Goal: Information Seeking & Learning: Find specific fact

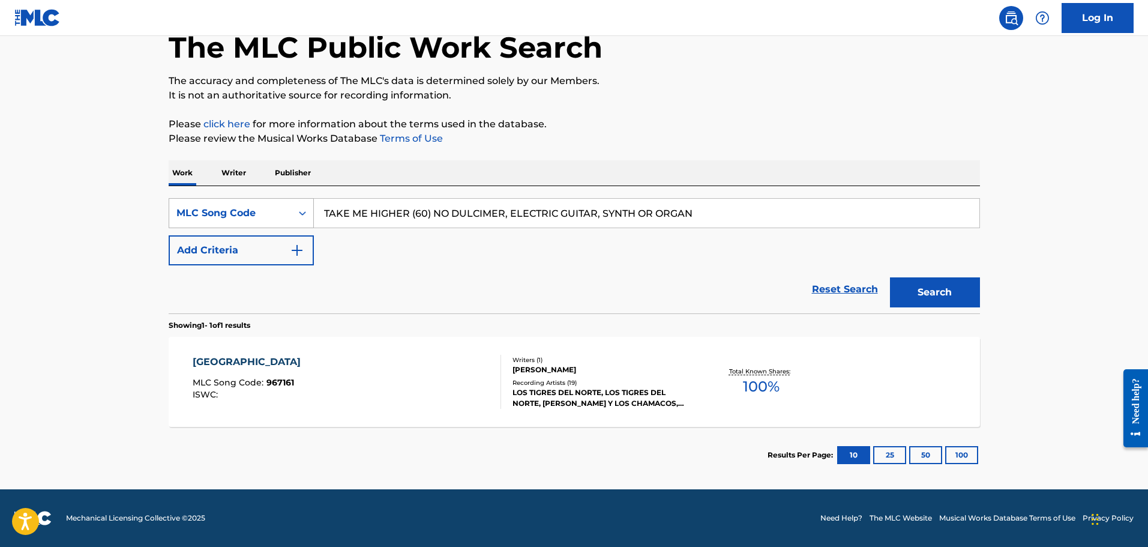
type input "TAKE ME HIGHER (60) NO DULCIMER, ELECTRIC GUITAR, SYNTH OR ORGAN"
click at [229, 214] on div "MLC Song Code" at bounding box center [230, 213] width 108 height 14
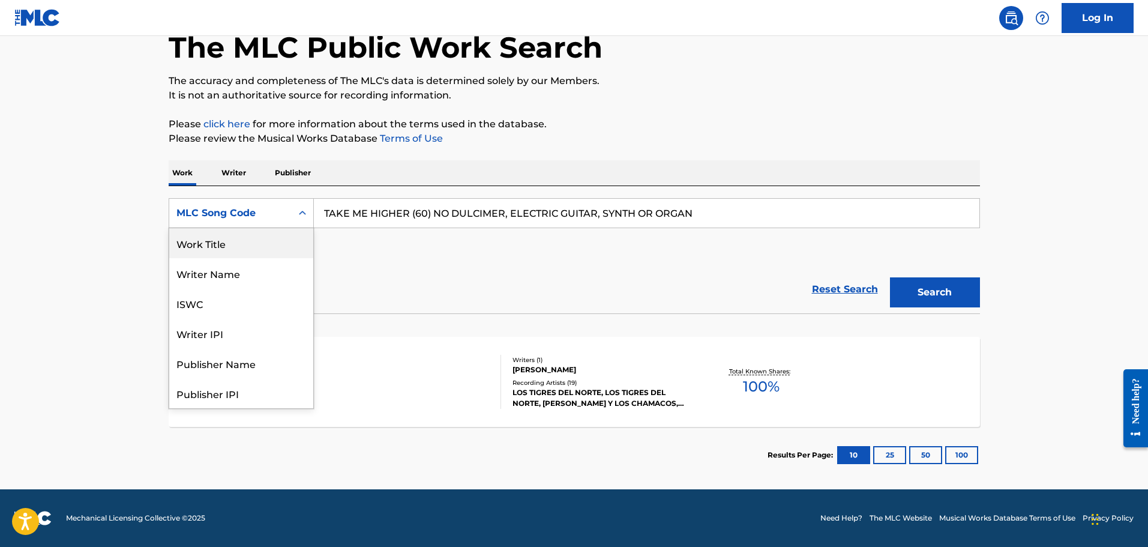
click at [216, 247] on div "Work Title" at bounding box center [241, 243] width 144 height 30
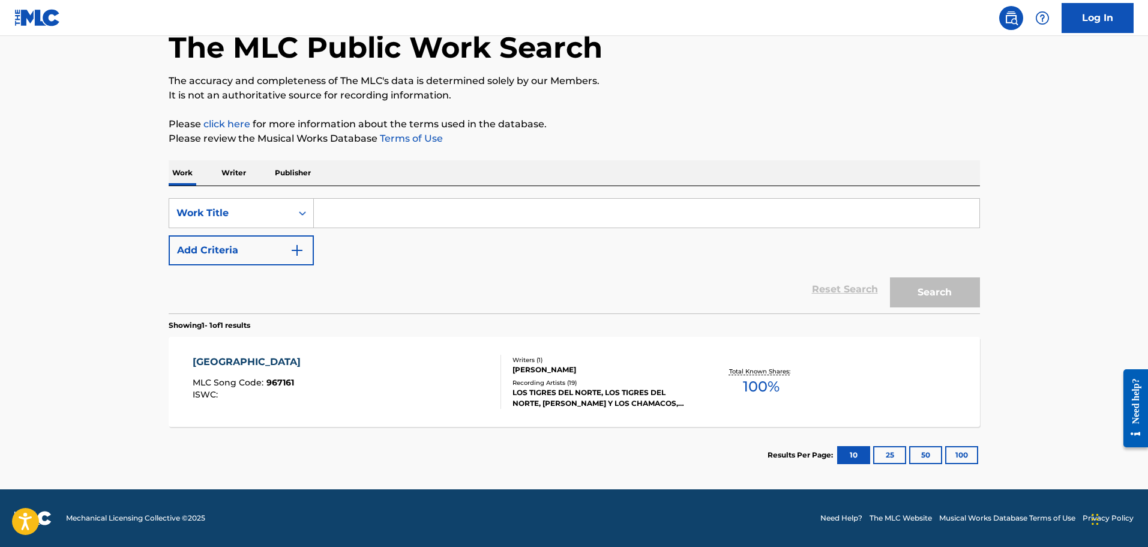
click at [481, 205] on input "Search Form" at bounding box center [647, 213] width 666 height 29
paste input "TAKE ME HIGHER (60) NO DULCIMER, ELECTRIC GUITAR, SYNTH OR ORGAN"
click at [890, 277] on button "Search" at bounding box center [935, 292] width 90 height 30
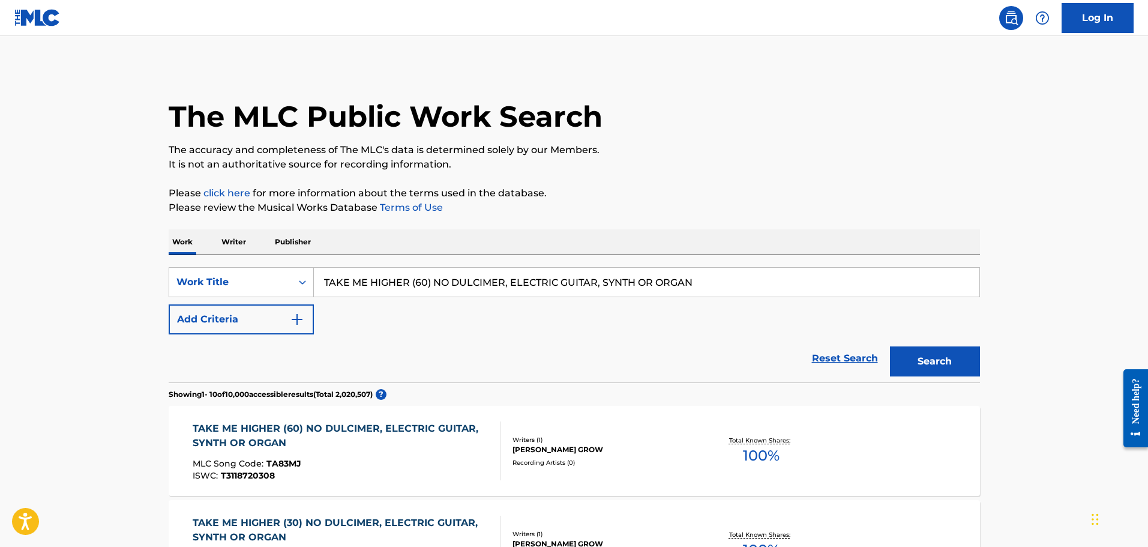
click at [433, 273] on input "TAKE ME HIGHER (60) NO DULCIMER, ELECTRIC GUITAR, SYNTH OR ORGAN" at bounding box center [647, 282] width 666 height 29
paste input "NG7DUA"
click at [890, 346] on button "Search" at bounding box center [935, 361] width 90 height 30
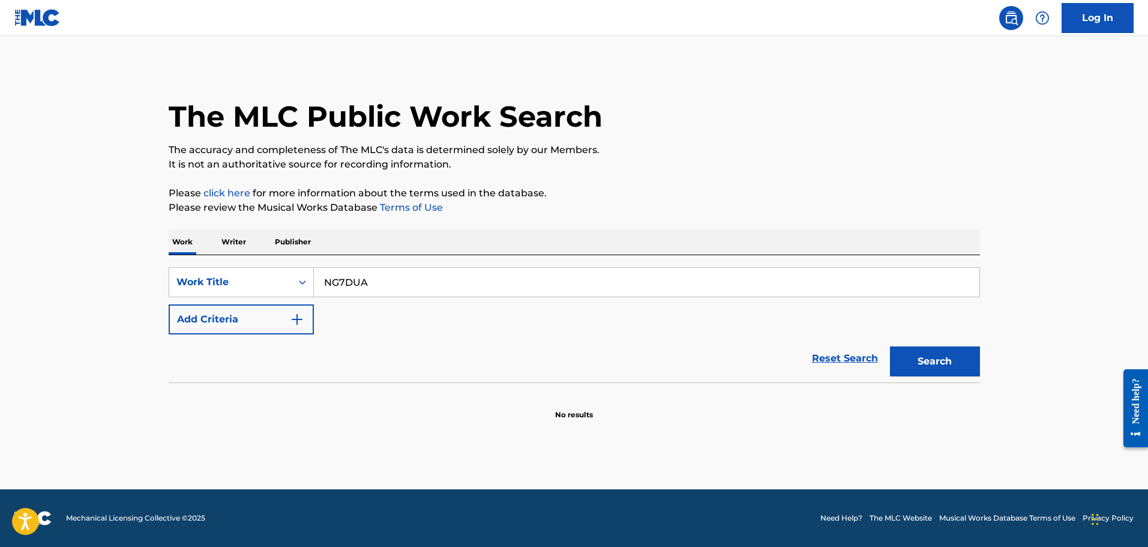
click at [402, 273] on input "NG7DUA" at bounding box center [647, 282] width 666 height 29
paste input "LJM"
type input "NG7LJM"
click at [890, 346] on button "Search" at bounding box center [935, 361] width 90 height 30
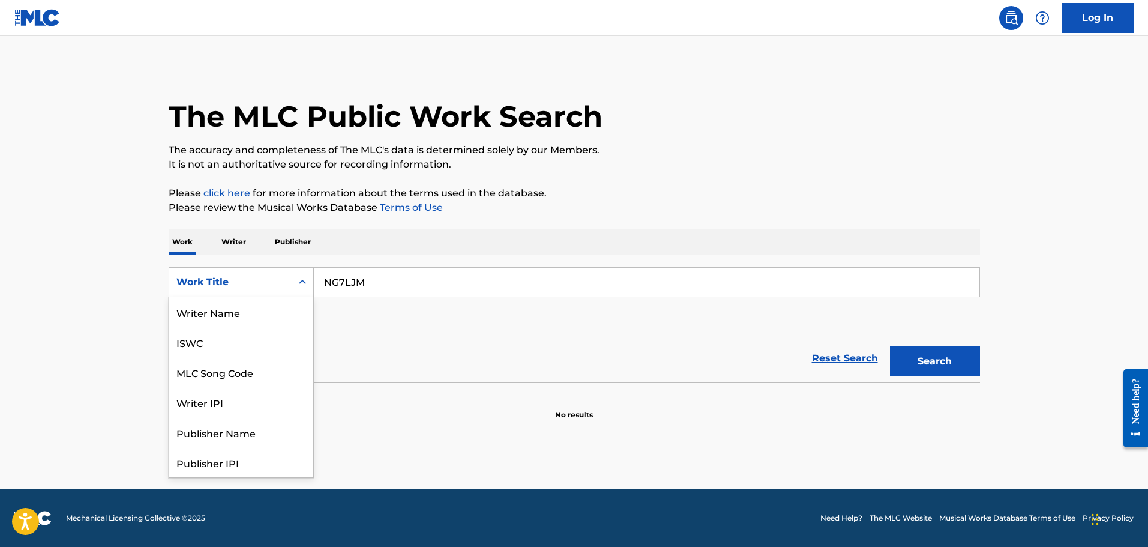
click at [292, 283] on div "Search Form" at bounding box center [303, 282] width 22 height 29
click at [243, 318] on div "MLC Song Code" at bounding box center [241, 312] width 144 height 30
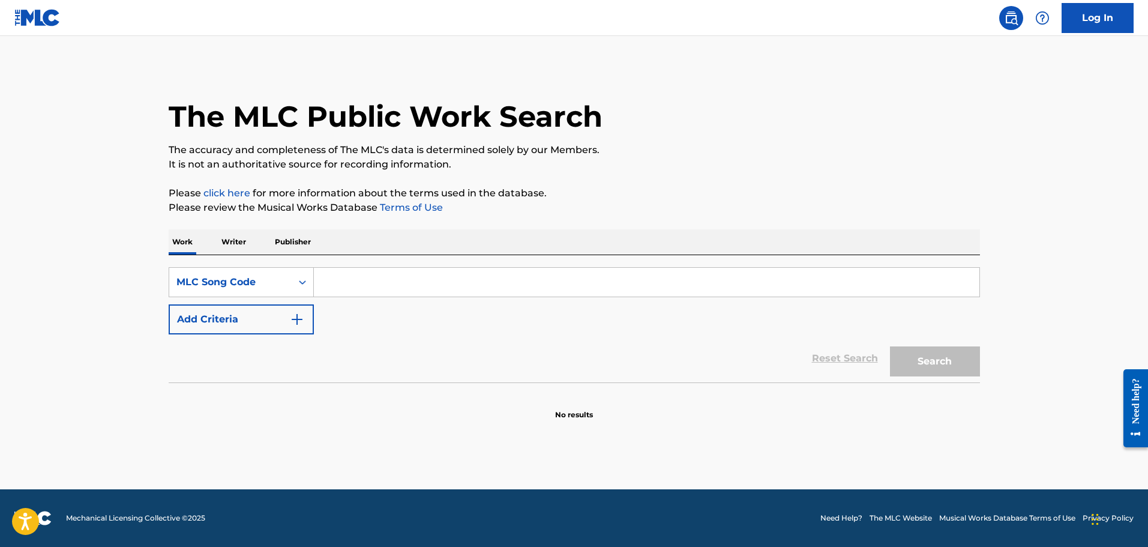
click at [388, 279] on input "Search Form" at bounding box center [647, 282] width 666 height 29
paste input "NG7LJM"
click at [890, 346] on button "Search" at bounding box center [935, 361] width 90 height 30
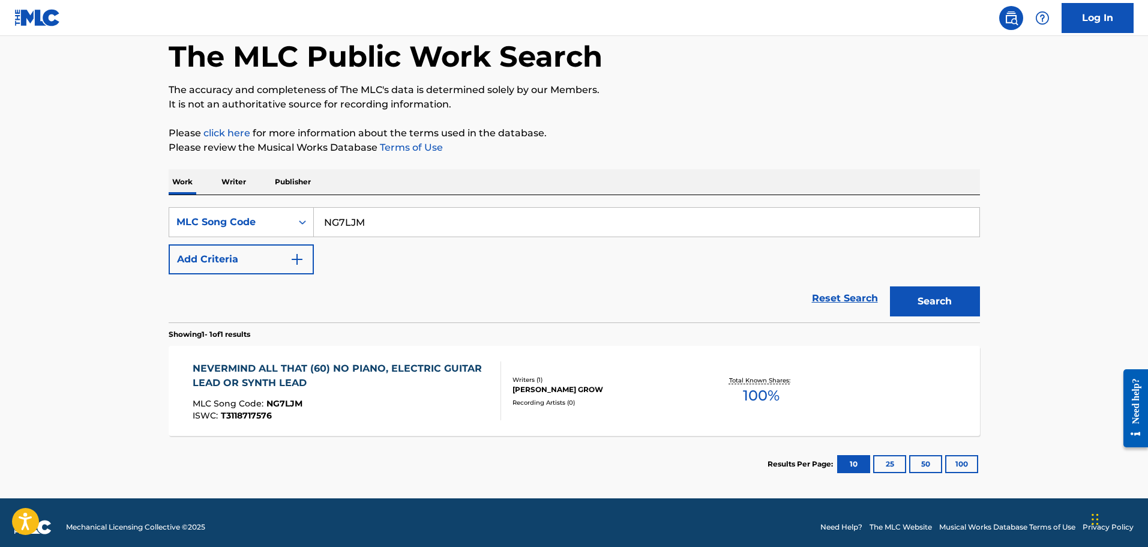
paste input "DUA"
type input "NG7DUA"
click at [890, 286] on button "Search" at bounding box center [935, 301] width 90 height 30
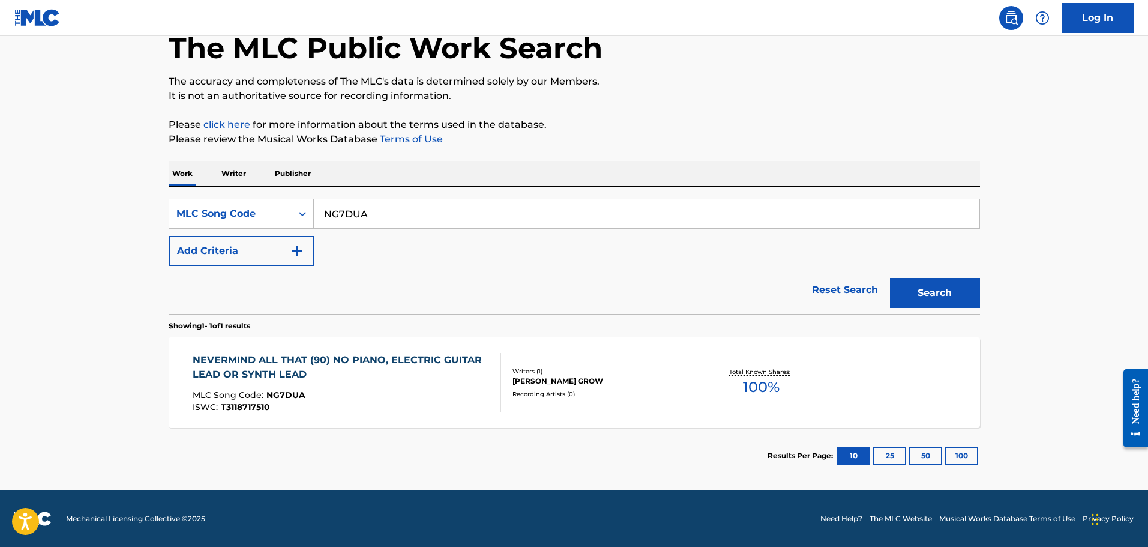
scroll to position [69, 0]
click at [392, 354] on div "NEVERMIND ALL THAT (90) NO PIANO, ELECTRIC GUITAR LEAD OR SYNTH LEAD" at bounding box center [342, 366] width 298 height 29
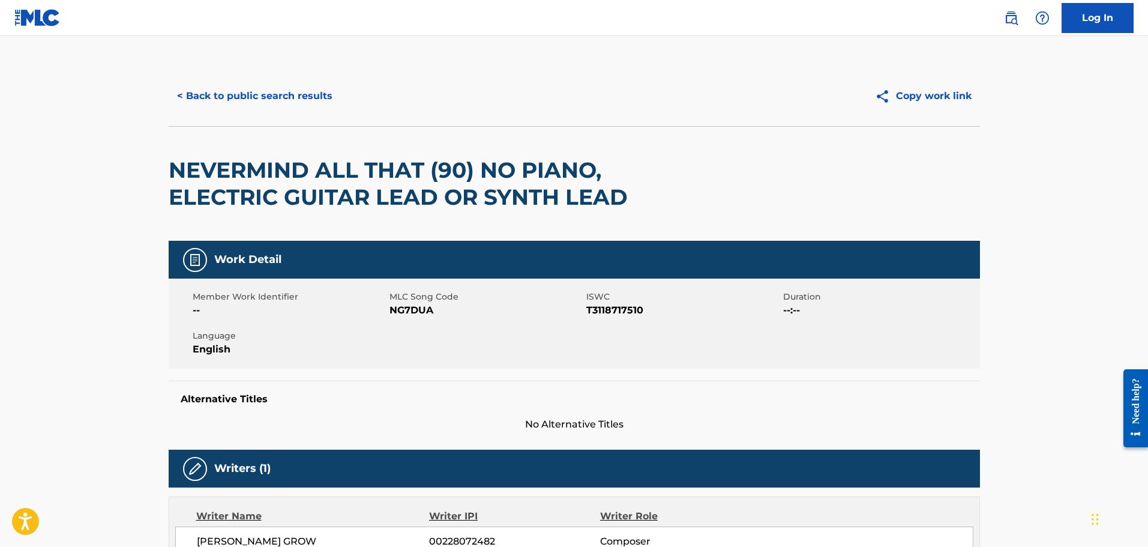
click at [262, 91] on button "< Back to public search results" at bounding box center [255, 96] width 172 height 30
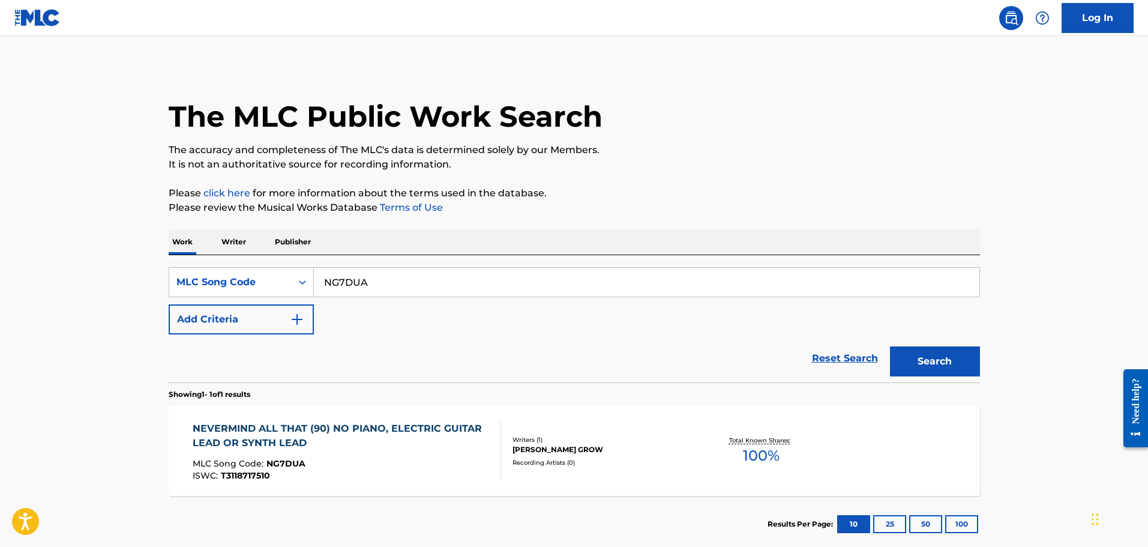
scroll to position [38, 0]
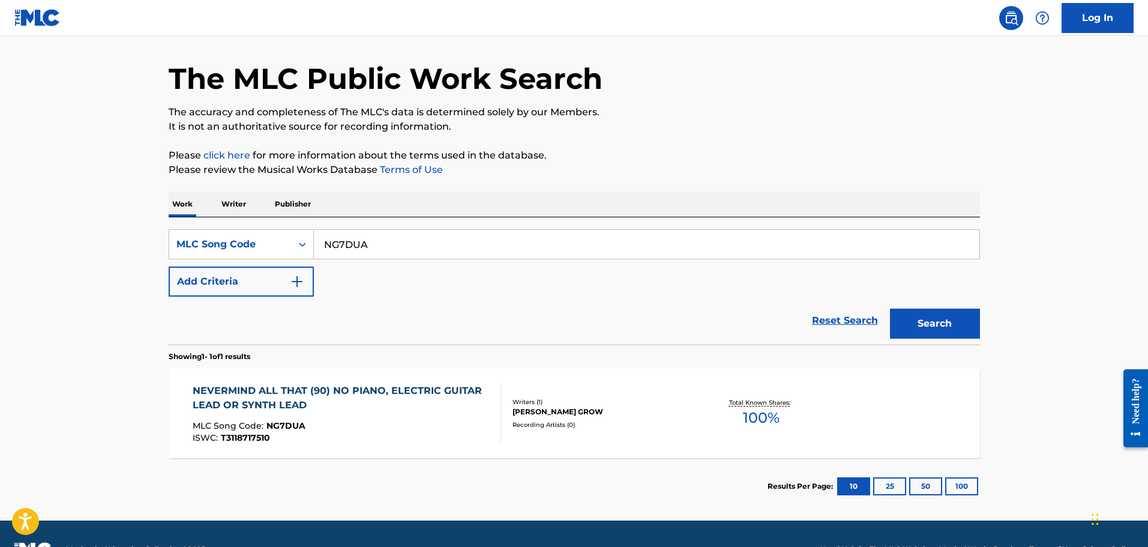
click at [365, 252] on input "NG7DUA" at bounding box center [647, 244] width 666 height 29
paste input "S2913I"
type input "S2913I"
click at [890, 309] on button "Search" at bounding box center [935, 324] width 90 height 30
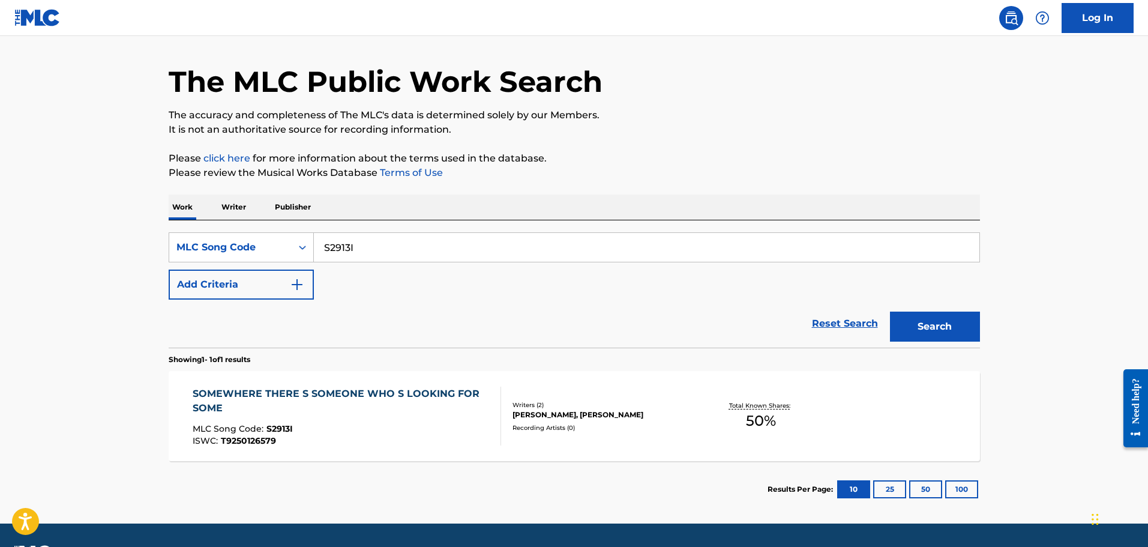
scroll to position [69, 0]
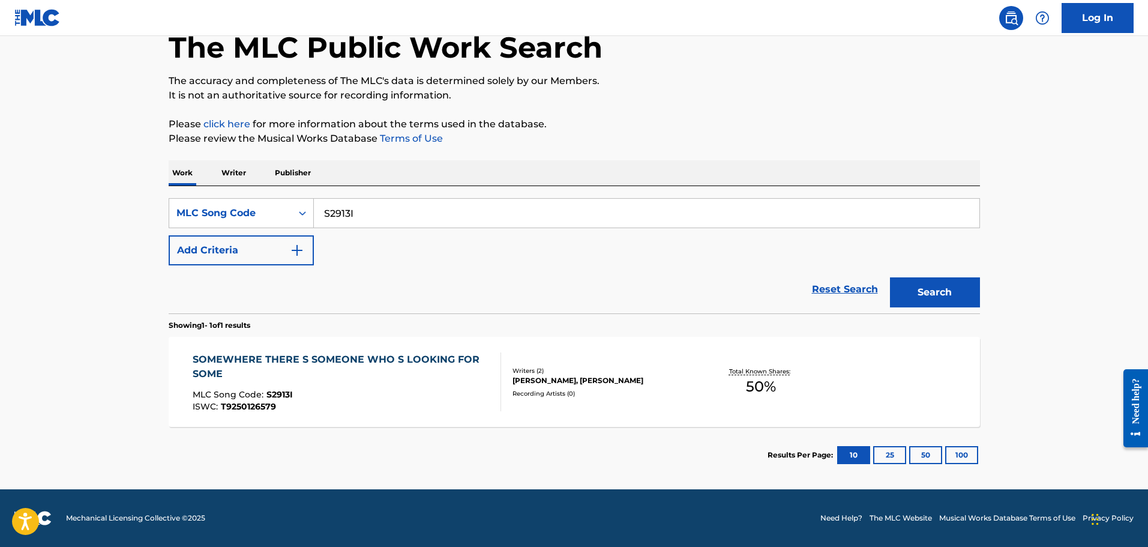
click at [356, 355] on div "SOMEWHERE THERE S SOMEONE WHO S LOOKING FOR SOME" at bounding box center [342, 366] width 298 height 29
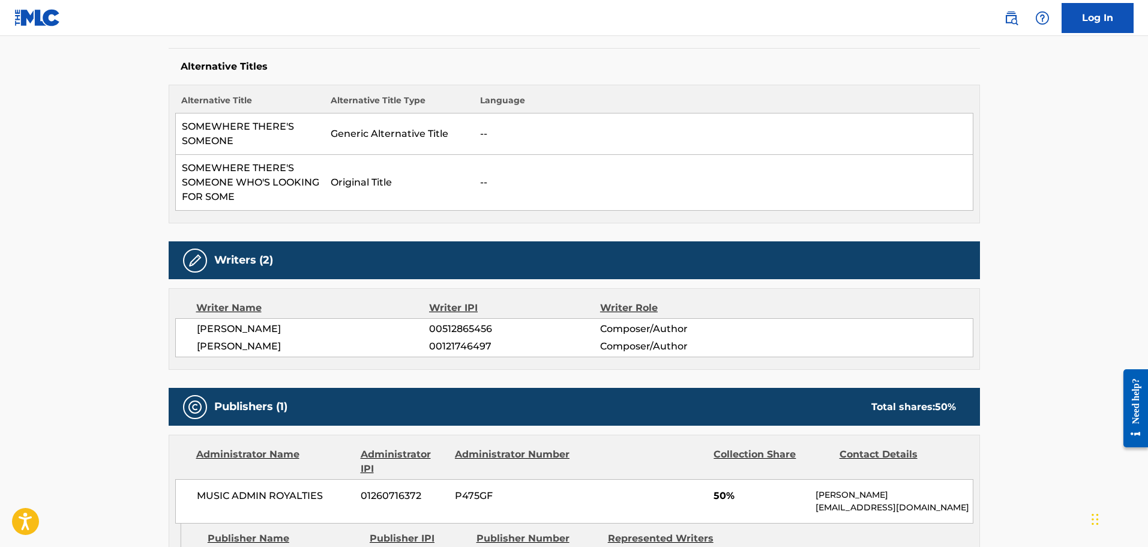
scroll to position [185, 0]
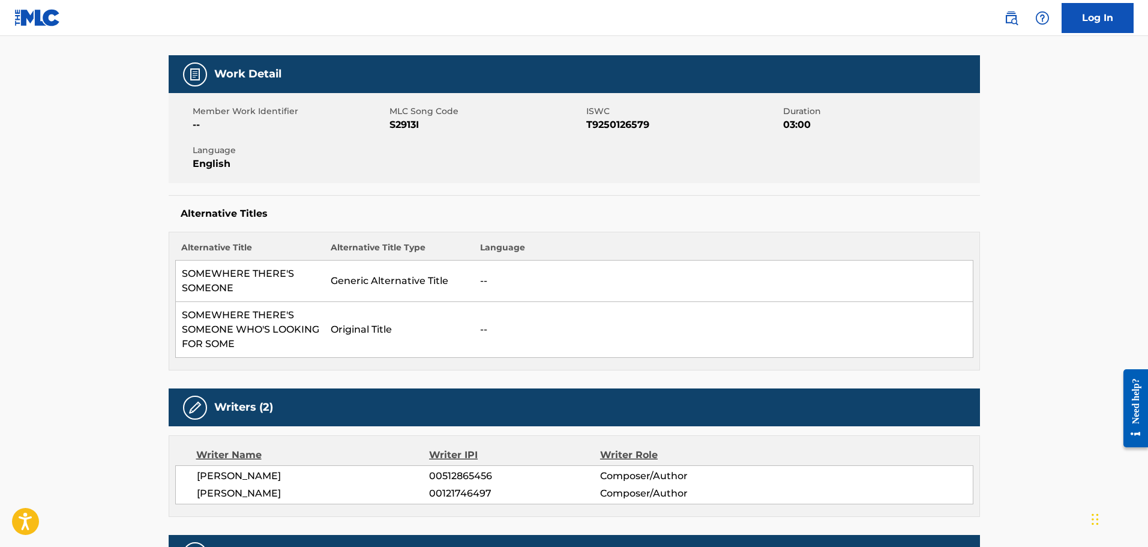
click at [198, 316] on td "SOMEWHERE THERE'S SOMEONE WHO'S LOOKING FOR SOME" at bounding box center [249, 330] width 149 height 56
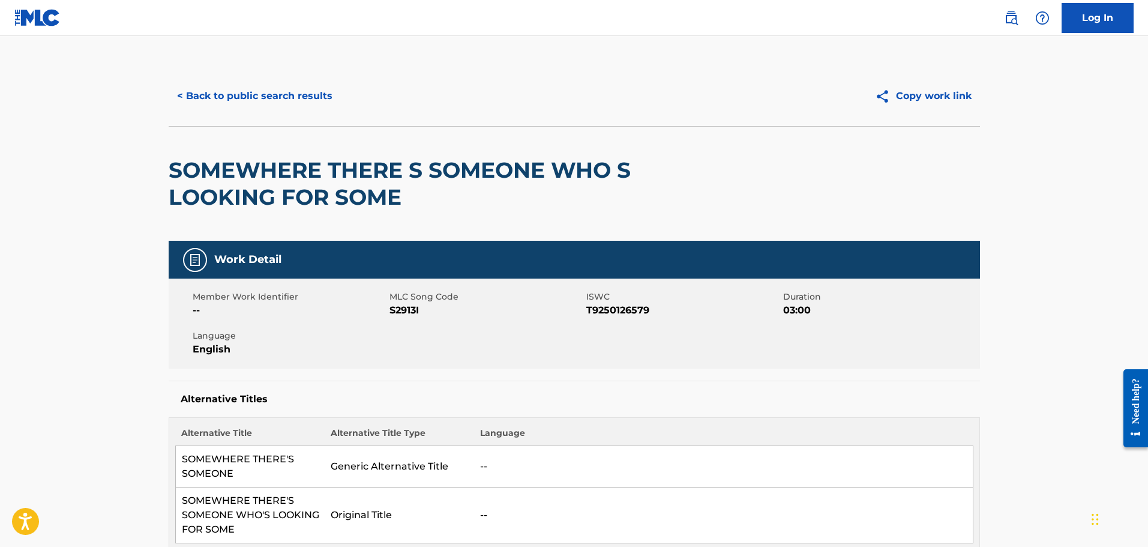
click at [212, 166] on h2 "SOMEWHERE THERE S SOMEONE WHO S LOOKING FOR SOME" at bounding box center [412, 184] width 487 height 54
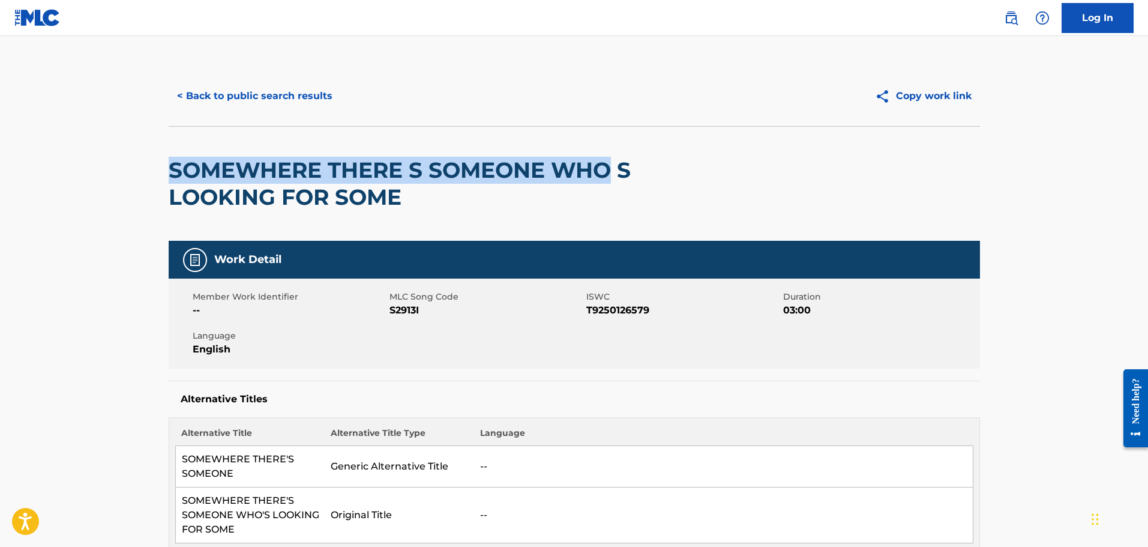
click at [552, 168] on h2 "SOMEWHERE THERE S SOMEONE WHO S LOOKING FOR SOME" at bounding box center [412, 184] width 487 height 54
copy h2 "SOMEWHERE THERE S SOMEONE WHO"
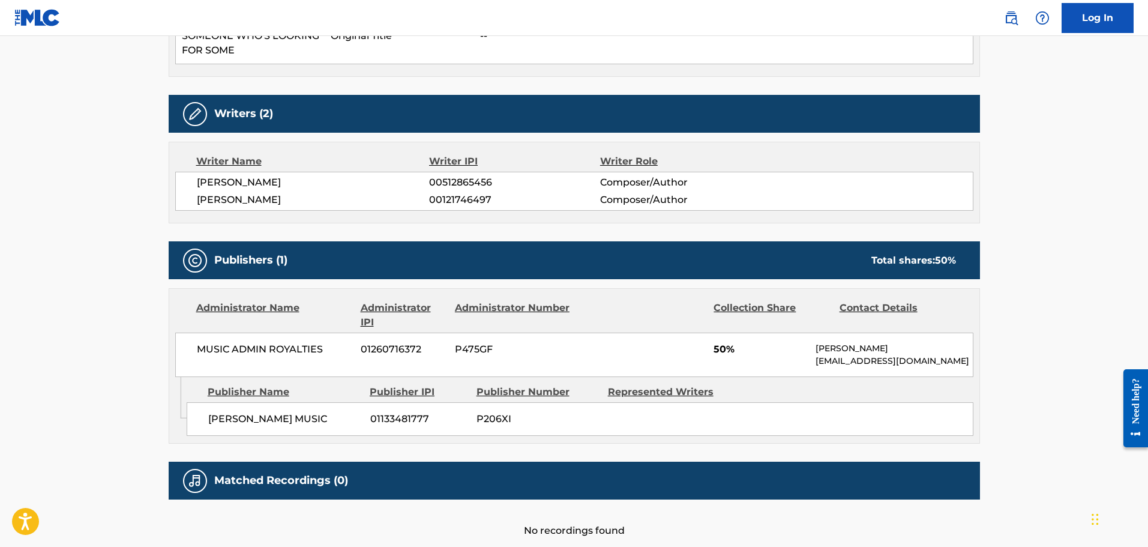
scroll to position [480, 0]
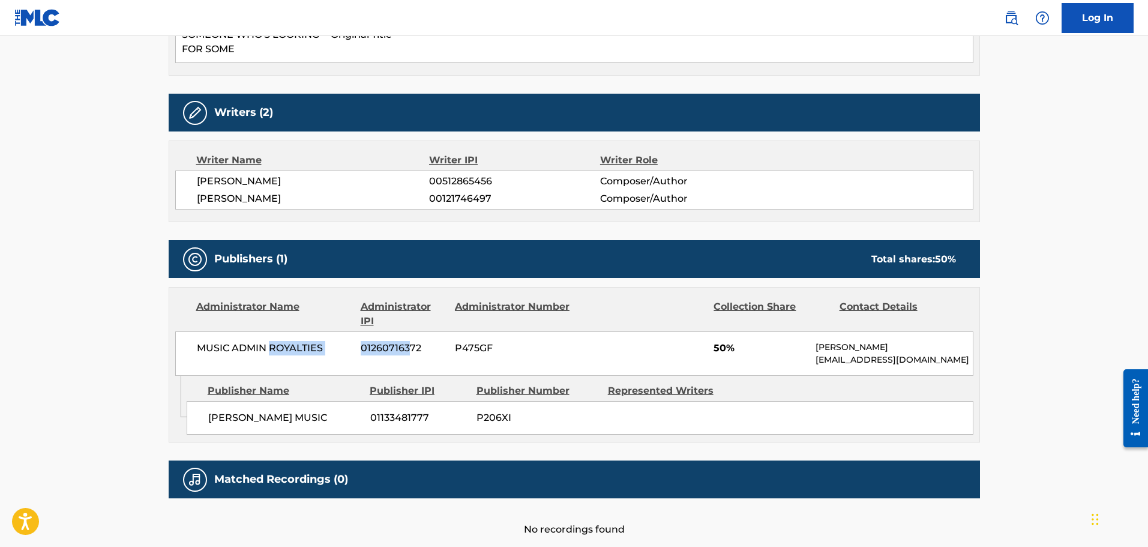
drag, startPoint x: 269, startPoint y: 343, endPoint x: 408, endPoint y: 354, distance: 139.0
click at [408, 354] on div "MUSIC ADMIN ROYALTIES 01260716372 P475GF 50% Nayomi Samson support@musicadmin.c…" at bounding box center [574, 353] width 798 height 44
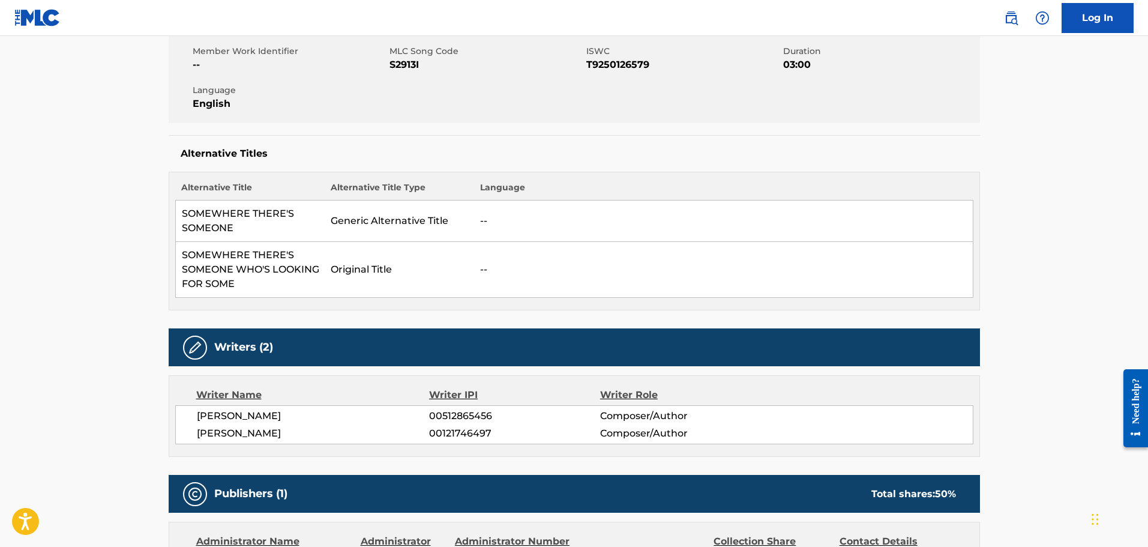
scroll to position [5, 0]
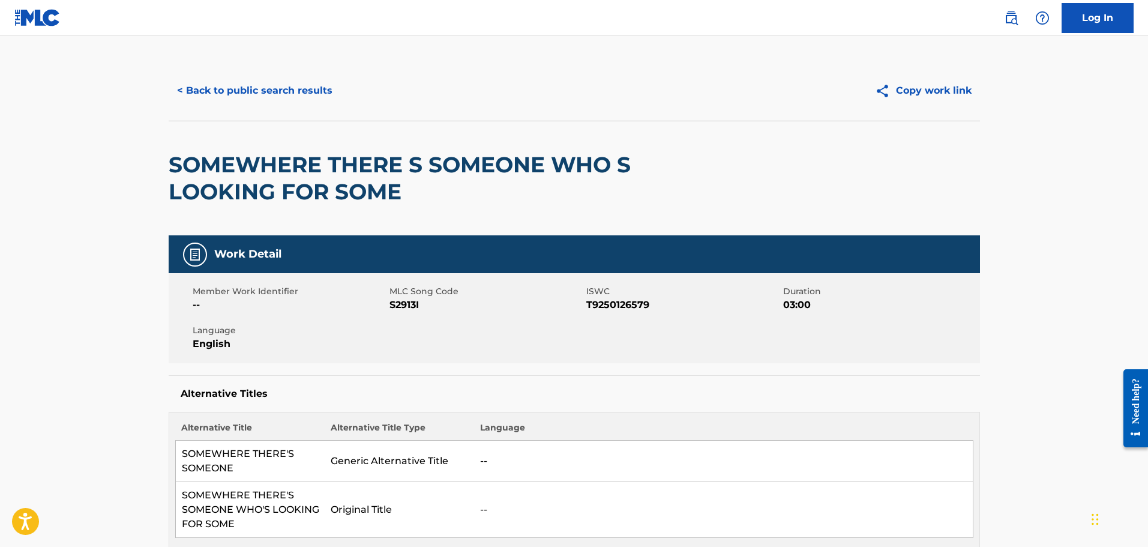
click at [403, 300] on span "S2913I" at bounding box center [487, 305] width 194 height 14
drag, startPoint x: 403, startPoint y: 300, endPoint x: 434, endPoint y: 309, distance: 32.5
click at [403, 300] on span "S2913I" at bounding box center [487, 305] width 194 height 14
copy span "S2913I"
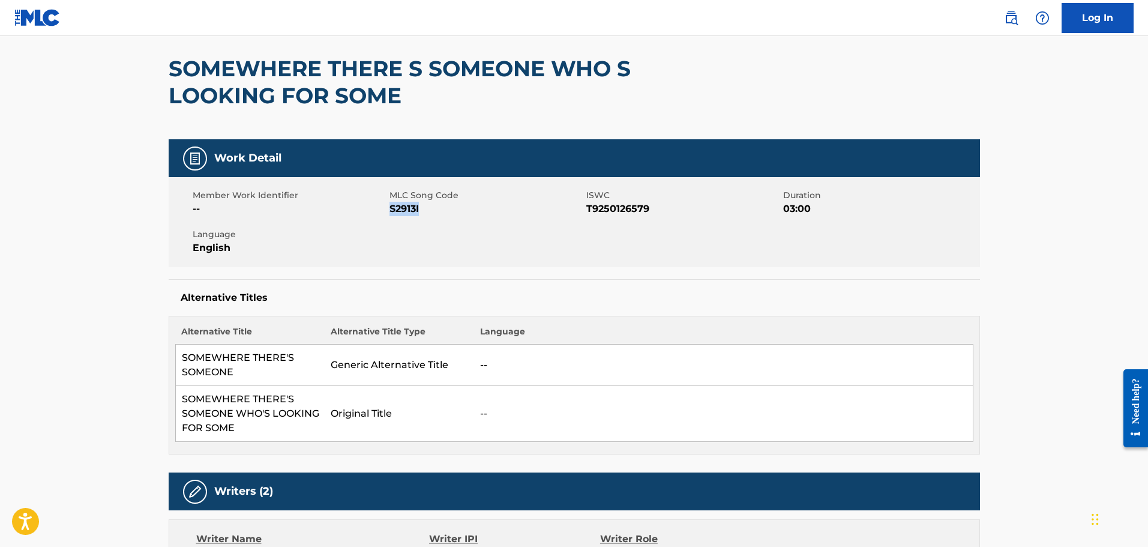
scroll to position [0, 0]
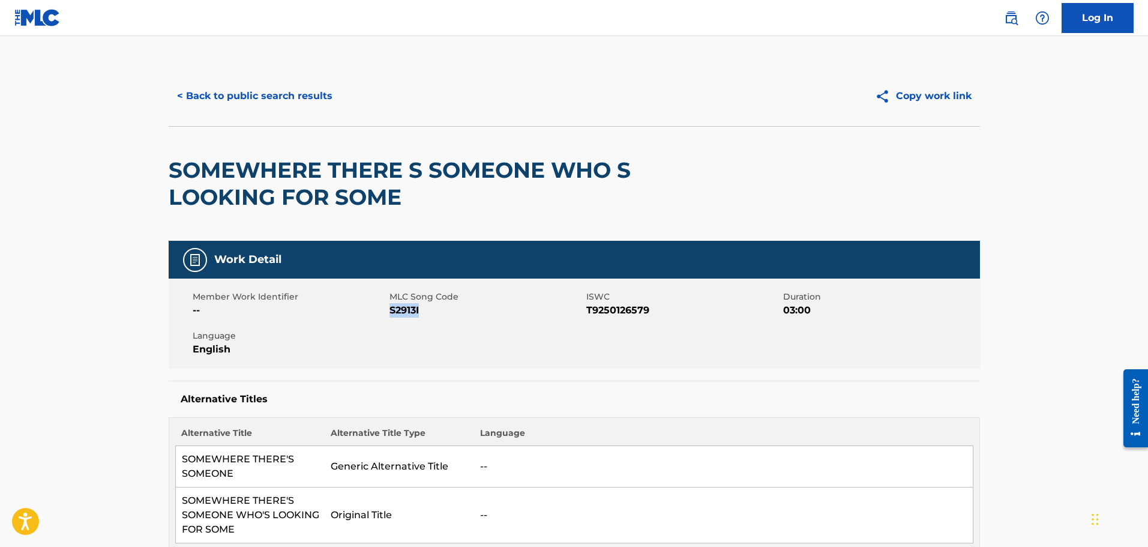
click at [305, 106] on button "< Back to public search results" at bounding box center [255, 96] width 172 height 30
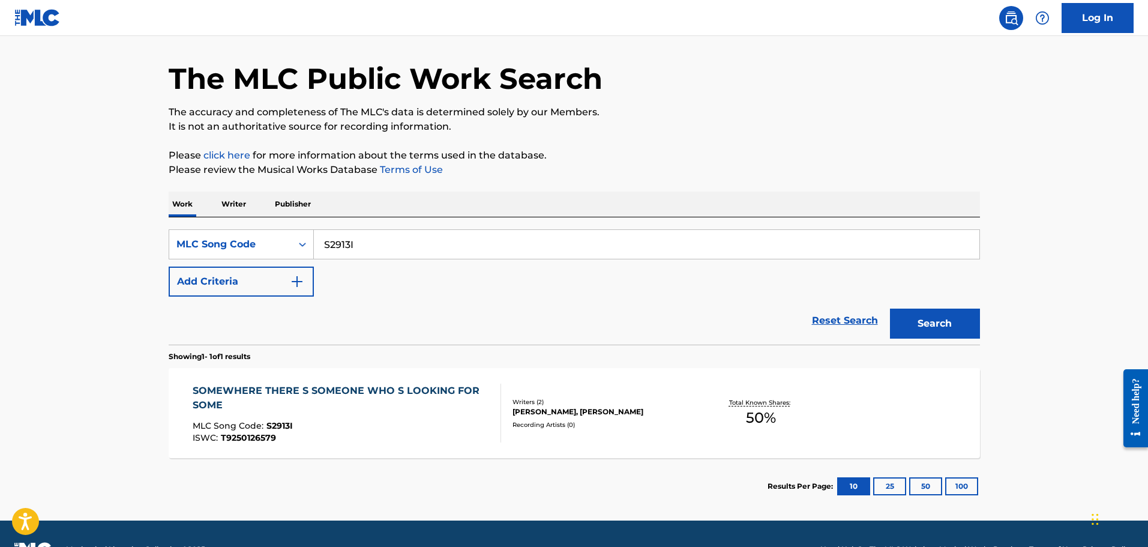
click at [426, 250] on input "S2913I" at bounding box center [647, 244] width 666 height 29
click at [890, 309] on button "Search" at bounding box center [935, 324] width 90 height 30
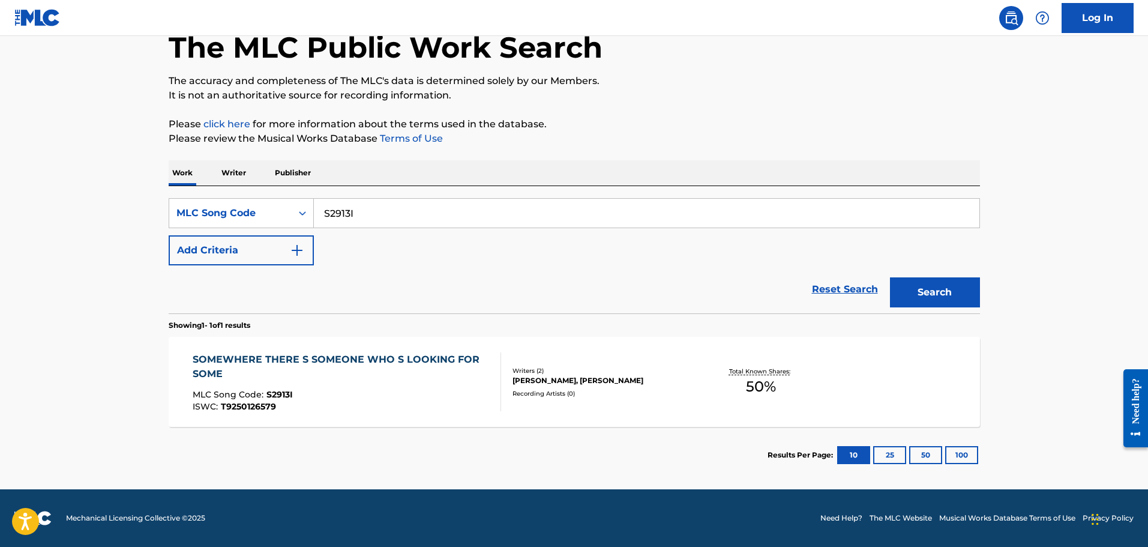
click at [364, 216] on input "S2913I" at bounding box center [647, 213] width 666 height 29
paste input "9010M"
click at [890, 277] on button "Search" at bounding box center [935, 292] width 90 height 30
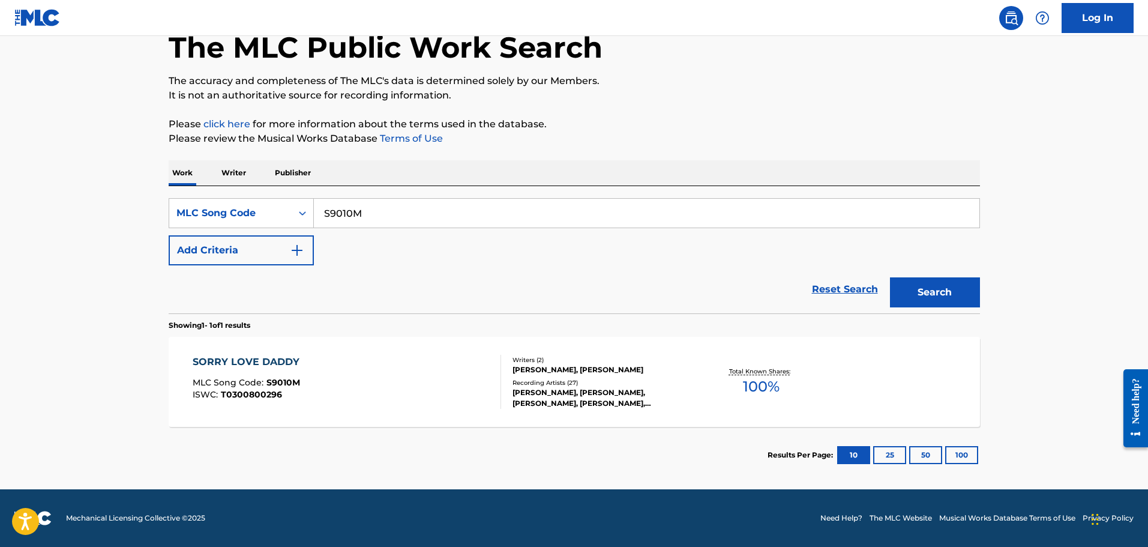
paste input "2913I"
type input "S2913I"
click at [890, 277] on button "Search" at bounding box center [935, 292] width 90 height 30
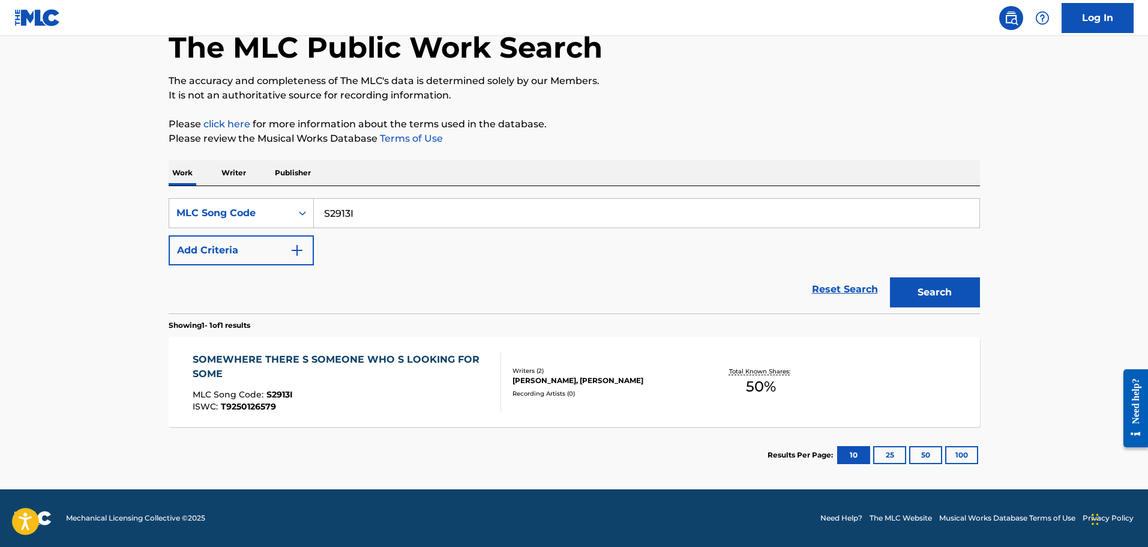
click at [339, 360] on div "SOMEWHERE THERE S SOMEONE WHO S LOOKING FOR SOME" at bounding box center [342, 366] width 298 height 29
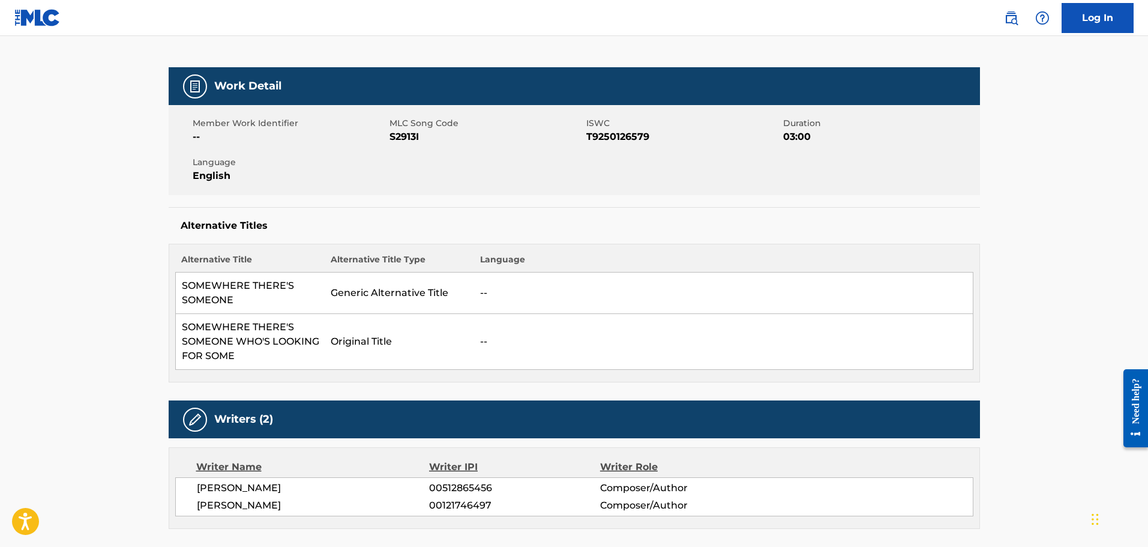
scroll to position [180, 0]
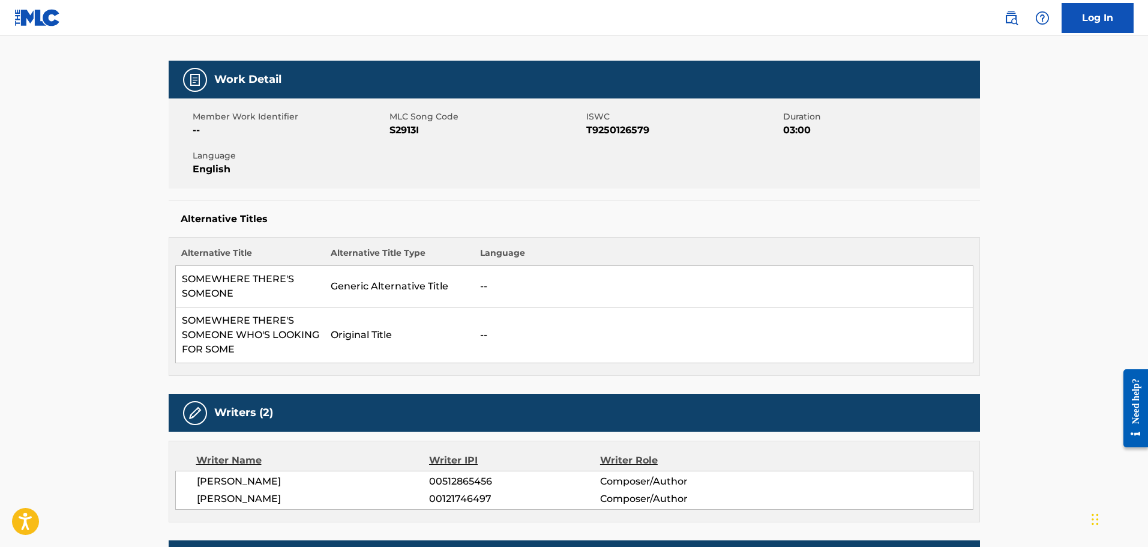
click at [402, 118] on span "MLC Song Code" at bounding box center [487, 116] width 194 height 13
click at [399, 128] on span "S2913I" at bounding box center [487, 130] width 194 height 14
copy span "S2913I"
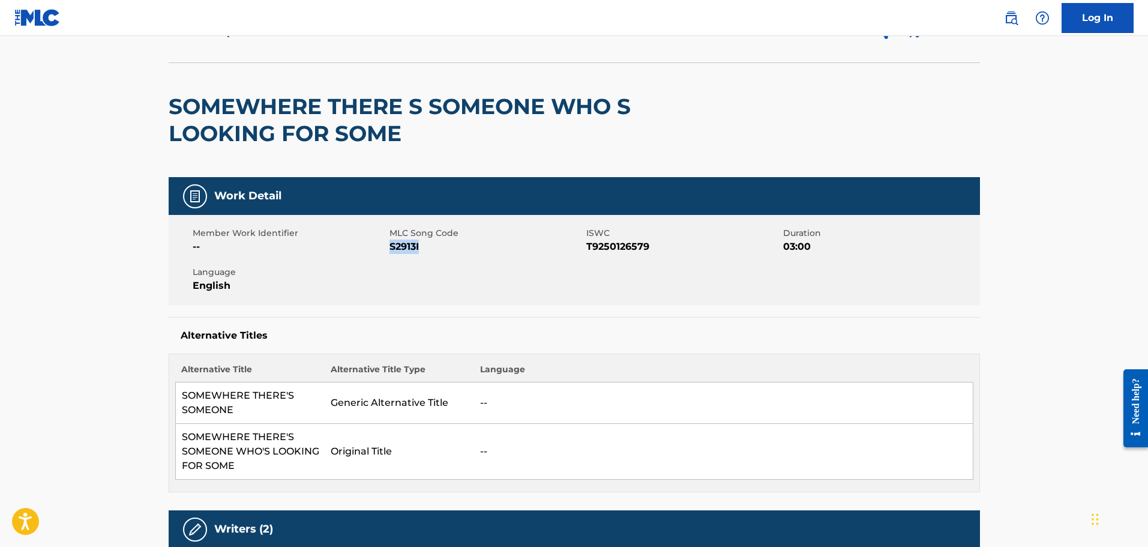
scroll to position [60, 0]
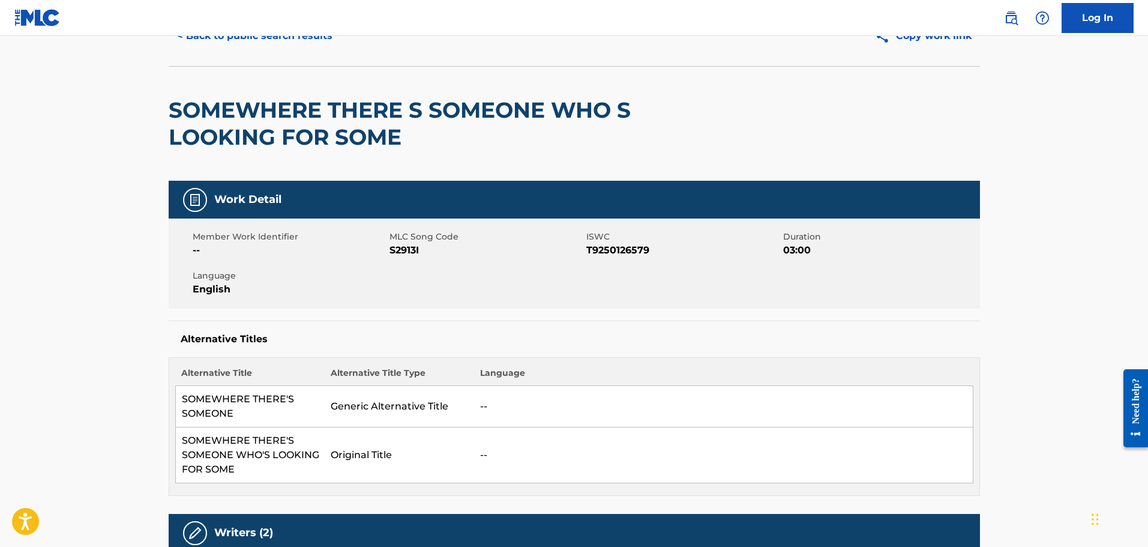
click at [244, 107] on h2 "SOMEWHERE THERE S SOMEONE WHO S LOOKING FOR SOME" at bounding box center [412, 124] width 487 height 54
click at [377, 113] on h2 "SOMEWHERE THERE S SOMEONE WHO S LOOKING FOR SOME" at bounding box center [412, 124] width 487 height 54
copy h2 "SOMEWHERE THERE"
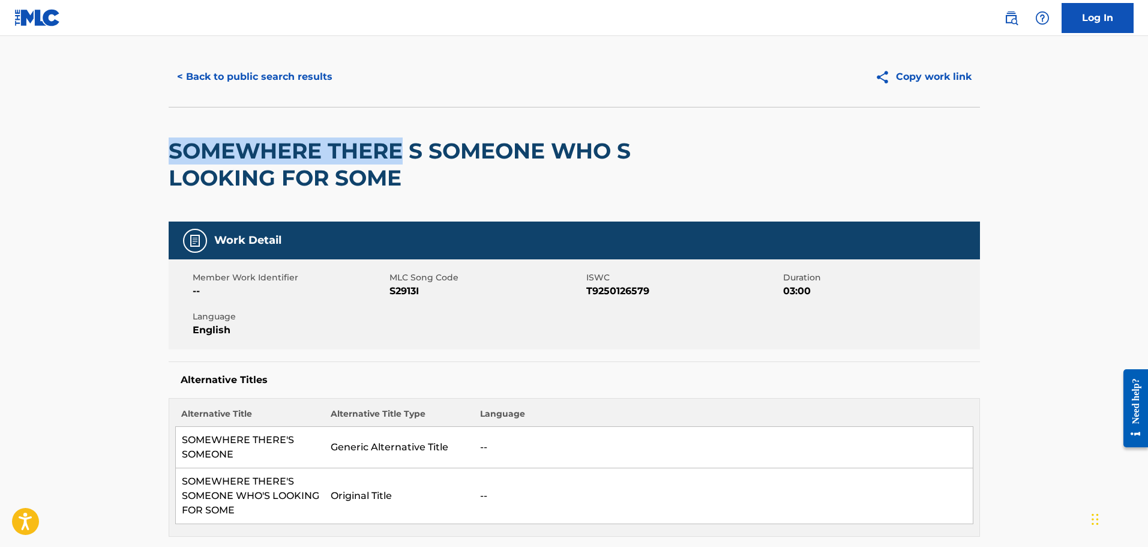
scroll to position [0, 0]
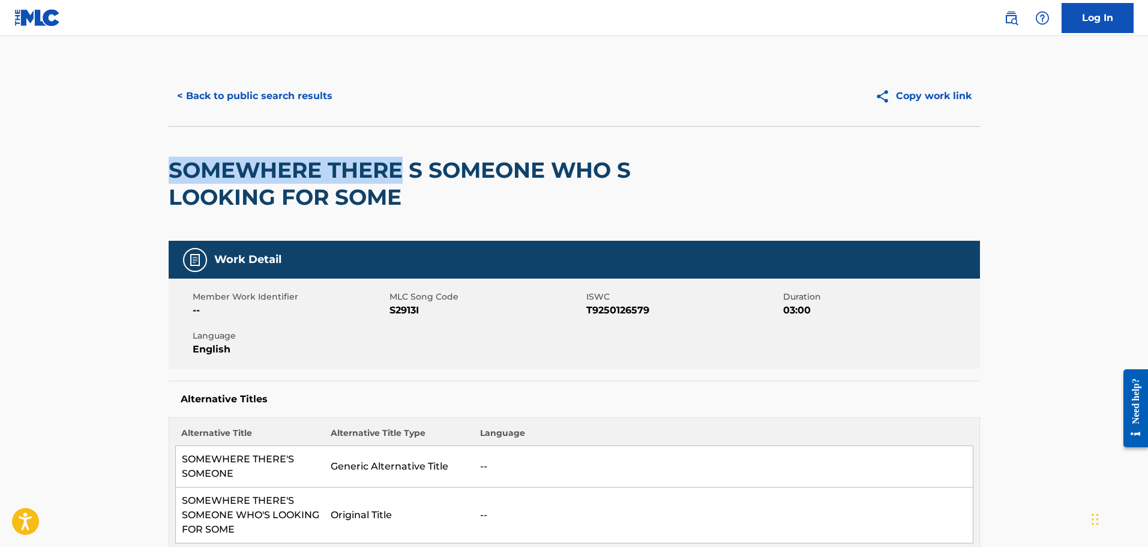
click at [307, 104] on button "< Back to public search results" at bounding box center [255, 96] width 172 height 30
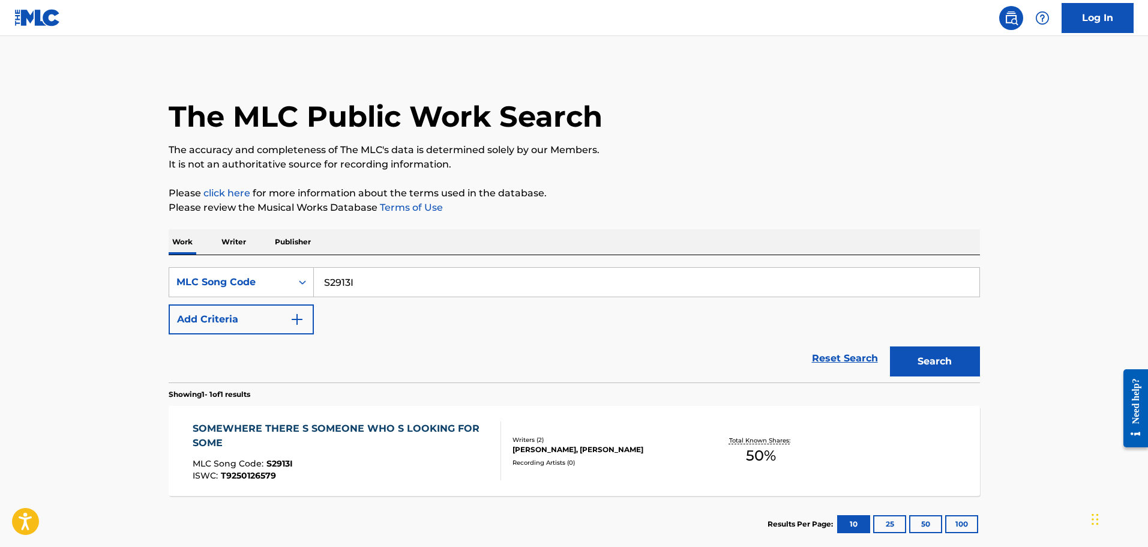
scroll to position [38, 0]
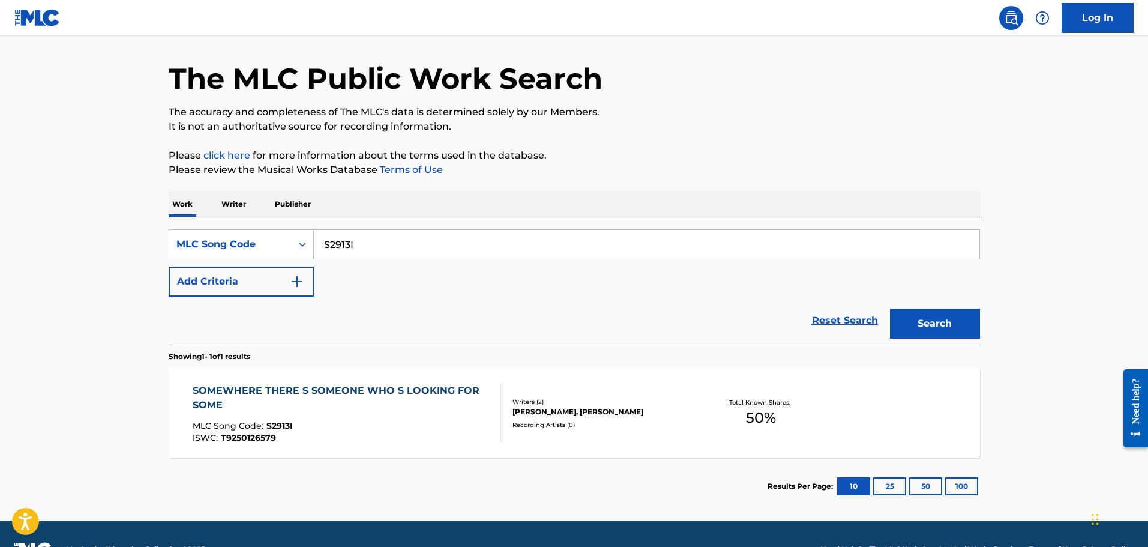
click at [360, 244] on input "S2913I" at bounding box center [647, 244] width 666 height 29
paste input "TE5FJA"
click at [890, 309] on button "Search" at bounding box center [935, 324] width 90 height 30
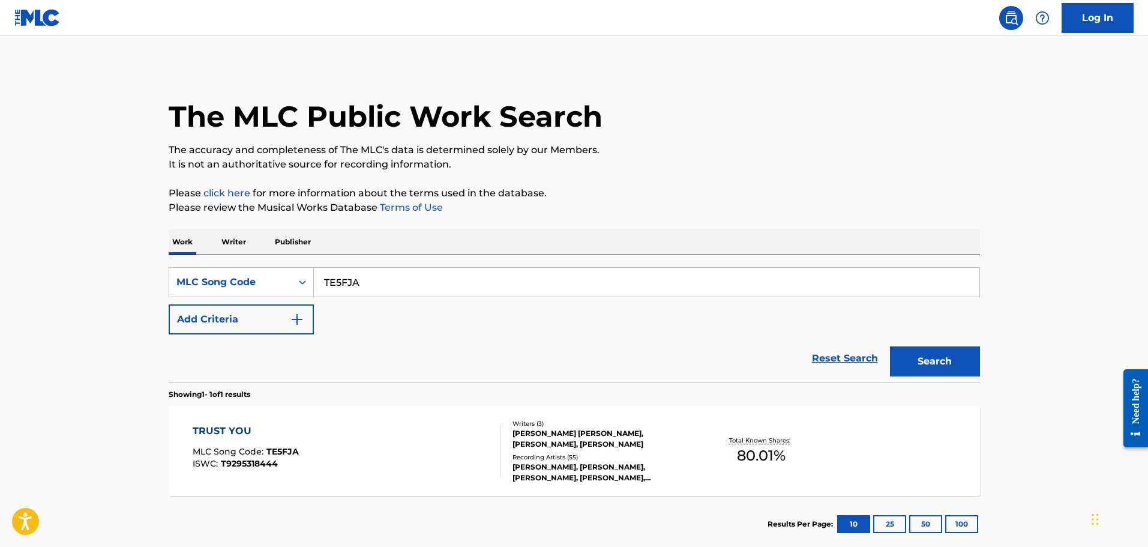
scroll to position [69, 0]
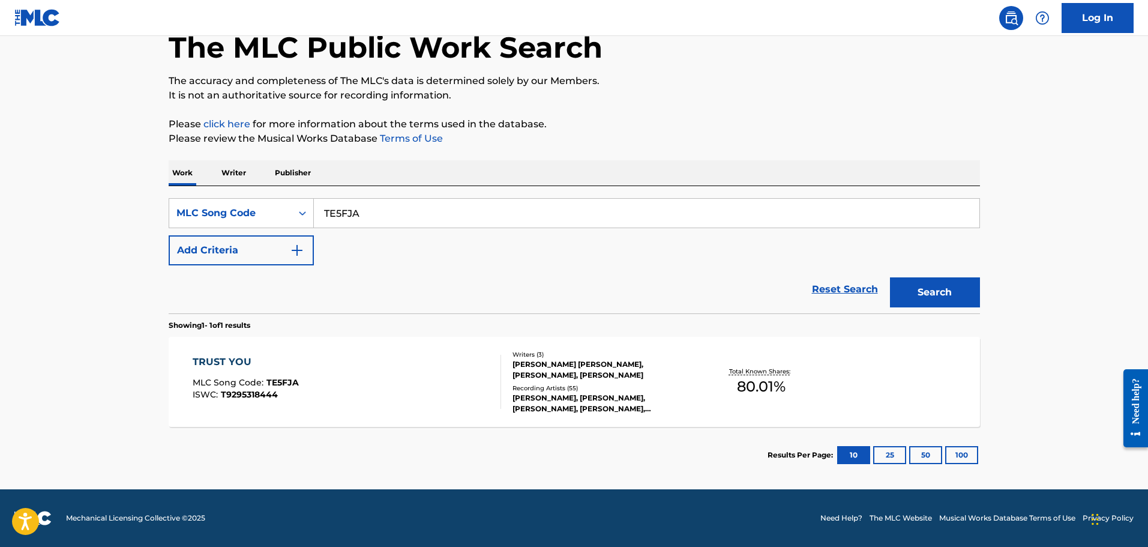
click at [386, 214] on input "TE5FJA" at bounding box center [647, 213] width 666 height 29
paste input "NG7S0B"
click at [890, 277] on button "Search" at bounding box center [935, 292] width 90 height 30
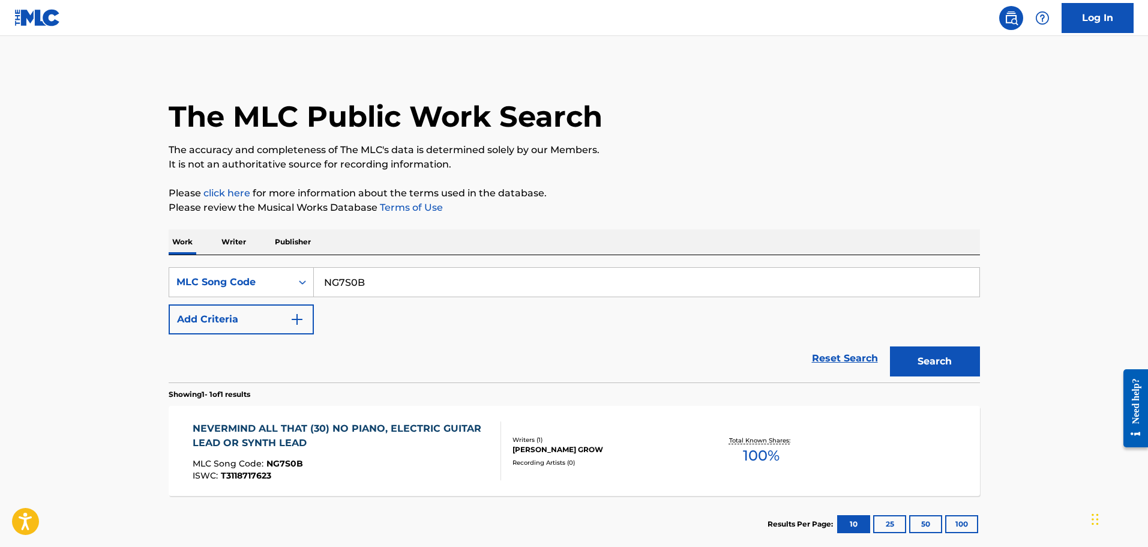
paste input "CC7GWT"
click at [890, 346] on button "Search" at bounding box center [935, 361] width 90 height 30
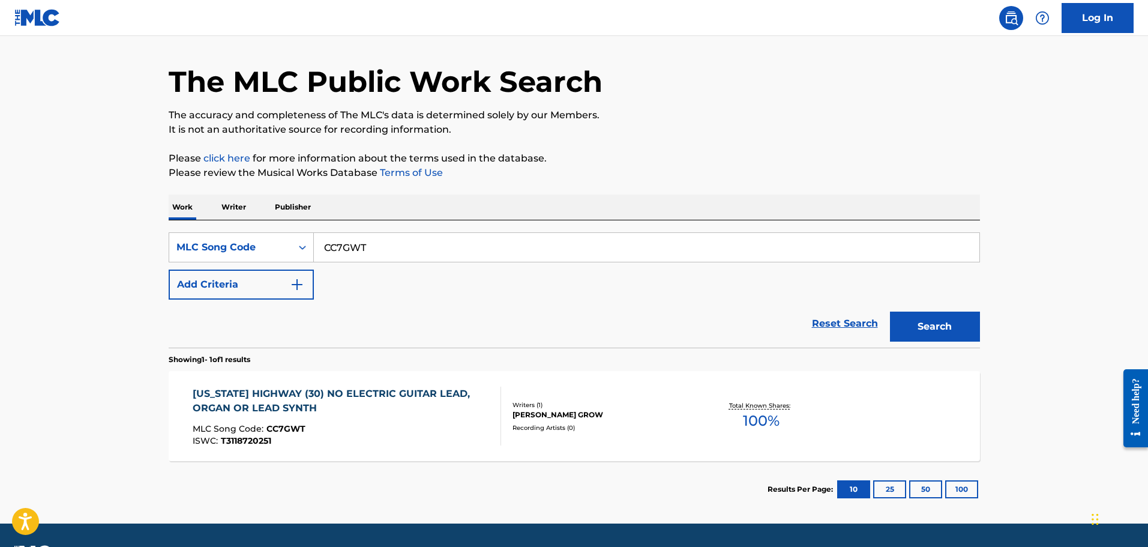
scroll to position [69, 0]
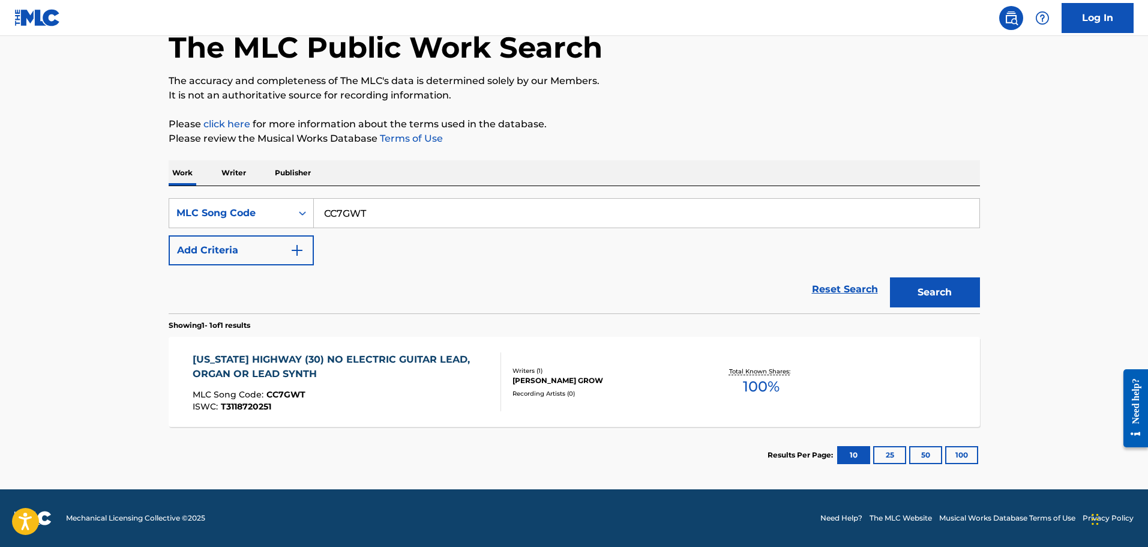
paste input "SC3HAR"
click at [890, 277] on button "Search" at bounding box center [935, 292] width 90 height 30
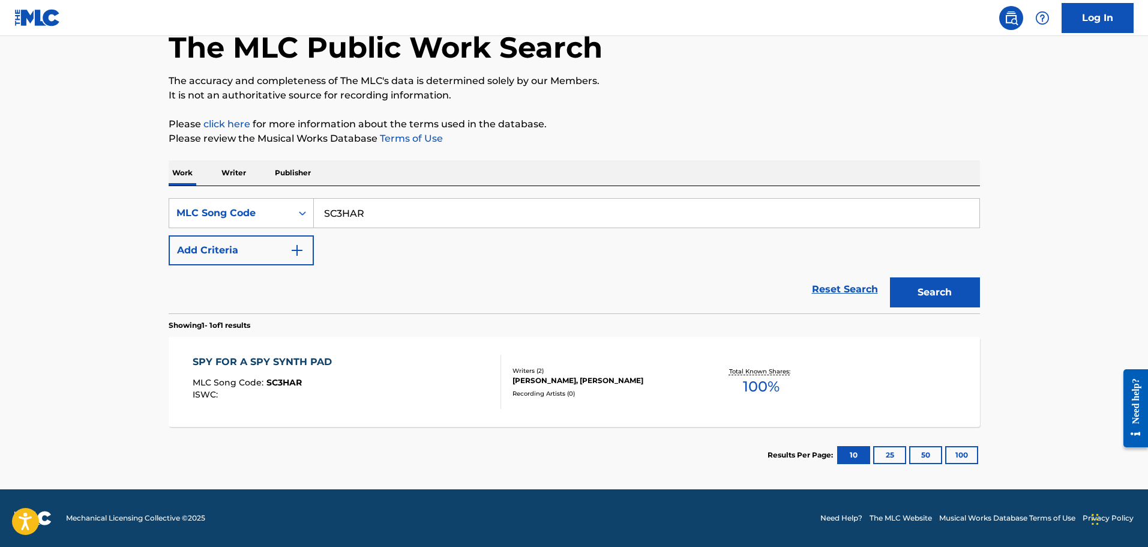
click at [392, 221] on input "SC3HAR" at bounding box center [647, 213] width 666 height 29
paste input "NG7DUA"
click at [890, 277] on button "Search" at bounding box center [935, 292] width 90 height 30
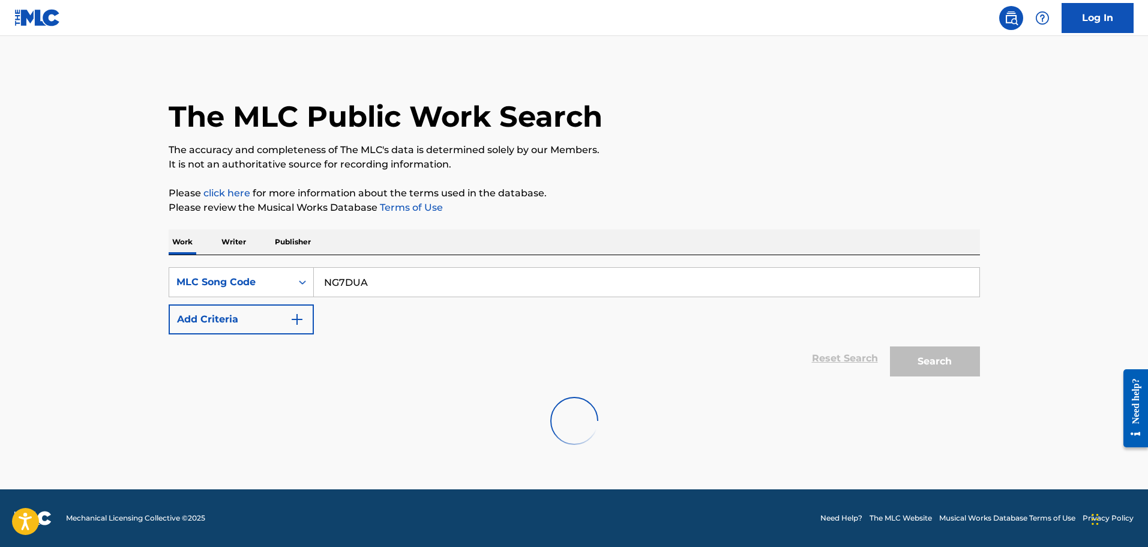
scroll to position [0, 0]
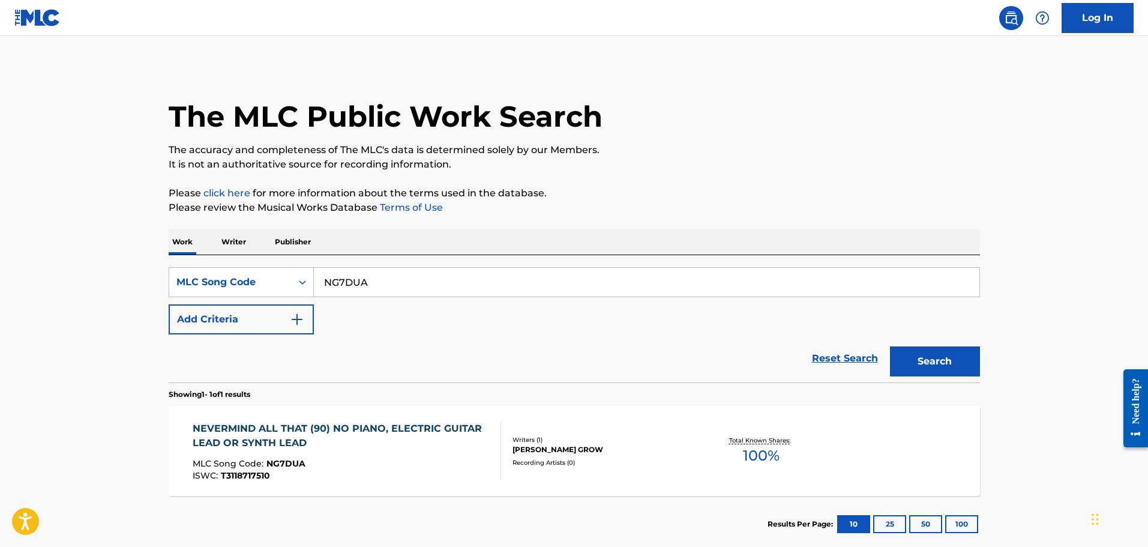
paste input "AD2HF4"
click at [890, 346] on button "Search" at bounding box center [935, 361] width 90 height 30
paste input "NG7DUA"
click at [890, 346] on button "Search" at bounding box center [935, 361] width 90 height 30
paste input "PE7EI8"
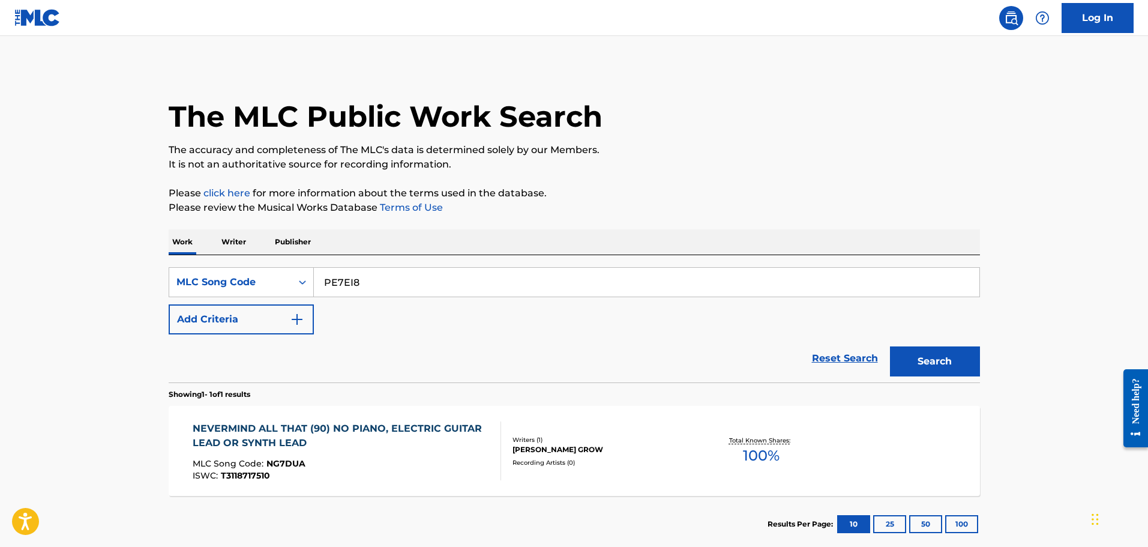
click at [890, 346] on button "Search" at bounding box center [935, 361] width 90 height 30
paste input "TA83MJ"
click at [890, 346] on button "Search" at bounding box center [935, 361] width 90 height 30
paste input "NG7DUA"
click at [890, 346] on button "Search" at bounding box center [935, 361] width 90 height 30
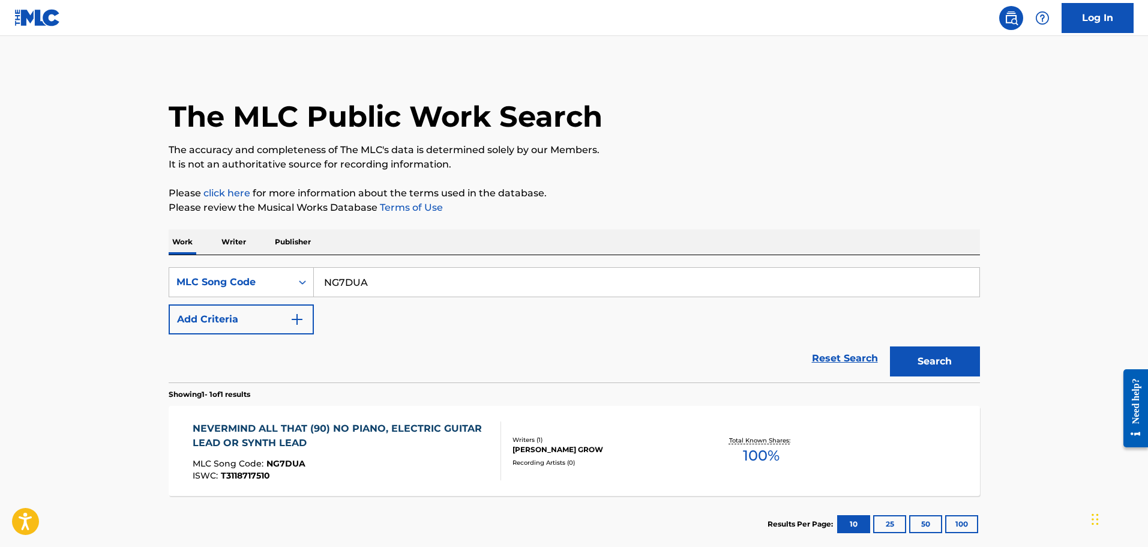
paste input "LJM"
click at [890, 346] on button "Search" at bounding box center [935, 361] width 90 height 30
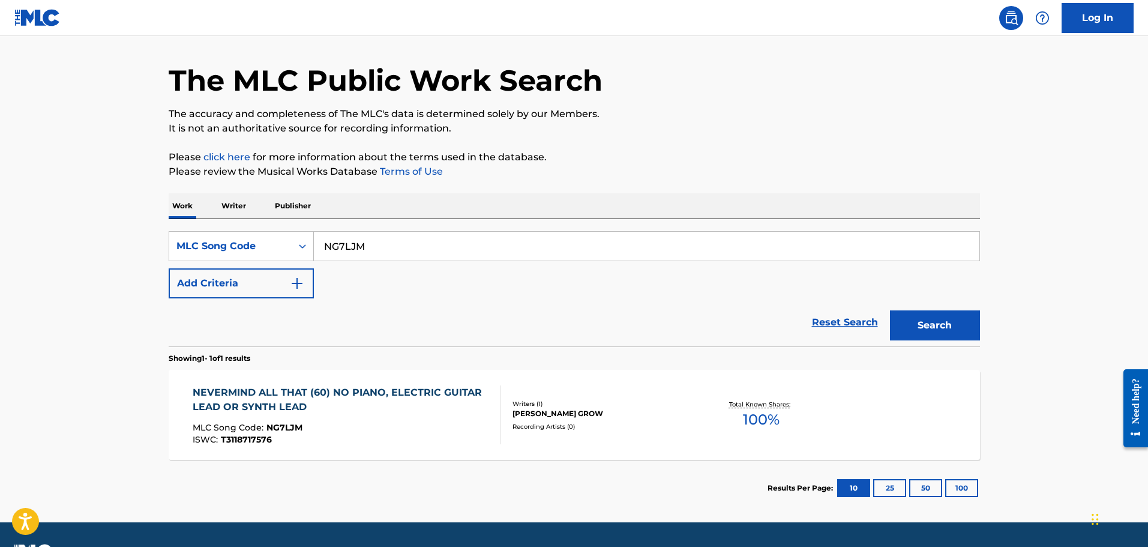
scroll to position [69, 0]
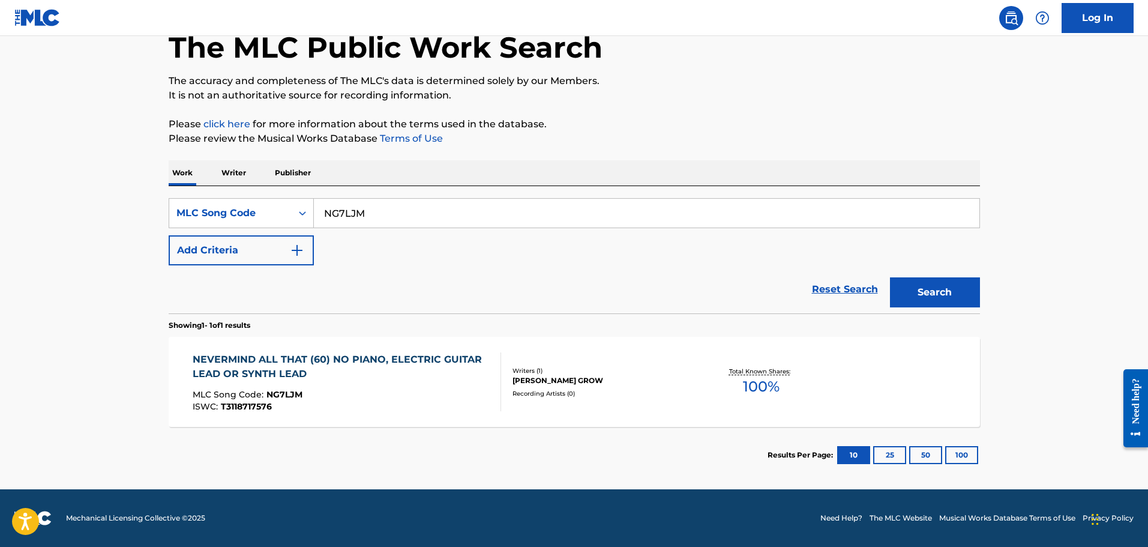
paste input "S0B"
click at [890, 277] on button "Search" at bounding box center [935, 292] width 90 height 30
click at [392, 216] on input "NG7S0B" at bounding box center [647, 213] width 666 height 29
paste input "CC7N2D"
click at [890, 277] on button "Search" at bounding box center [935, 292] width 90 height 30
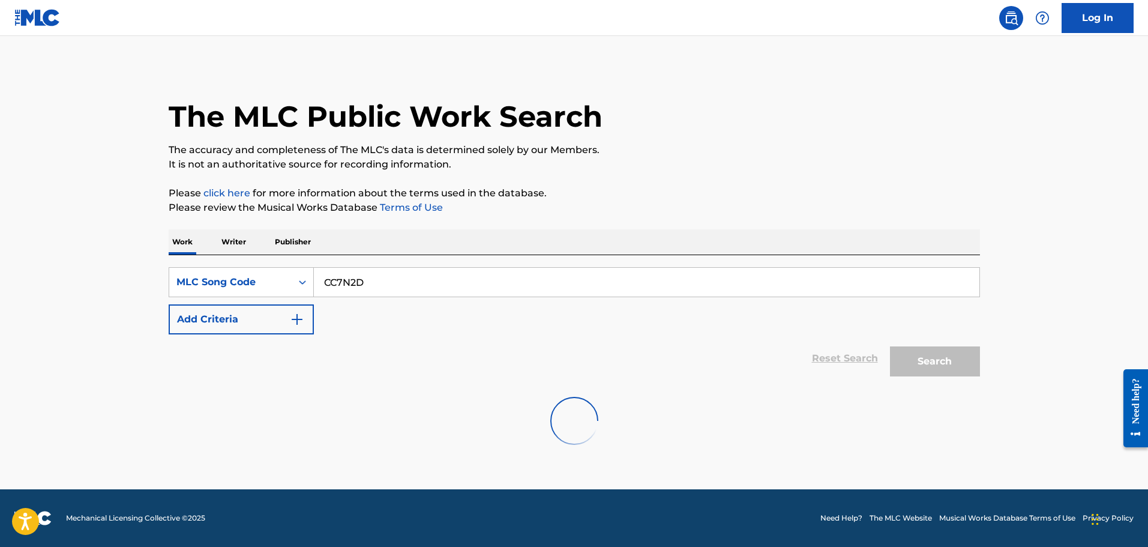
scroll to position [0, 0]
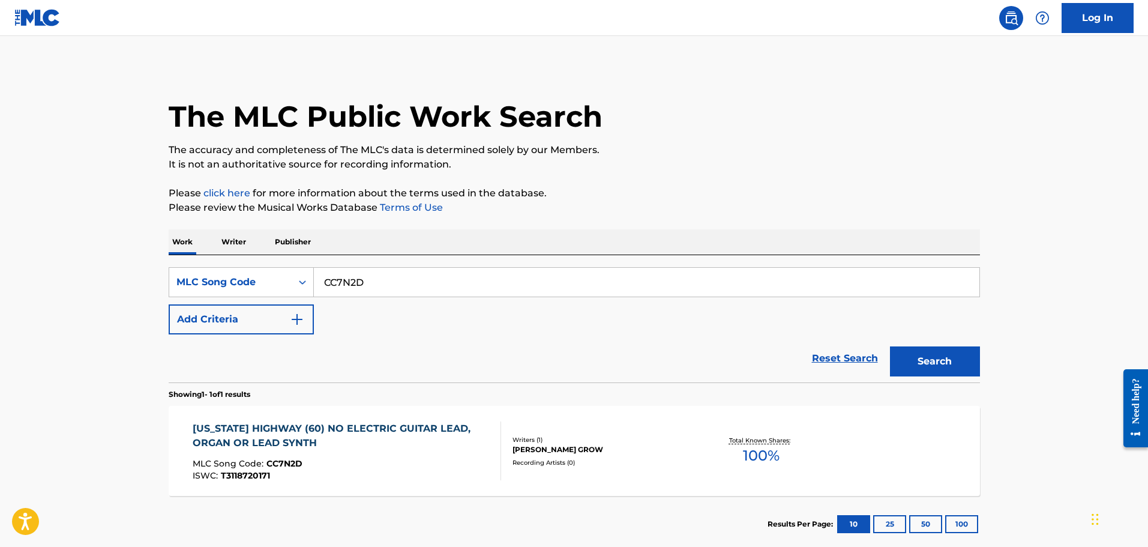
paste input "6180"
click at [890, 346] on button "Search" at bounding box center [935, 361] width 90 height 30
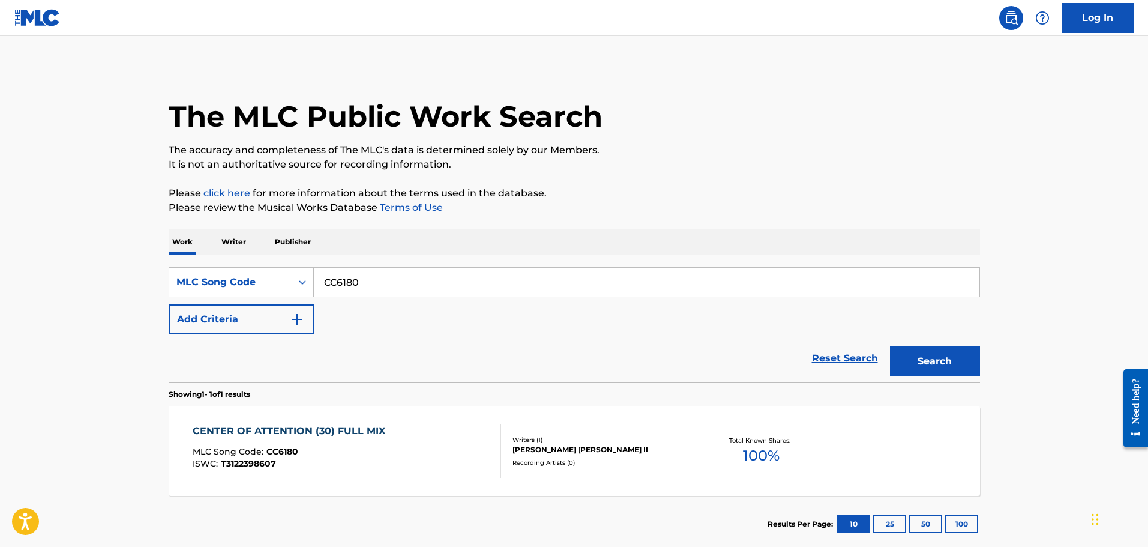
paste input "GZ5"
type input "CC6GZ5"
click at [890, 346] on button "Search" at bounding box center [935, 361] width 90 height 30
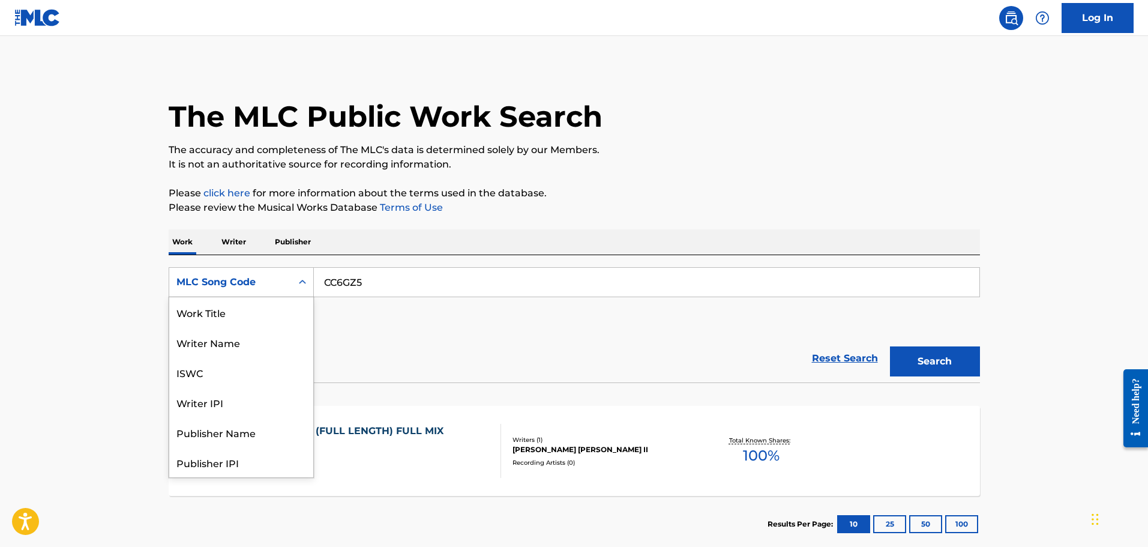
click at [276, 280] on div "MLC Song Code" at bounding box center [230, 282] width 108 height 14
click at [223, 309] on div "Work Title" at bounding box center [241, 312] width 144 height 30
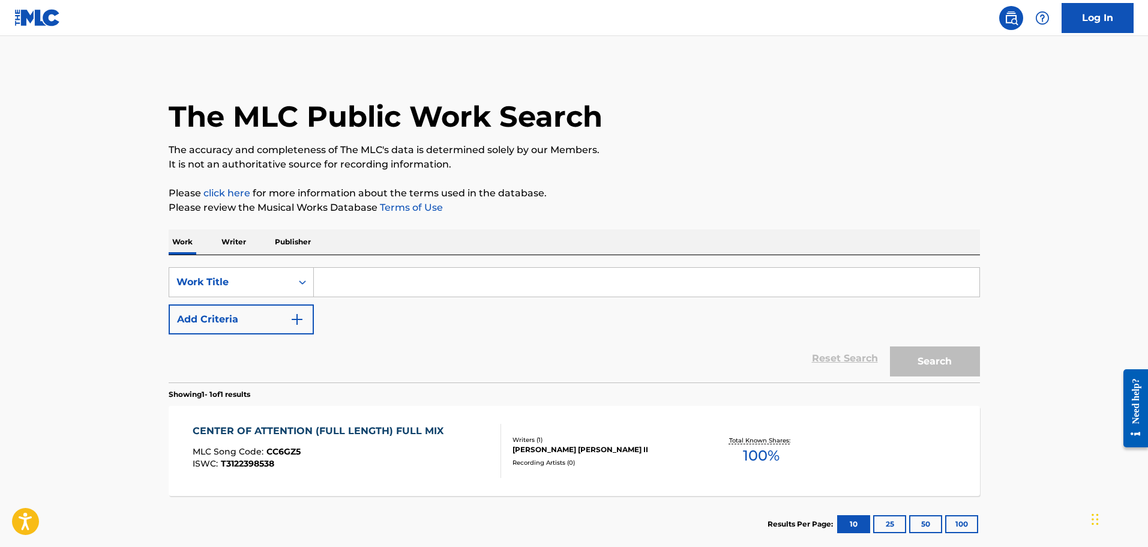
click at [360, 283] on input "Search Form" at bounding box center [647, 282] width 666 height 29
paste input "Brown Cow Stunning"
click at [890, 346] on button "Search" at bounding box center [935, 361] width 90 height 30
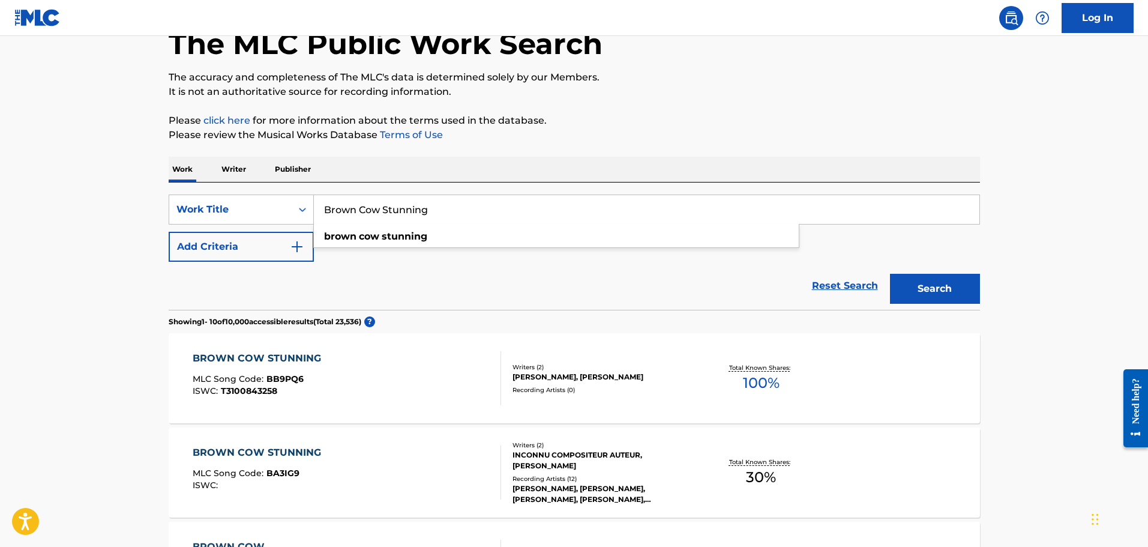
scroll to position [180, 0]
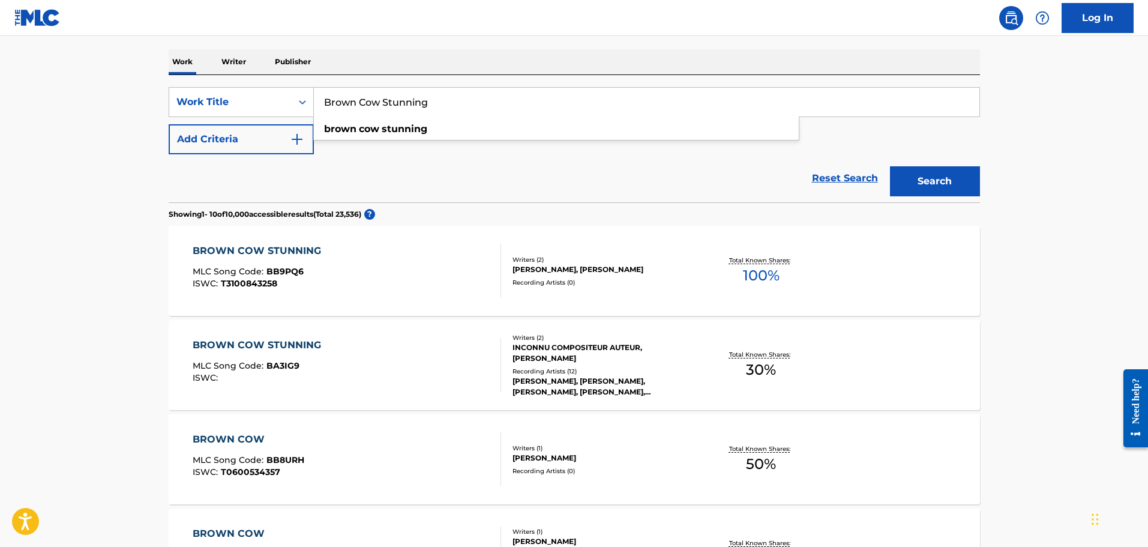
paste input "A5JI1"
type input "BA5JI1"
click at [890, 166] on button "Search" at bounding box center [935, 181] width 90 height 30
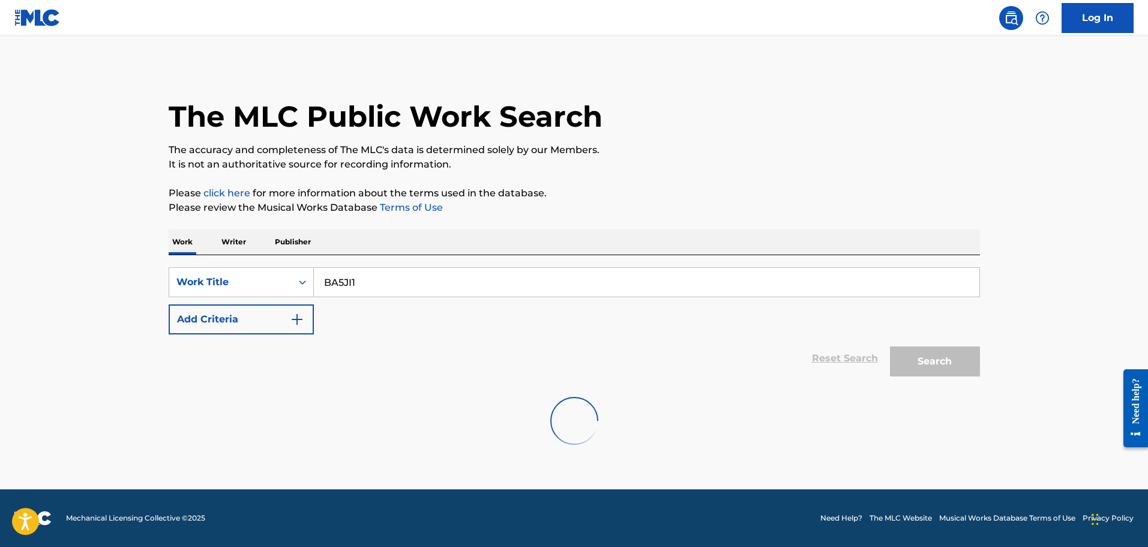
scroll to position [0, 0]
click at [255, 280] on div "Work Title" at bounding box center [230, 282] width 108 height 14
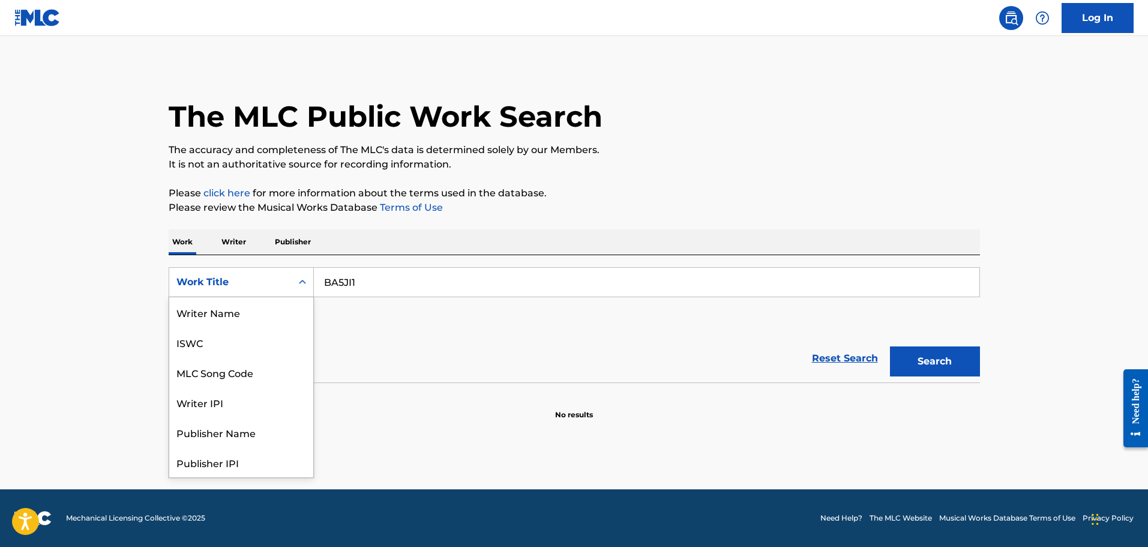
scroll to position [60, 0]
click at [240, 312] on div "MLC Song Code" at bounding box center [241, 312] width 144 height 30
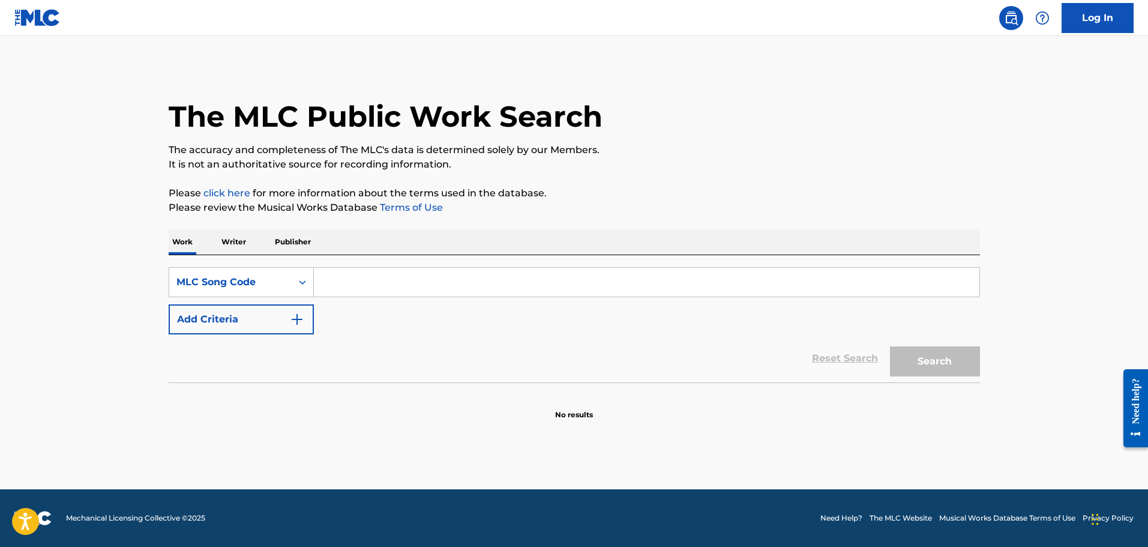
click at [449, 285] on input "Search Form" at bounding box center [647, 282] width 666 height 29
paste input "BA5JI1"
type input "BA5JI1"
click at [890, 346] on button "Search" at bounding box center [935, 361] width 90 height 30
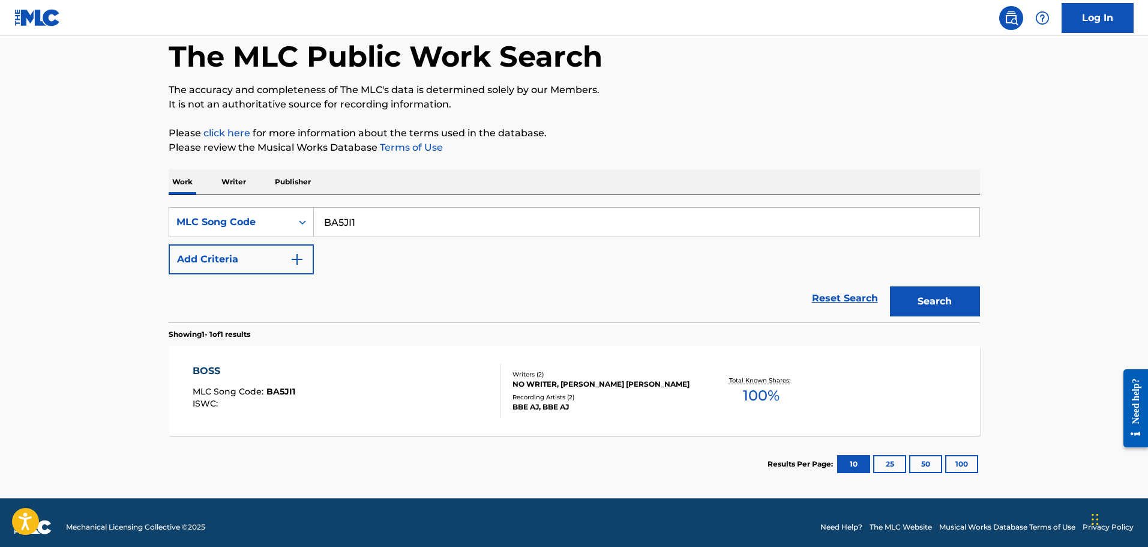
click at [389, 385] on div "BOSS MLC Song Code : BA5JI1 ISWC :" at bounding box center [347, 391] width 309 height 54
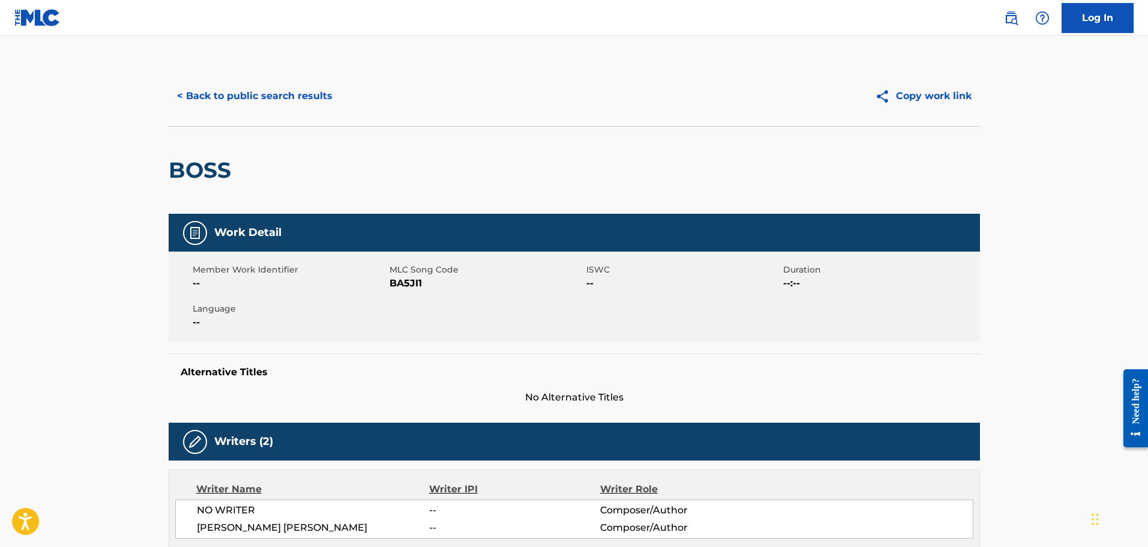
click at [246, 94] on button "< Back to public search results" at bounding box center [255, 96] width 172 height 30
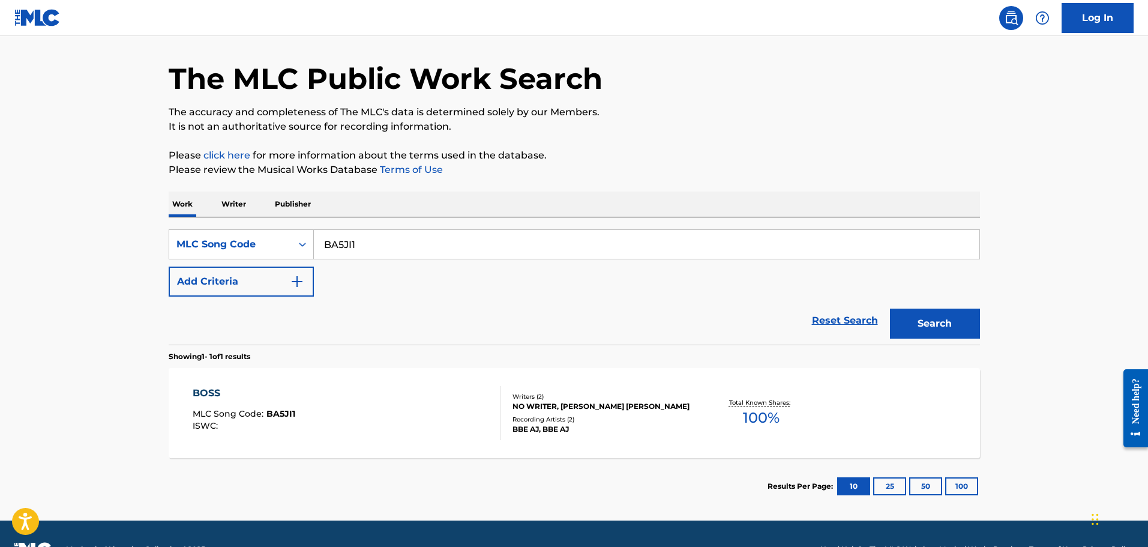
click at [354, 235] on input "BA5JI1" at bounding box center [647, 244] width 666 height 29
paste input "SD5GWU"
type input "SD5GWU"
click at [890, 309] on button "Search" at bounding box center [935, 324] width 90 height 30
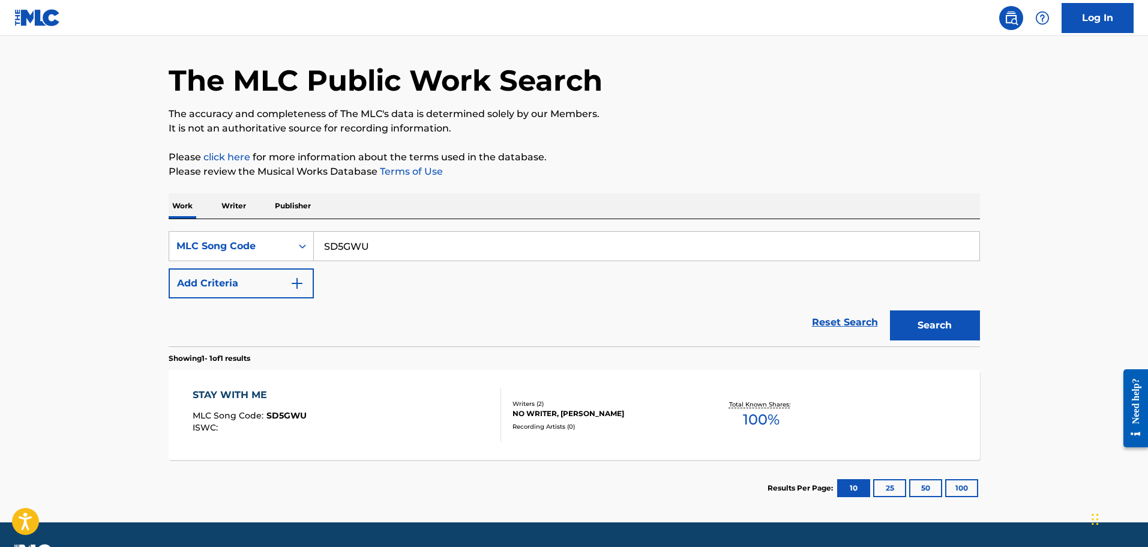
scroll to position [69, 0]
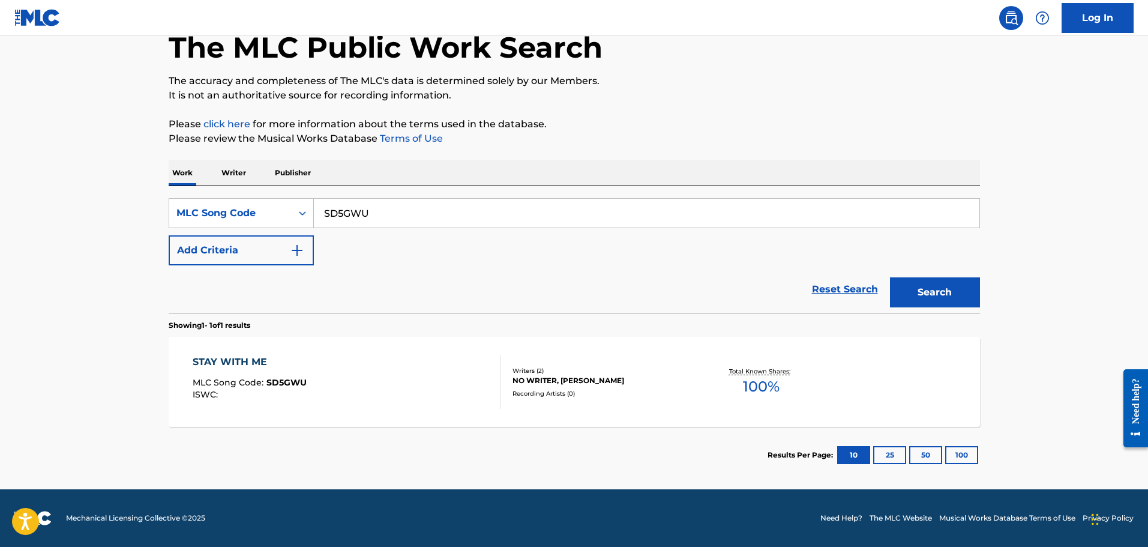
click at [345, 356] on div "STAY WITH ME MLC Song Code : SD5GWU ISWC :" at bounding box center [347, 382] width 309 height 54
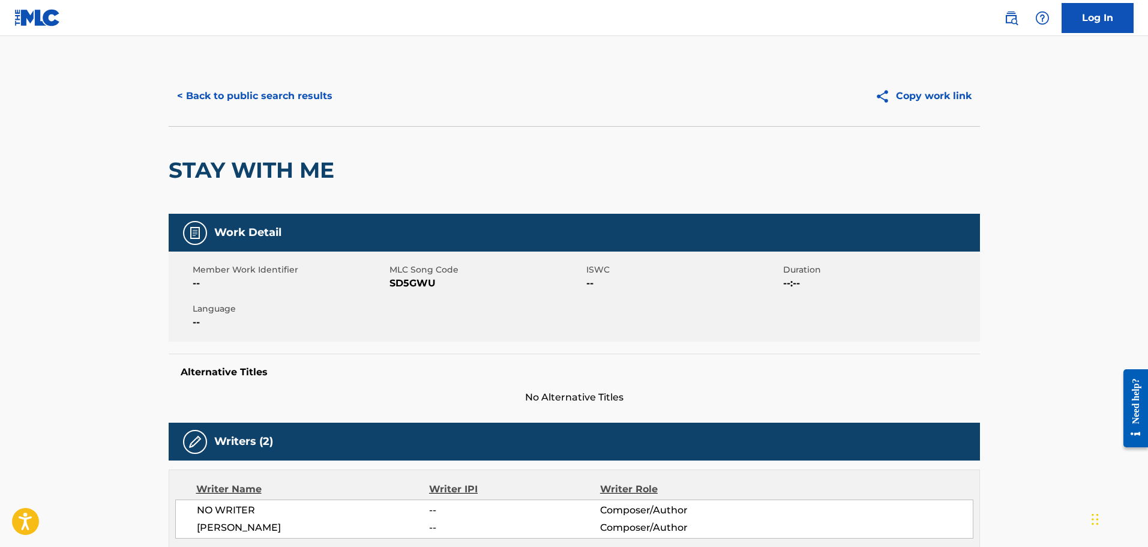
click at [223, 104] on button "< Back to public search results" at bounding box center [255, 96] width 172 height 30
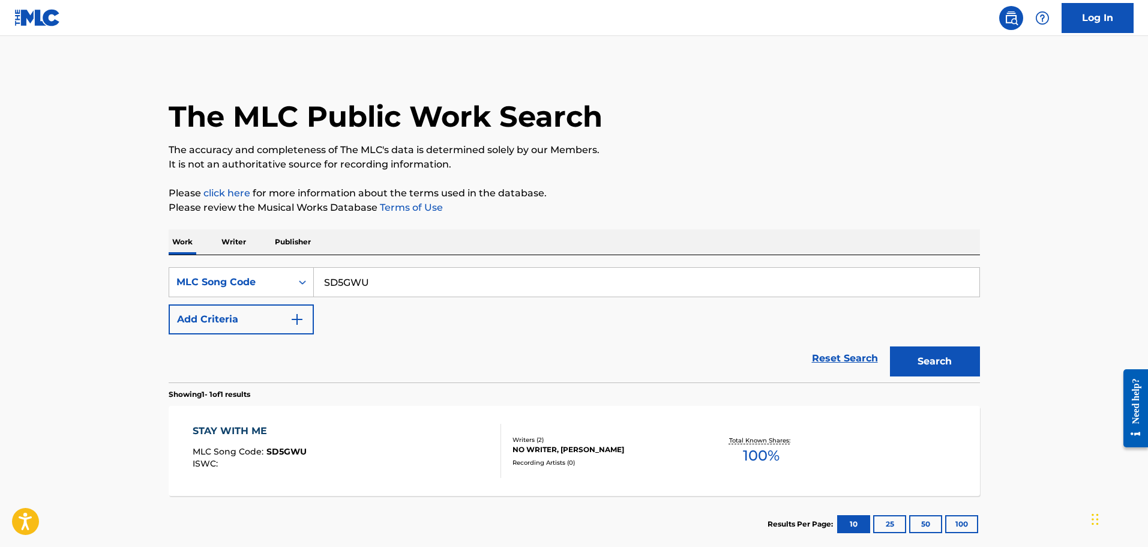
scroll to position [38, 0]
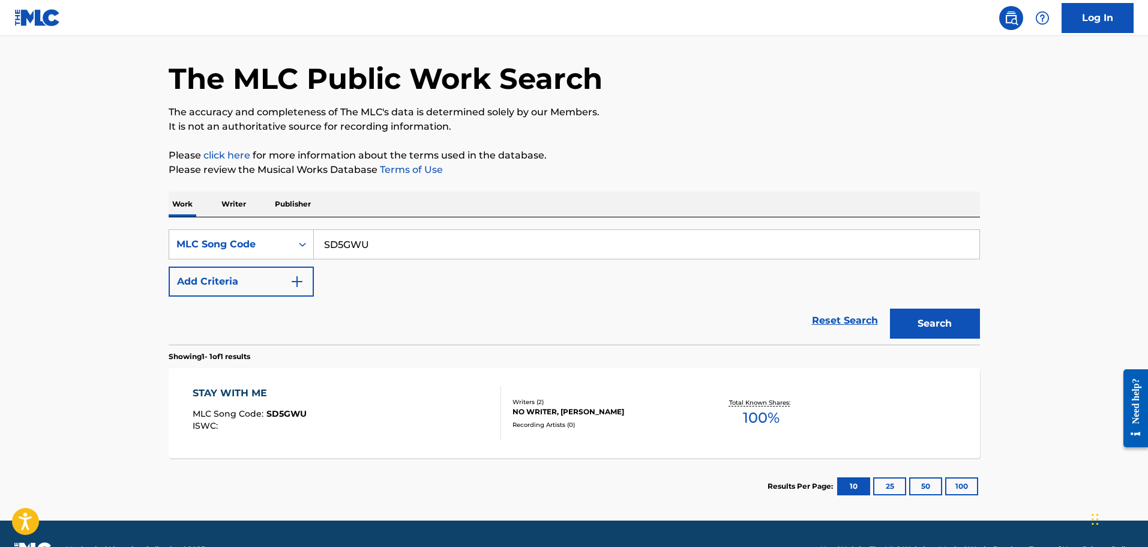
click at [368, 235] on input "SD5GWU" at bounding box center [647, 244] width 666 height 29
paste input "NC7TCG"
type input "NC7TCG"
click at [890, 309] on button "Search" at bounding box center [935, 324] width 90 height 30
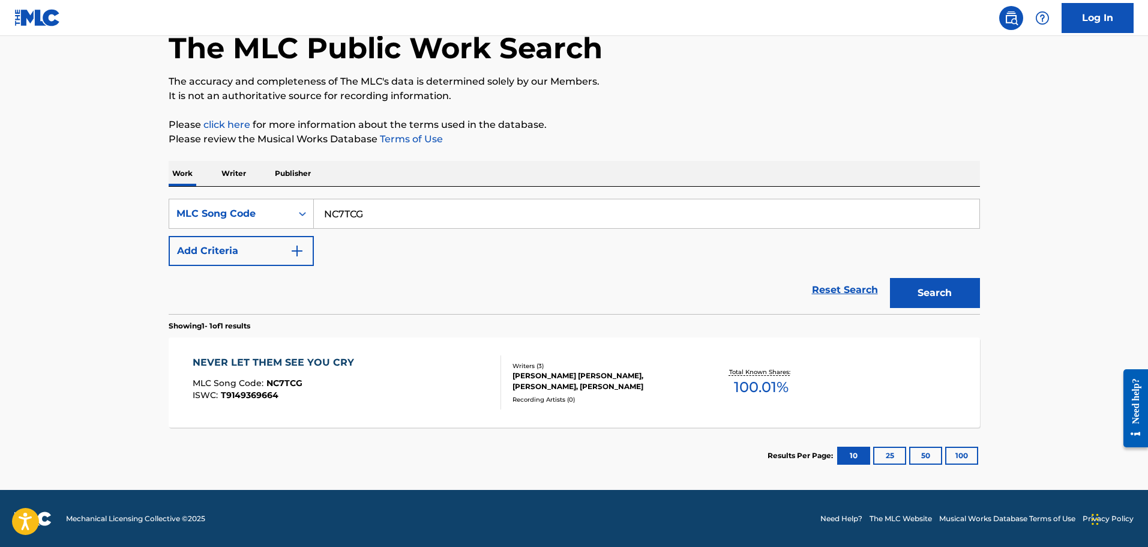
scroll to position [69, 0]
click at [448, 390] on div "NEVER LET THEM SEE YOU CRY MLC Song Code : NC7TCG ISWC : T9149369664" at bounding box center [347, 382] width 309 height 54
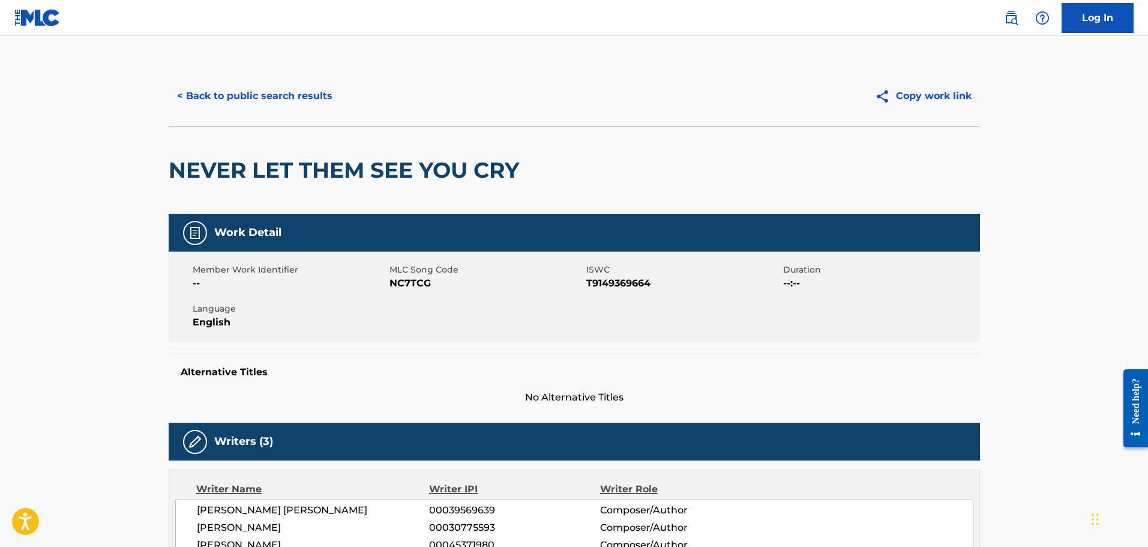
click at [271, 88] on button "< Back to public search results" at bounding box center [255, 96] width 172 height 30
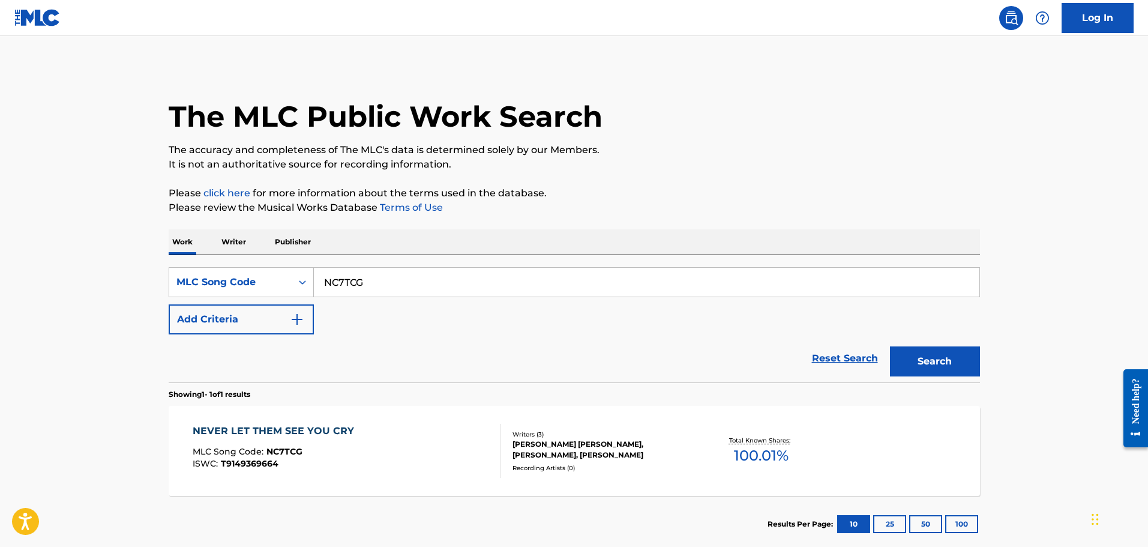
scroll to position [38, 0]
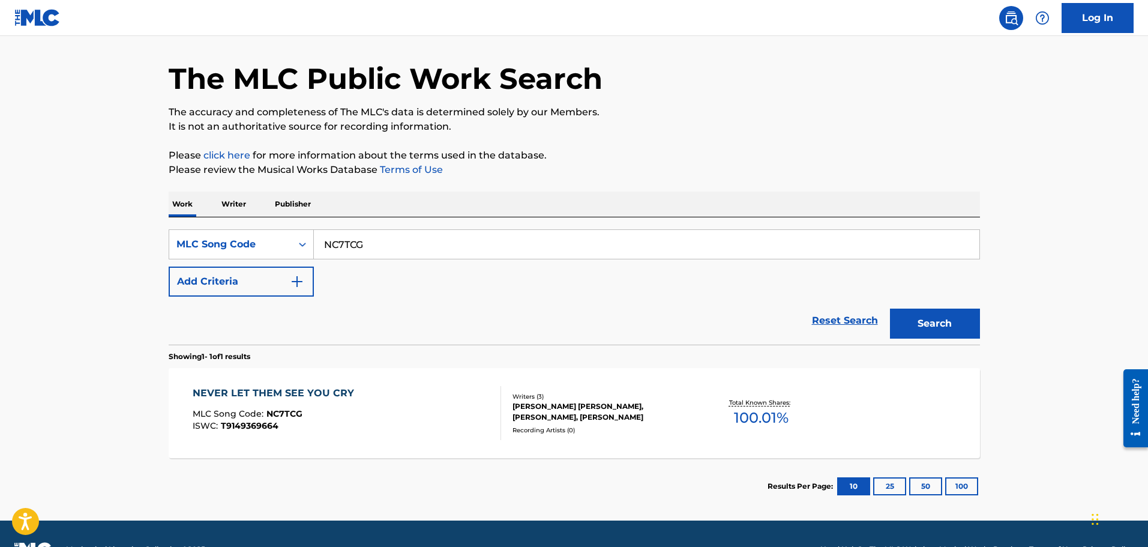
click at [384, 259] on div "NC7TCG" at bounding box center [647, 244] width 666 height 30
click at [384, 247] on input "NC7TCG" at bounding box center [647, 244] width 666 height 29
paste input "TX654F"
type input "TX654F"
click at [890, 309] on button "Search" at bounding box center [935, 324] width 90 height 30
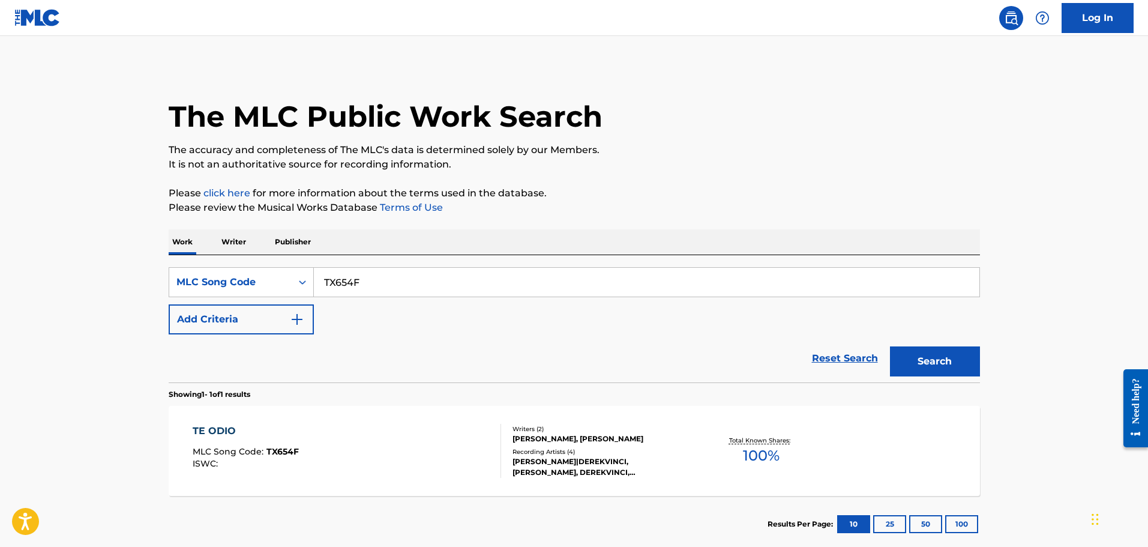
scroll to position [69, 0]
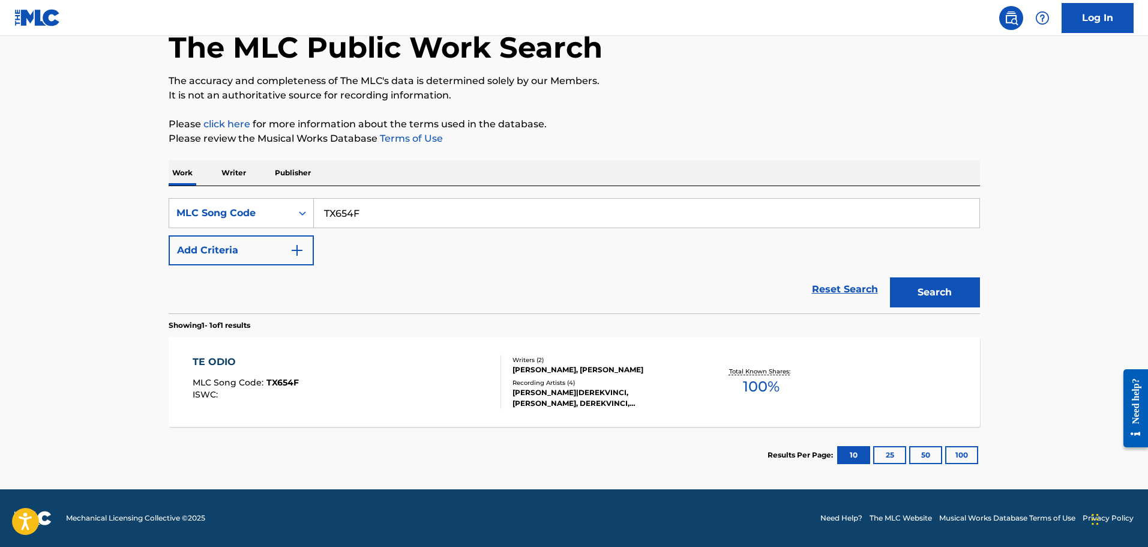
click at [369, 356] on div "TE ODIO MLC Song Code : TX654F ISWC :" at bounding box center [347, 382] width 309 height 54
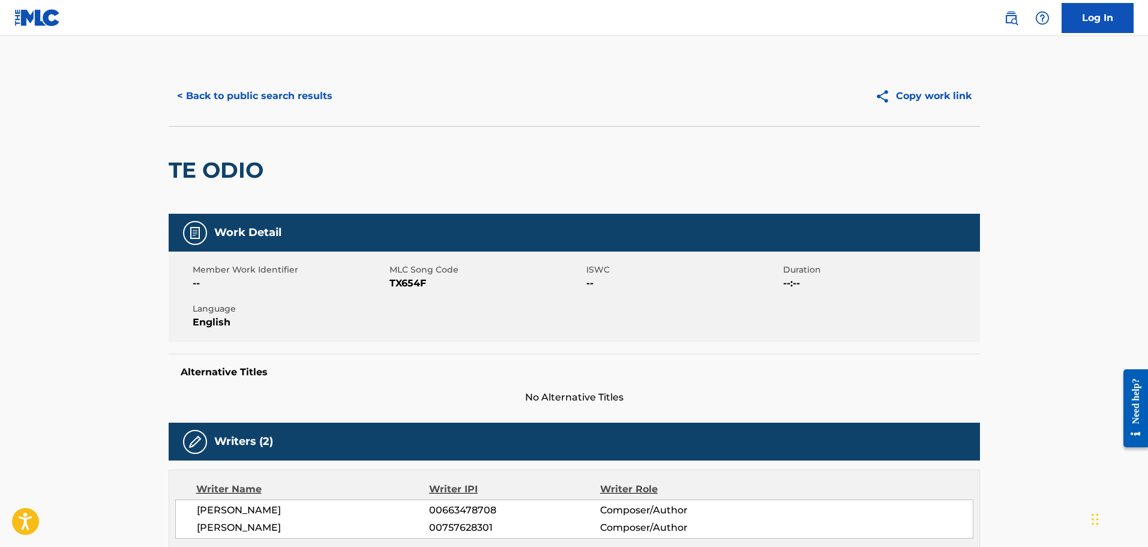
click at [259, 110] on button "< Back to public search results" at bounding box center [255, 96] width 172 height 30
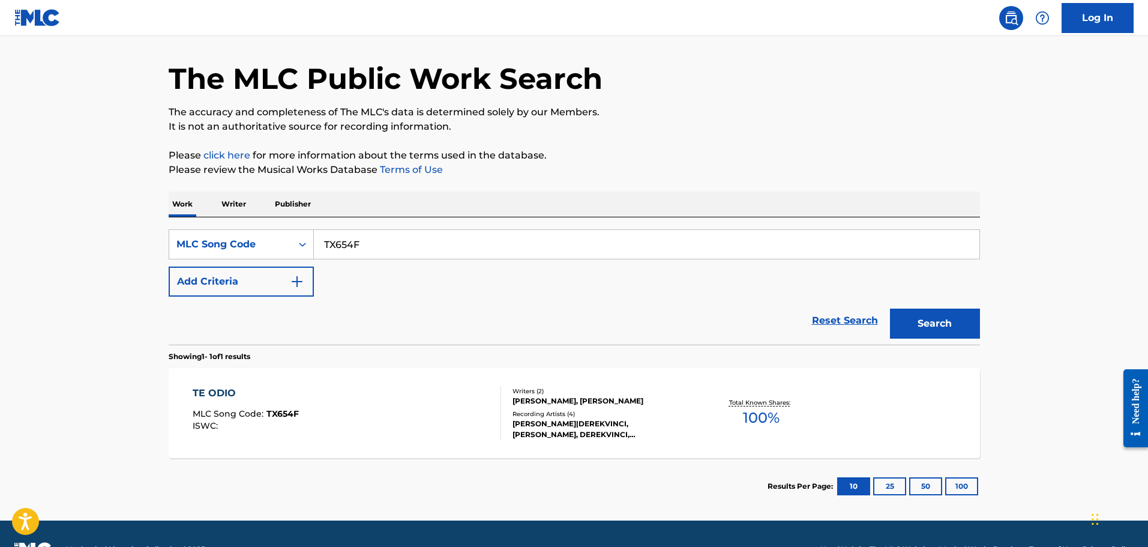
click at [348, 234] on input "TX654F" at bounding box center [647, 244] width 666 height 29
paste input "CB2CBE"
type input "CB2CBE"
click at [890, 309] on button "Search" at bounding box center [935, 324] width 90 height 30
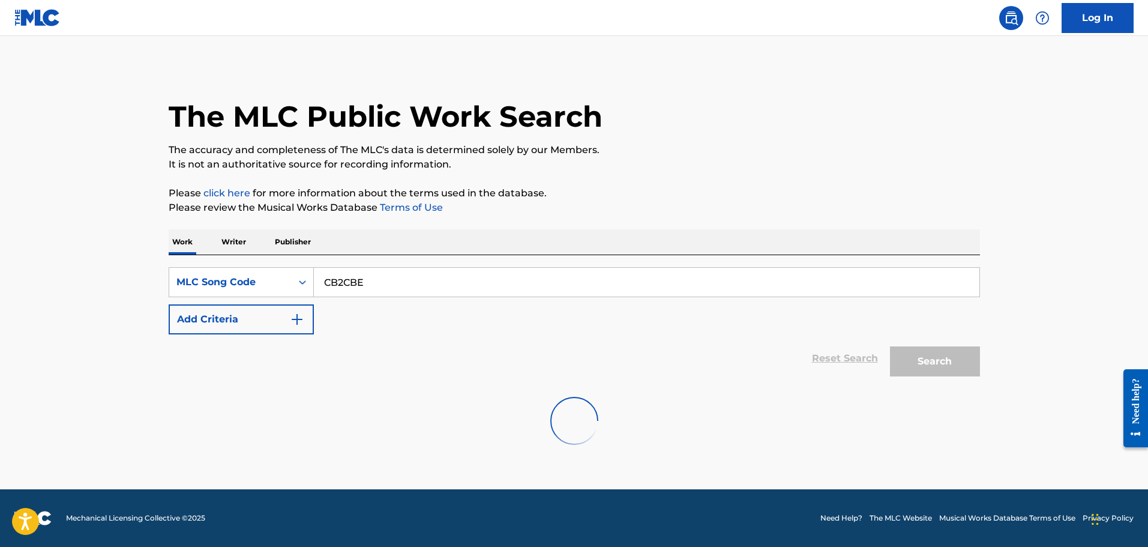
scroll to position [0, 0]
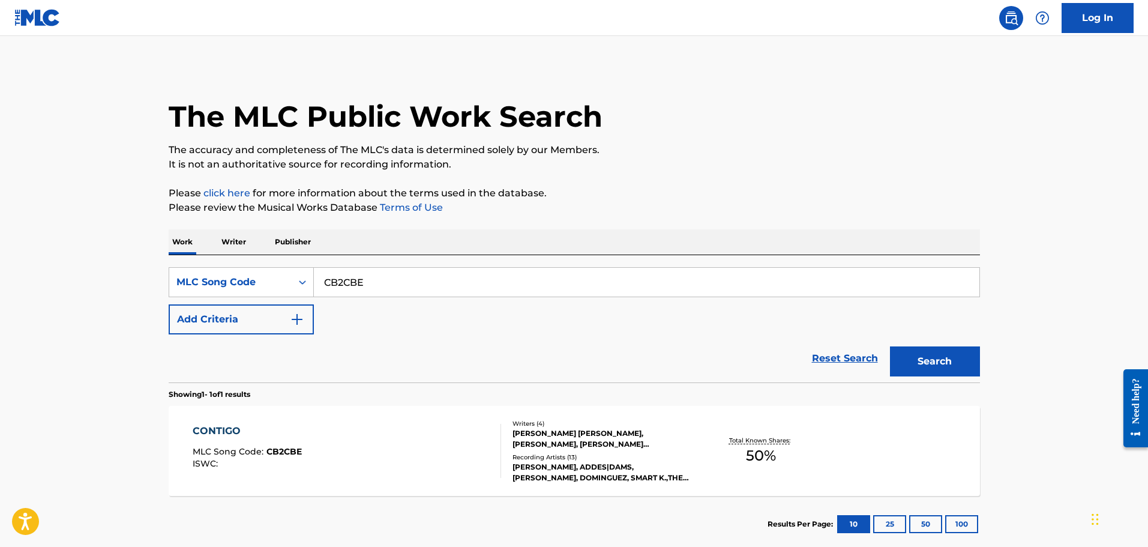
click at [429, 428] on div "CONTIGO MLC Song Code : CB2CBE ISWC :" at bounding box center [347, 451] width 309 height 54
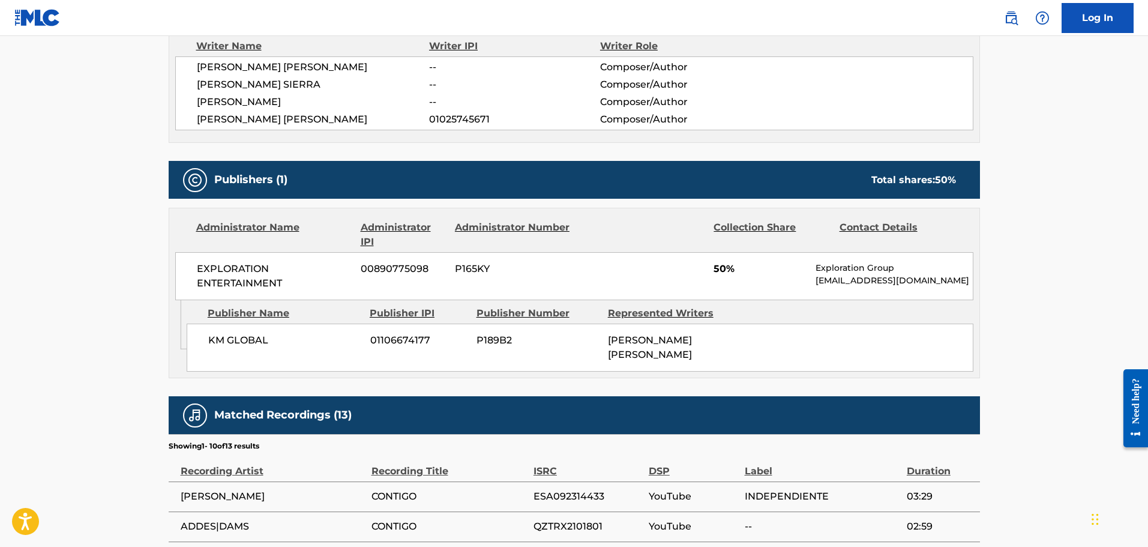
scroll to position [426, 0]
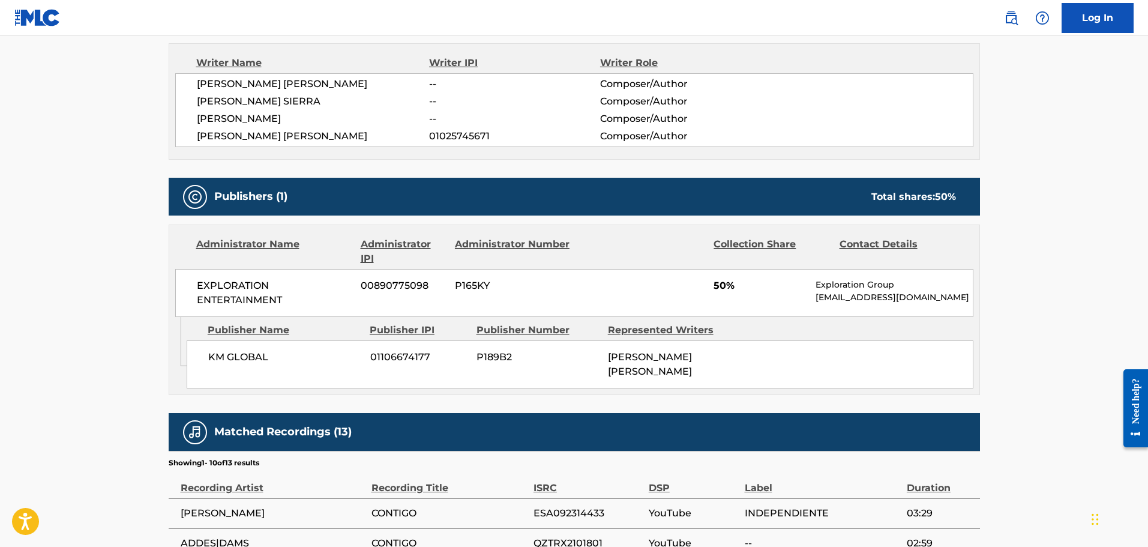
click at [213, 359] on span "KM GLOBAL" at bounding box center [284, 357] width 153 height 14
click at [245, 356] on span "KM GLOBAL" at bounding box center [284, 357] width 153 height 14
copy span "KM GLOBAL"
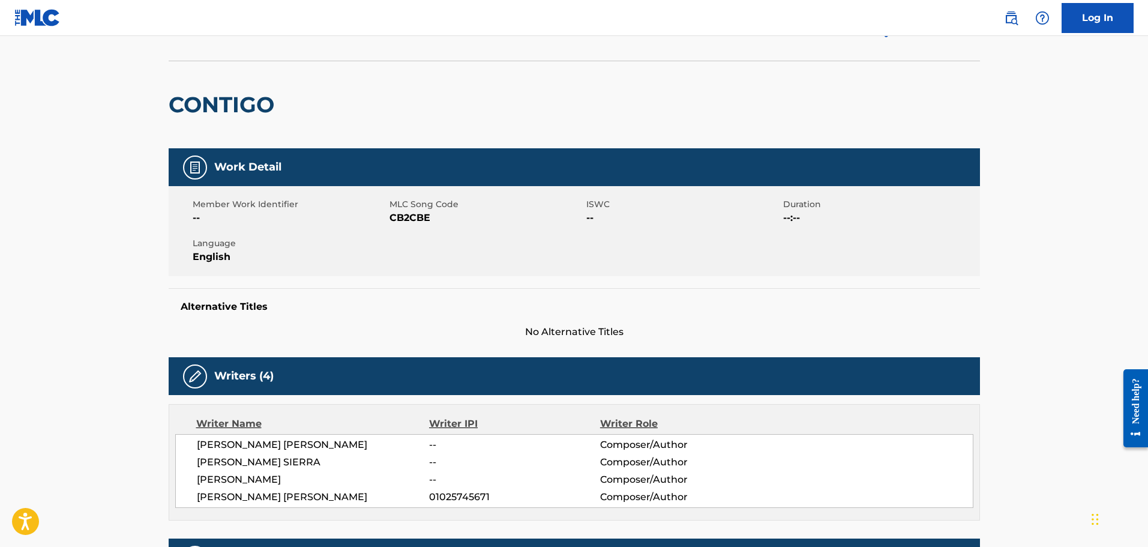
scroll to position [0, 0]
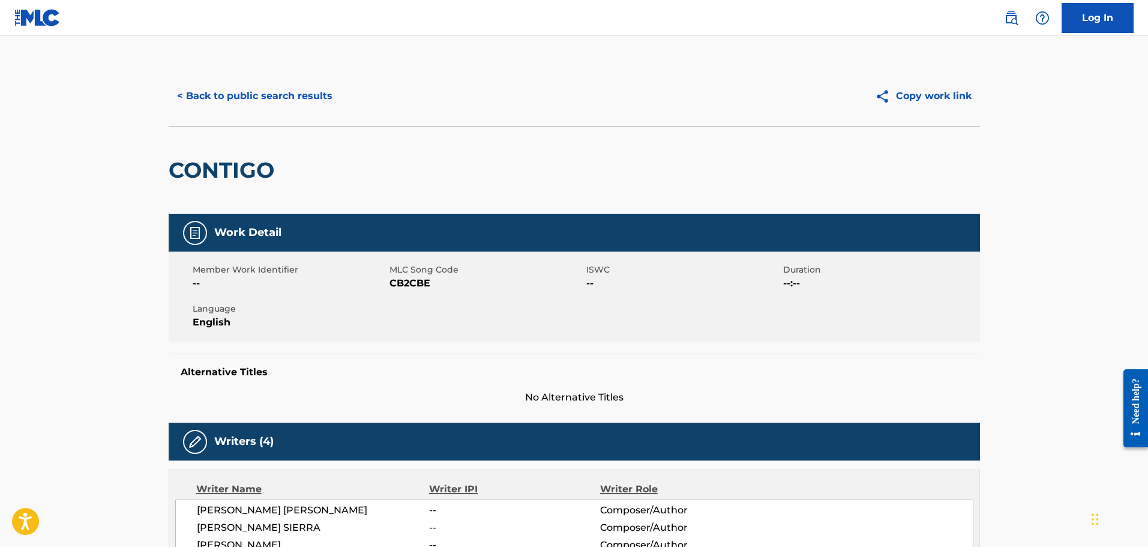
click at [236, 84] on button "< Back to public search results" at bounding box center [255, 96] width 172 height 30
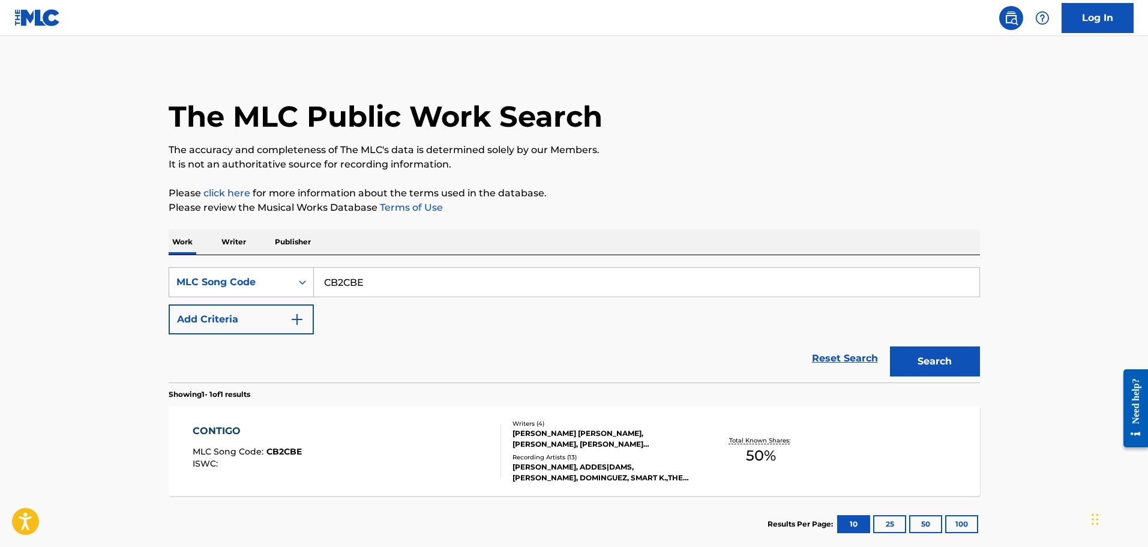
click at [259, 274] on div "MLC Song Code" at bounding box center [230, 282] width 122 height 23
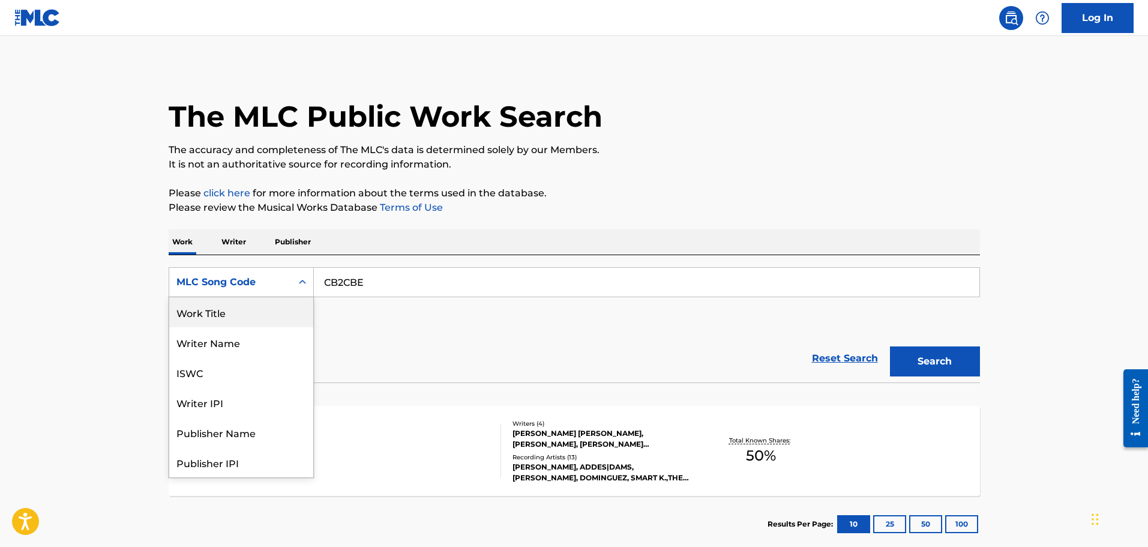
click at [250, 309] on div "Work Title" at bounding box center [241, 312] width 144 height 30
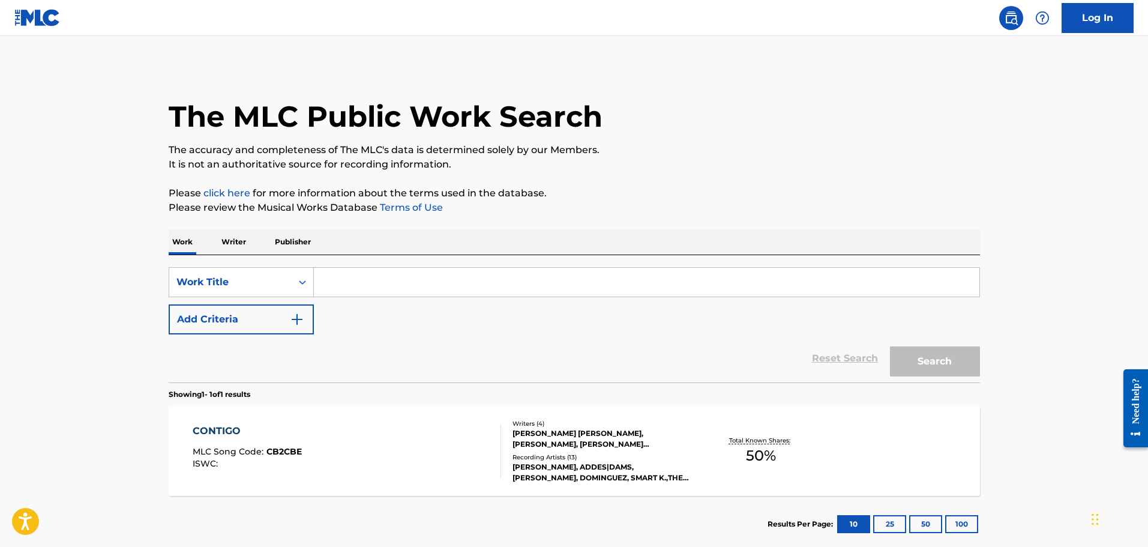
click at [375, 271] on input "Search Form" at bounding box center [647, 282] width 666 height 29
paste input "Mi Ranchito"
type input "Mi Ranchito"
click at [285, 312] on button "Add Criteria" at bounding box center [241, 319] width 145 height 30
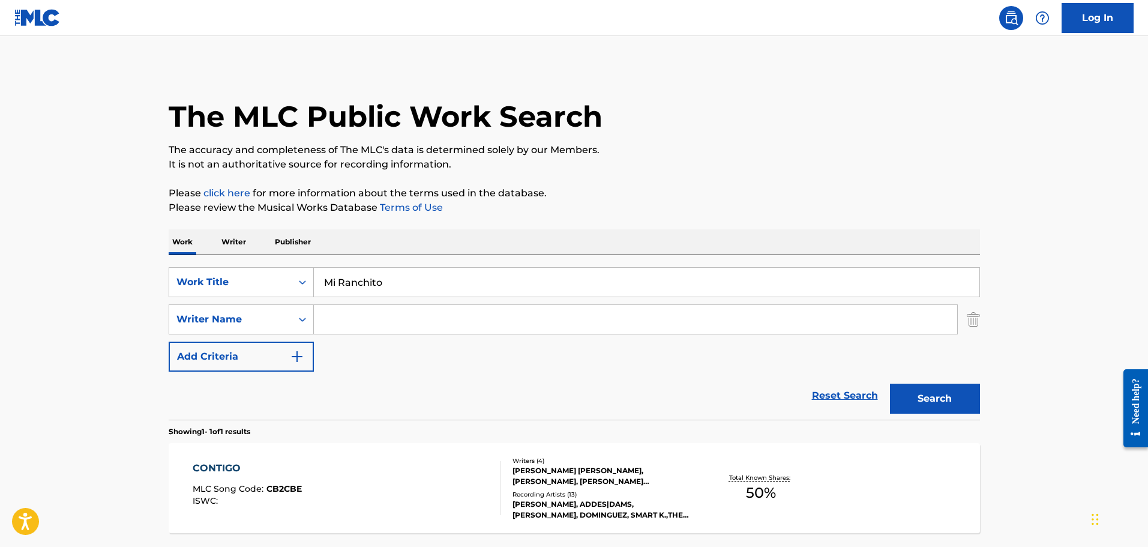
click at [390, 324] on input "Search Form" at bounding box center [635, 319] width 643 height 29
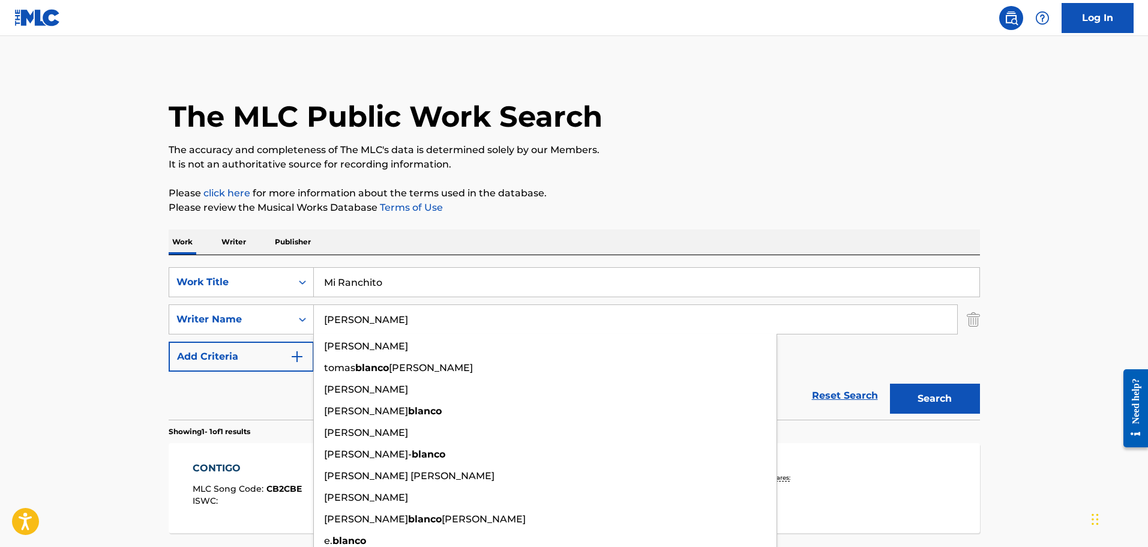
type input "[PERSON_NAME]"
click at [890, 384] on button "Search" at bounding box center [935, 399] width 90 height 30
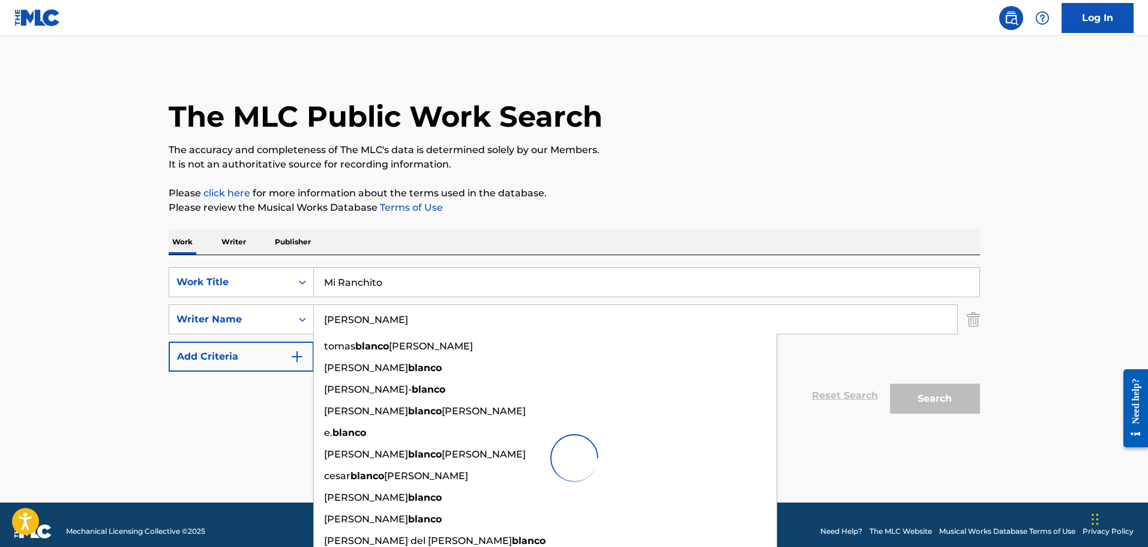
click at [409, 315] on input "[PERSON_NAME]" at bounding box center [635, 319] width 643 height 29
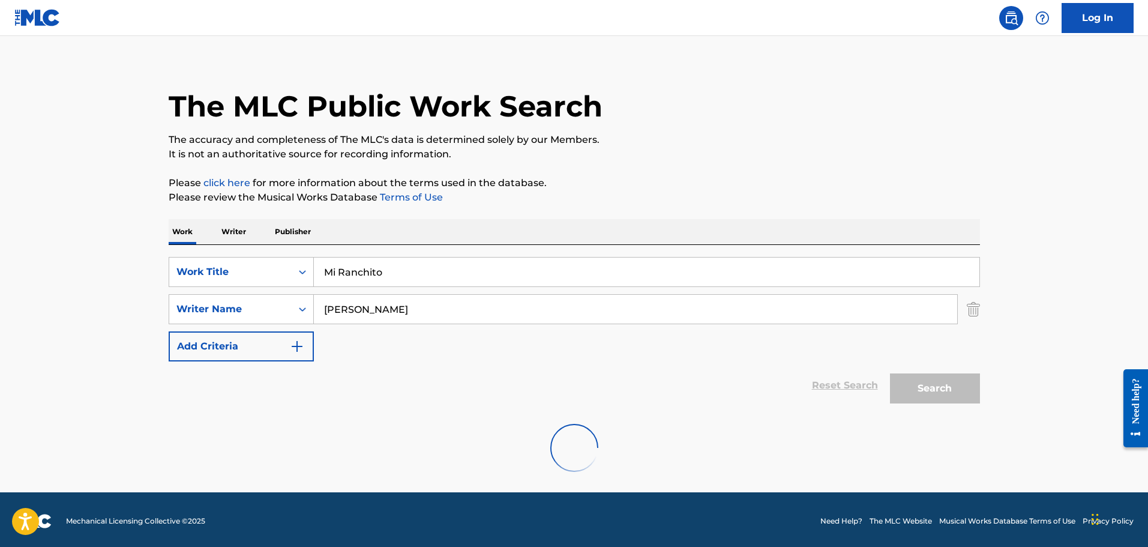
scroll to position [13, 0]
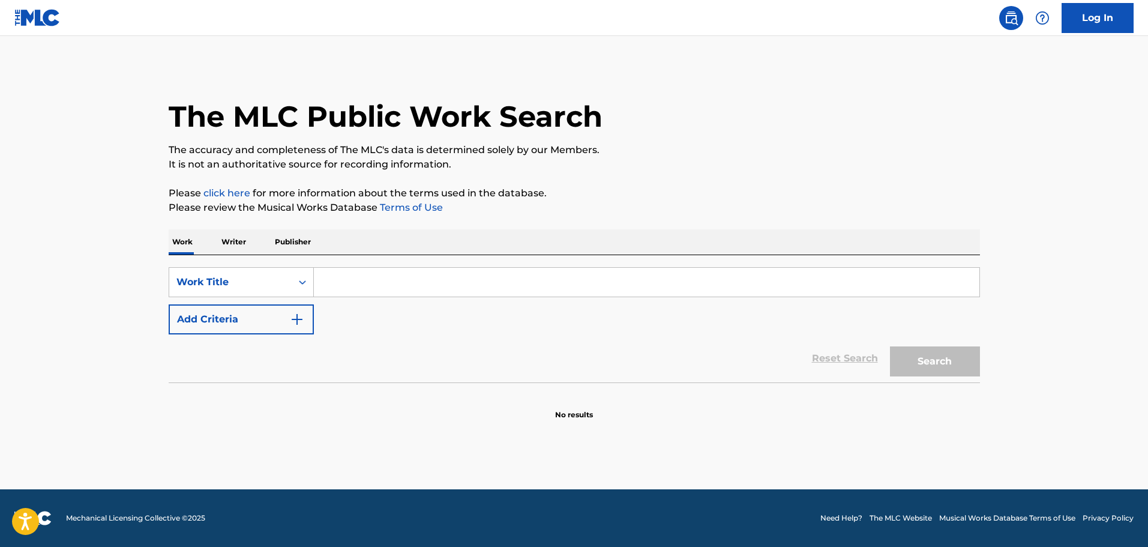
click at [468, 288] on input "Search Form" at bounding box center [647, 282] width 666 height 29
paste input "Mi Ranchito"
type input "Mi Ranchito"
click at [287, 315] on button "Add Criteria" at bounding box center [241, 319] width 145 height 30
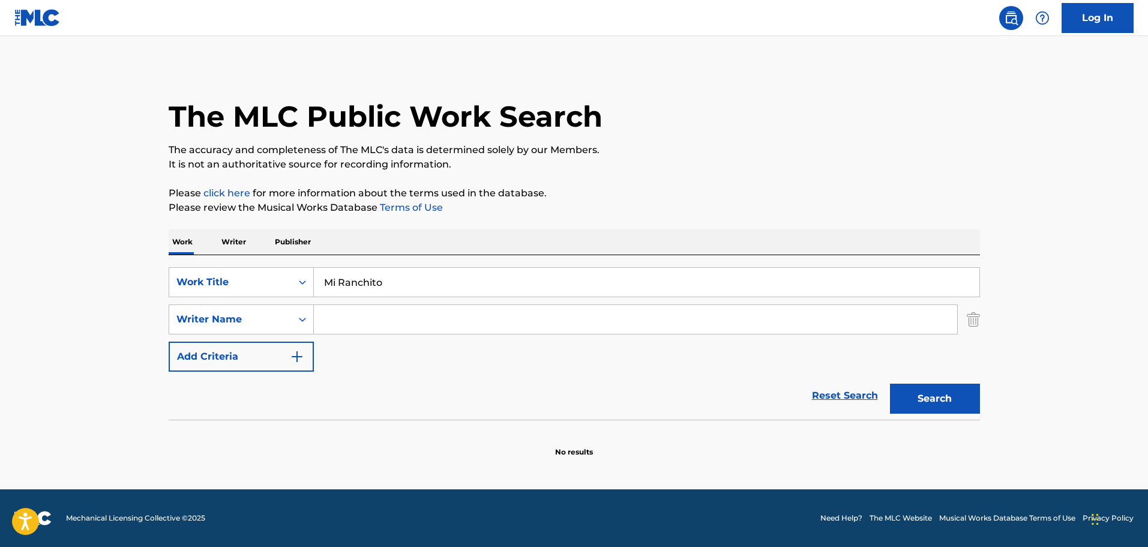
click at [364, 319] on input "Search Form" at bounding box center [635, 319] width 643 height 29
type input "[PERSON_NAME]"
click at [890, 384] on button "Search" at bounding box center [935, 399] width 90 height 30
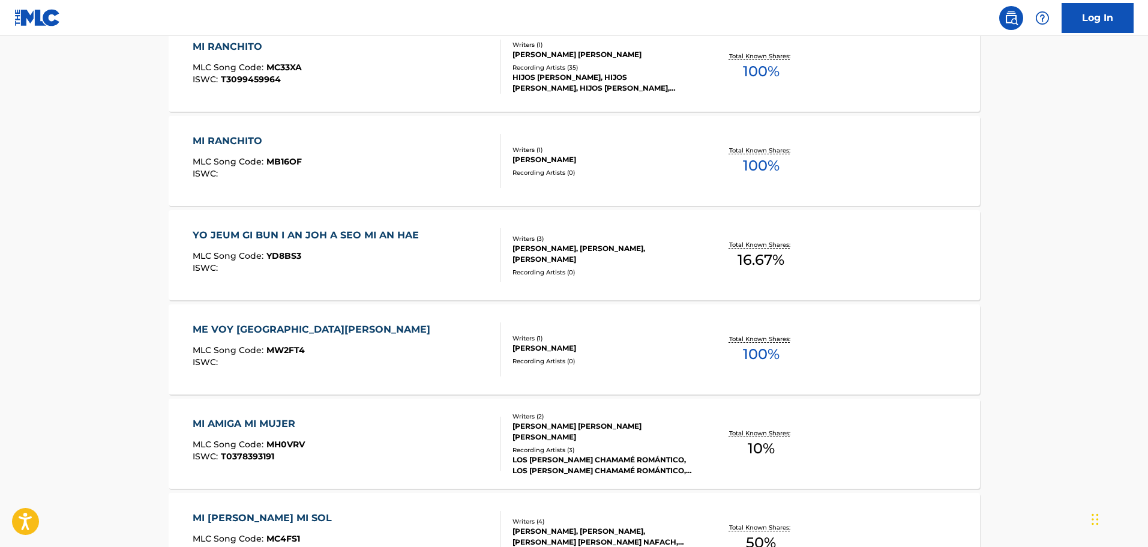
scroll to position [300, 0]
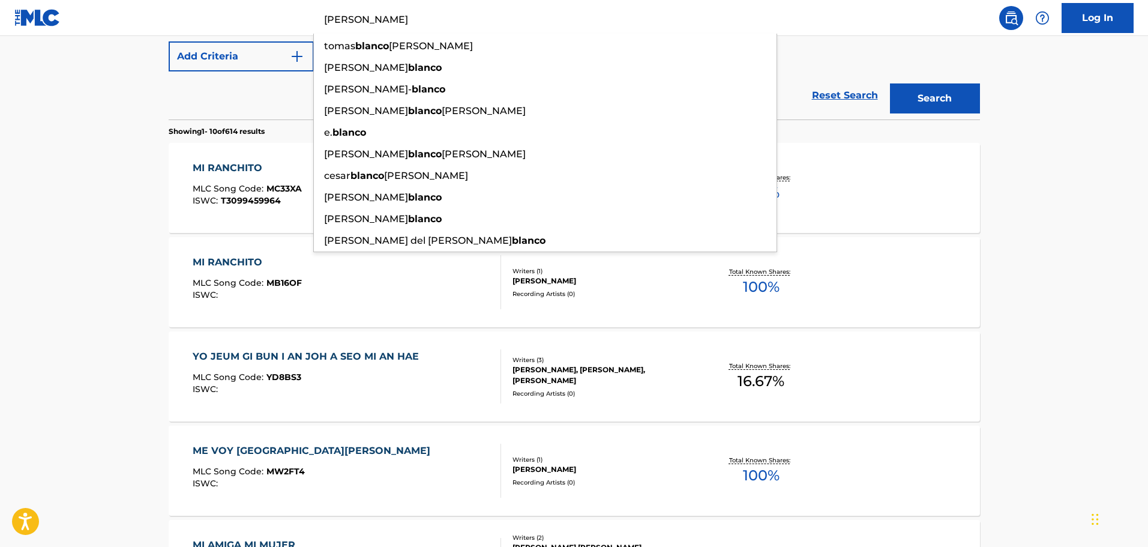
click at [307, 190] on div "MI RANCHITO MLC Song Code : MC33XA ISWC : T3099459964" at bounding box center [347, 188] width 309 height 54
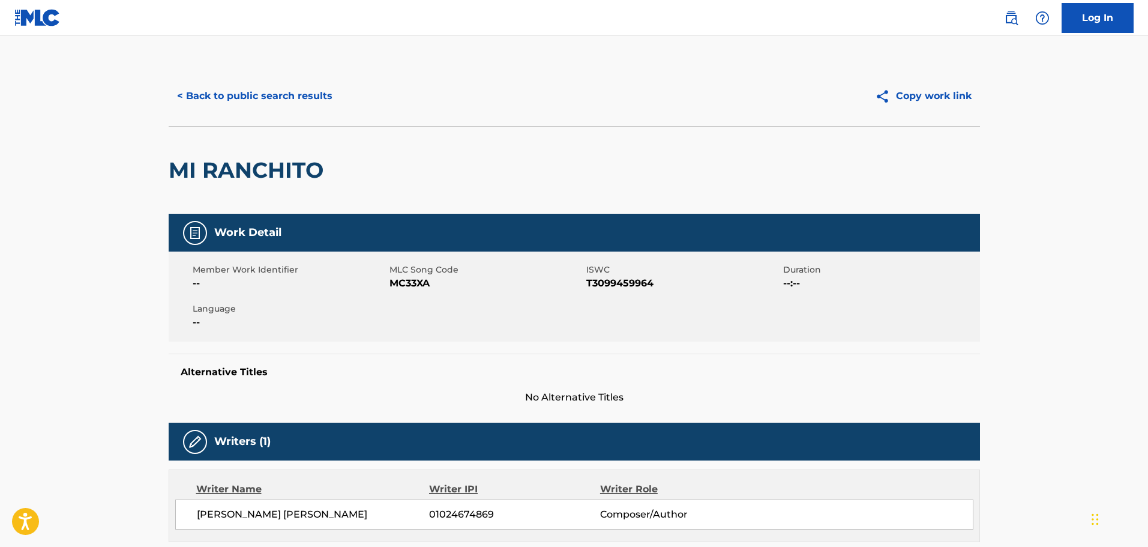
click at [408, 283] on span "MC33XA" at bounding box center [487, 283] width 194 height 14
copy span "MC33XA"
click at [282, 101] on button "< Back to public search results" at bounding box center [255, 96] width 172 height 30
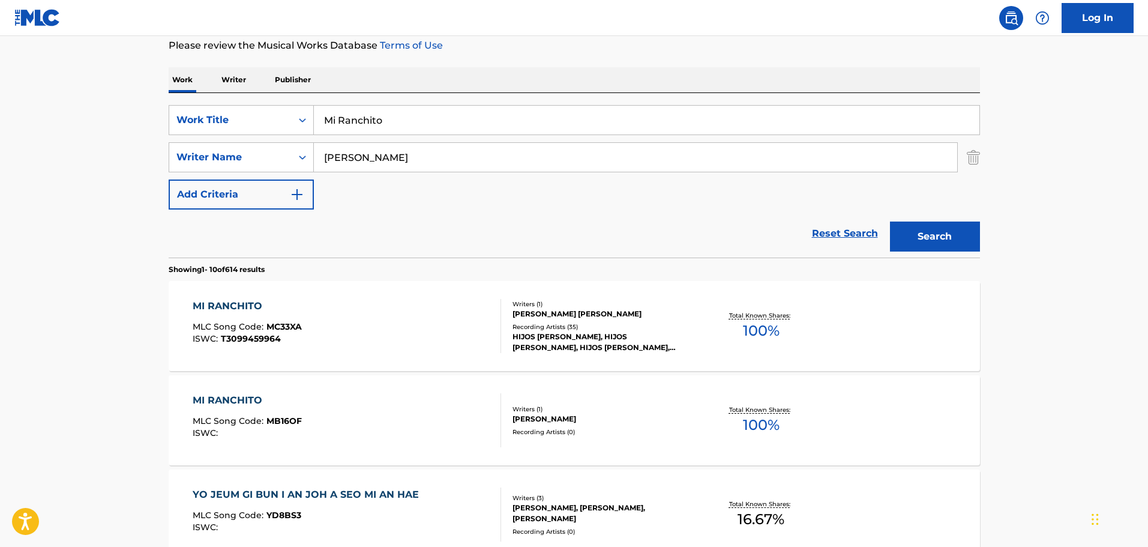
scroll to position [8, 0]
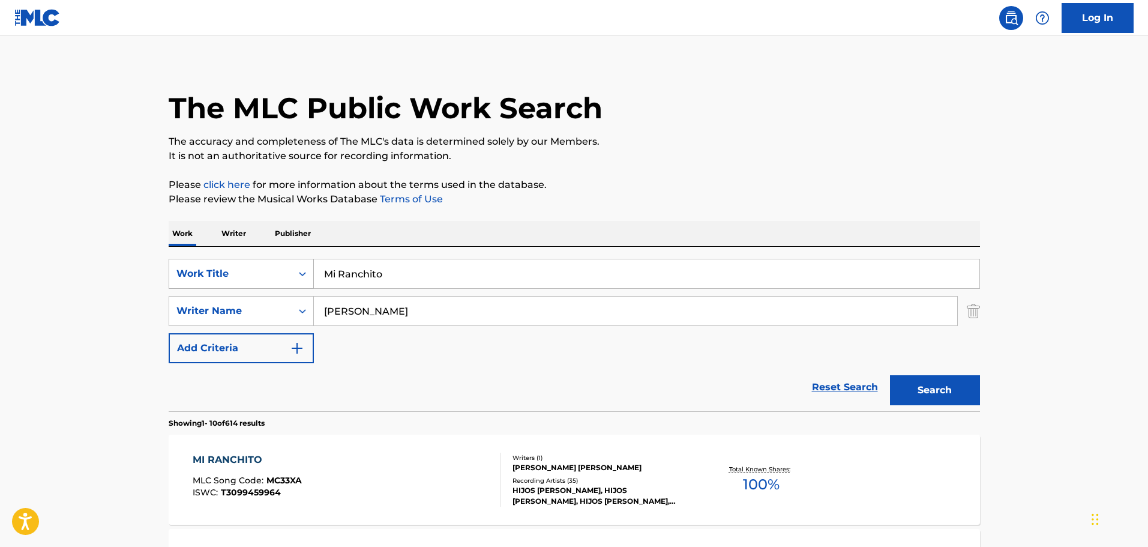
drag, startPoint x: 240, startPoint y: 267, endPoint x: 236, endPoint y: 282, distance: 15.6
click at [240, 267] on div "Work Title" at bounding box center [230, 274] width 108 height 14
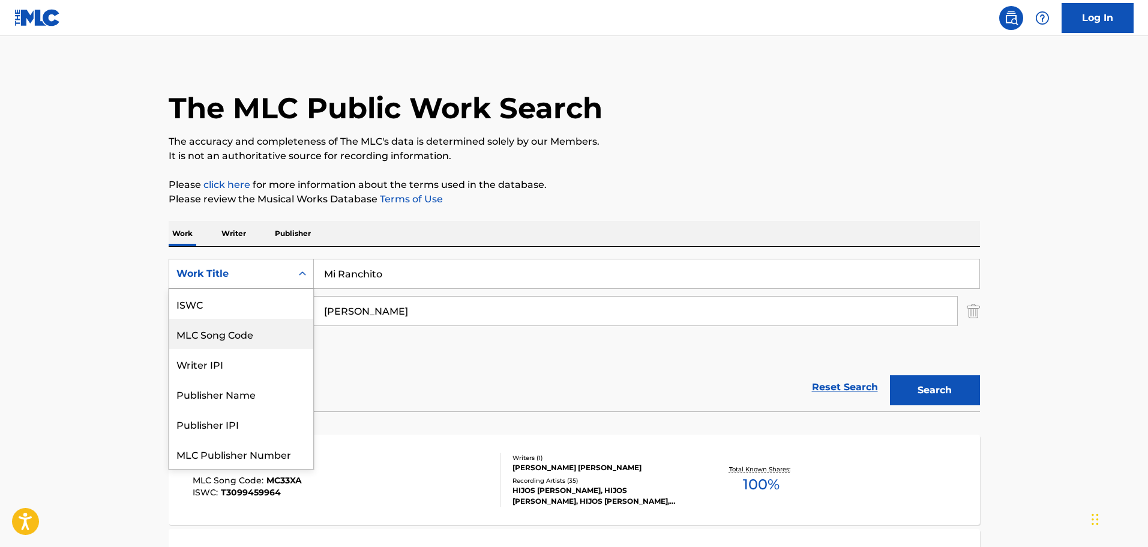
scroll to position [30, 0]
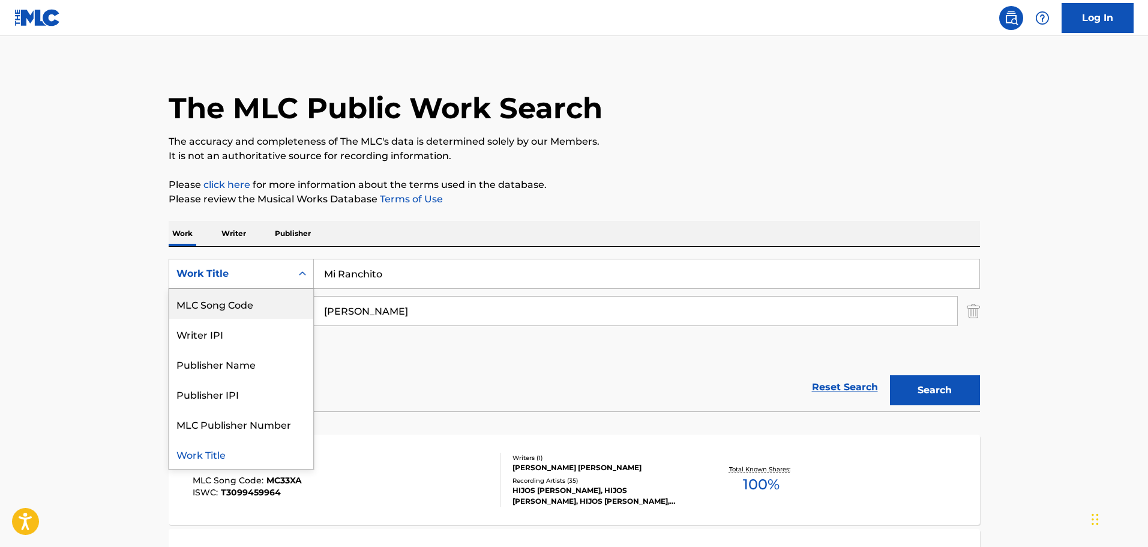
click at [225, 303] on div "MLC Song Code" at bounding box center [241, 304] width 144 height 30
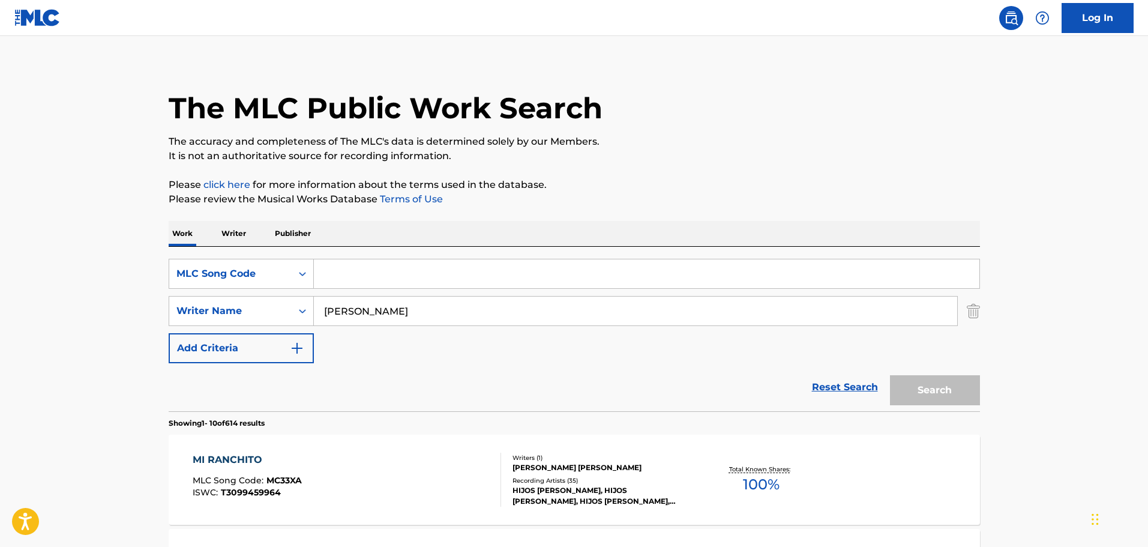
click at [384, 284] on input "Search Form" at bounding box center [647, 273] width 666 height 29
paste input "NH0KCK"
type input "NH0KCK"
click at [968, 311] on img "Search Form" at bounding box center [973, 311] width 13 height 30
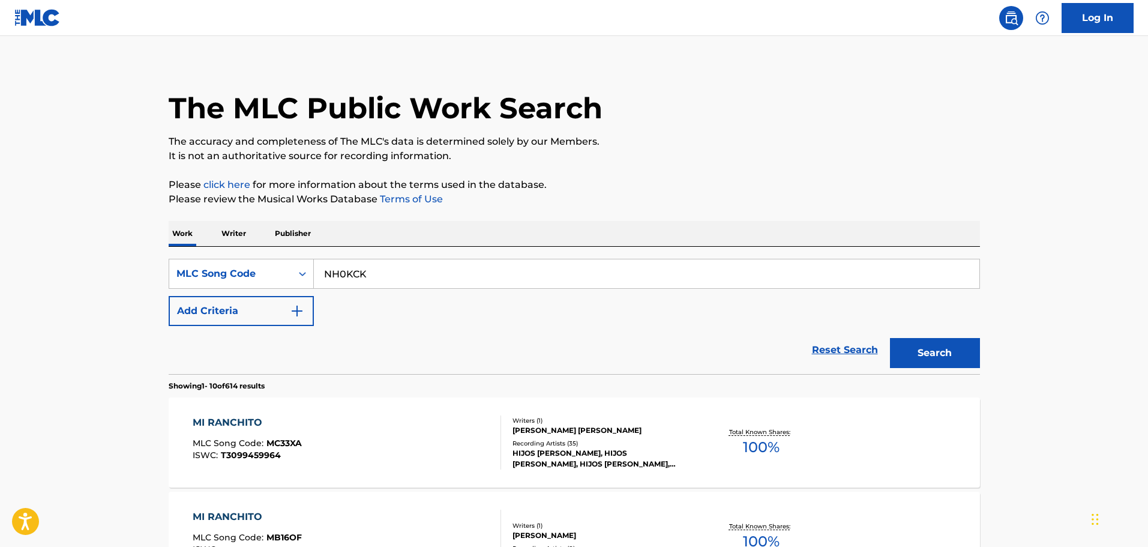
click at [628, 284] on input "NH0KCK" at bounding box center [647, 273] width 666 height 29
click at [890, 338] on button "Search" at bounding box center [935, 353] width 90 height 30
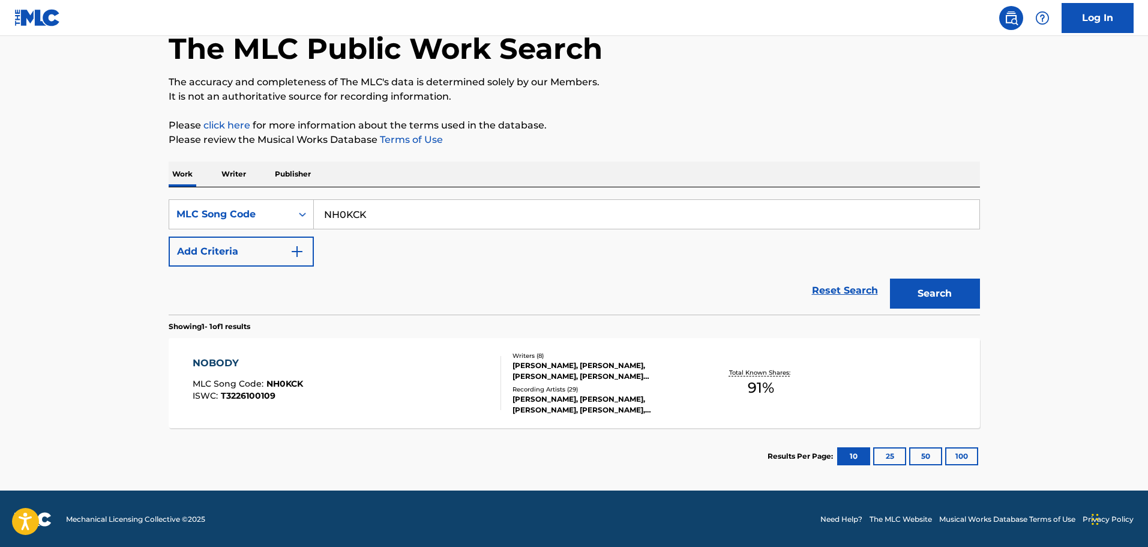
scroll to position [69, 0]
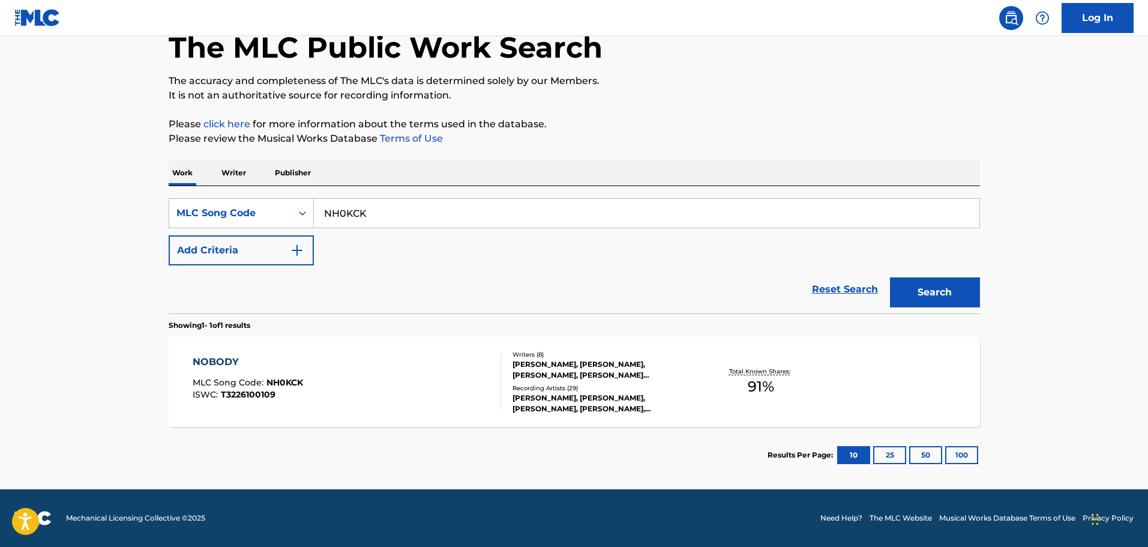
click at [400, 376] on div "NOBODY MLC Song Code : NH0KCK ISWC : T3226100109" at bounding box center [347, 382] width 309 height 54
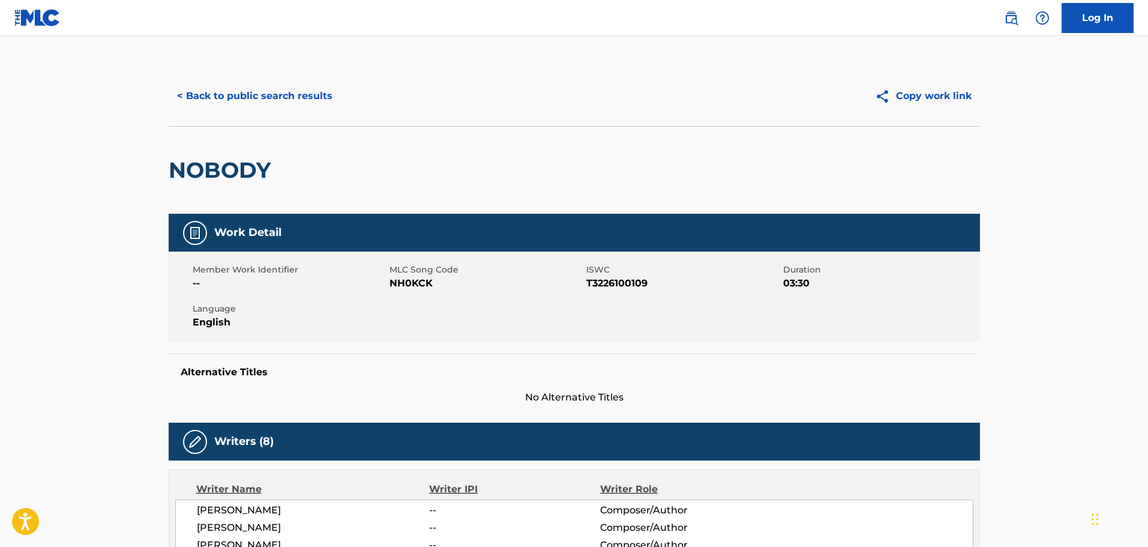
click at [253, 91] on button "< Back to public search results" at bounding box center [255, 96] width 172 height 30
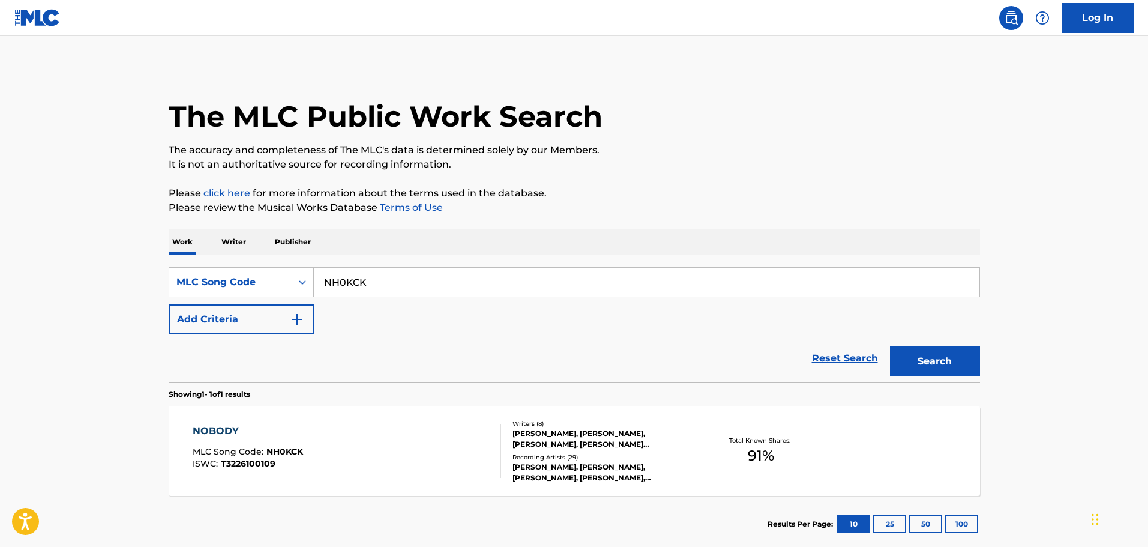
scroll to position [38, 0]
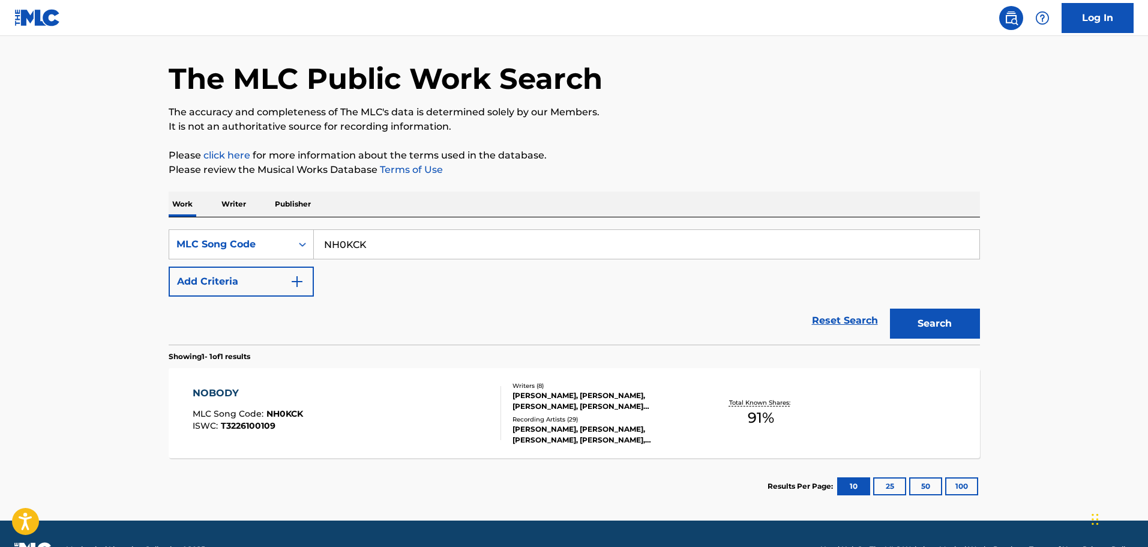
click at [411, 238] on input "NH0KCK" at bounding box center [647, 244] width 666 height 29
click at [265, 245] on div "MLC Song Code" at bounding box center [230, 244] width 108 height 14
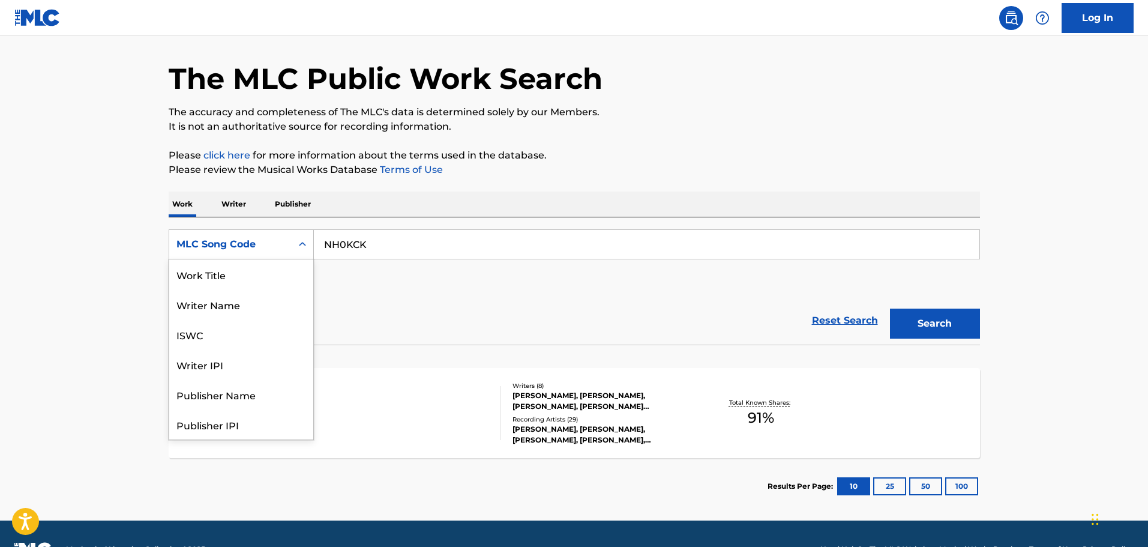
scroll to position [0, 0]
click at [234, 275] on div "Work Title" at bounding box center [241, 274] width 144 height 30
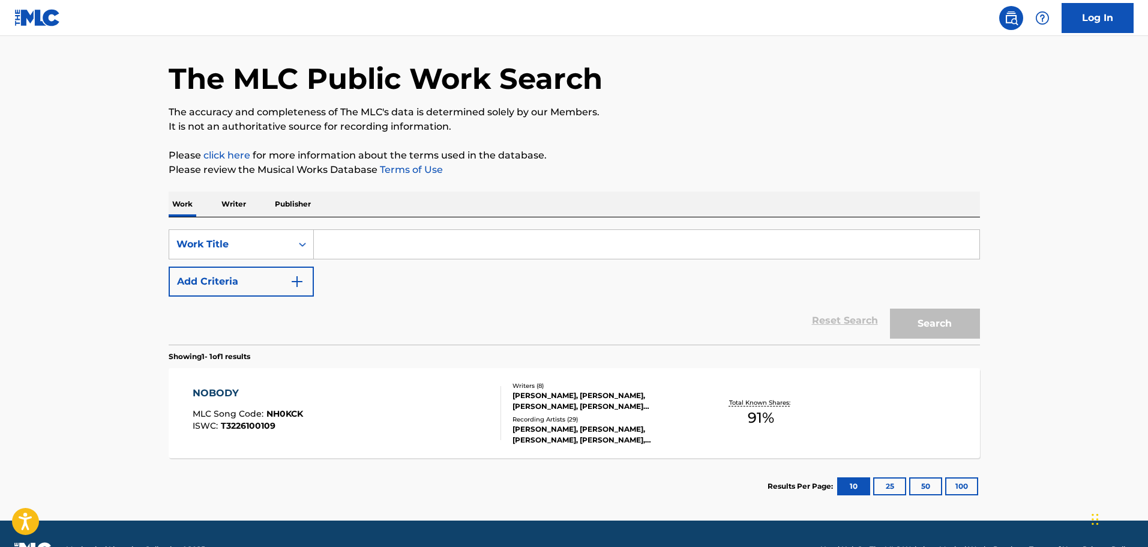
click at [373, 253] on input "Search Form" at bounding box center [647, 244] width 666 height 29
paste input "Make It Happen"
type input "Make It Happen"
click at [268, 280] on button "Add Criteria" at bounding box center [241, 282] width 145 height 30
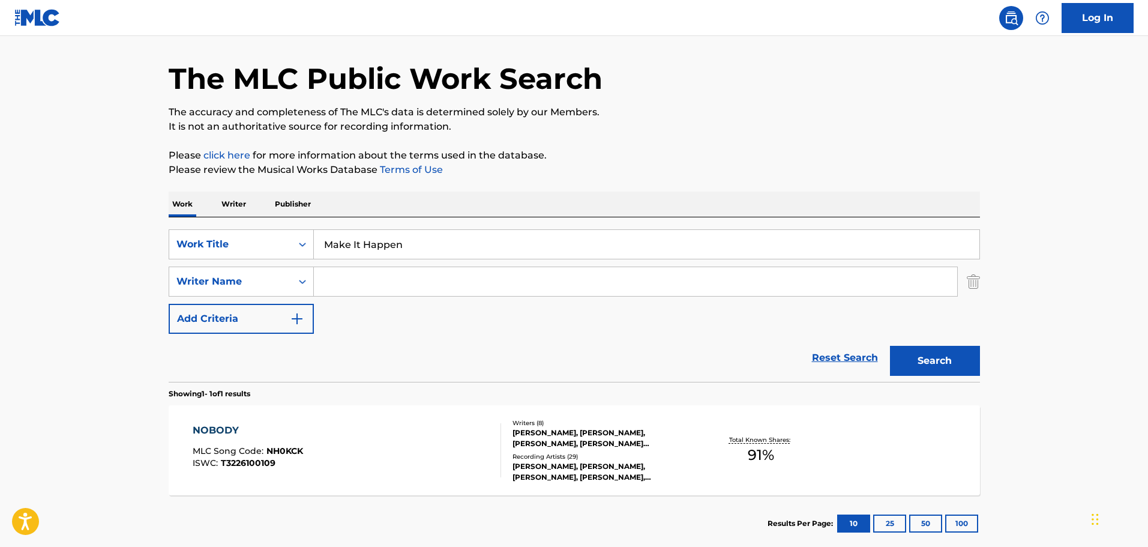
click at [391, 282] on input "Search Form" at bounding box center [635, 281] width 643 height 29
click at [890, 346] on button "Search" at bounding box center [935, 361] width 90 height 30
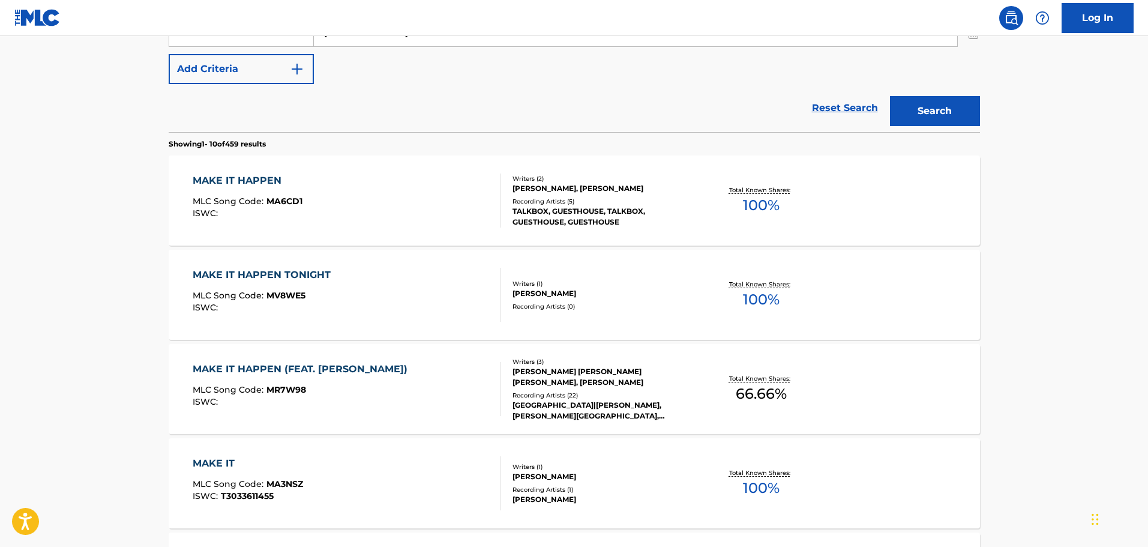
scroll to position [193, 0]
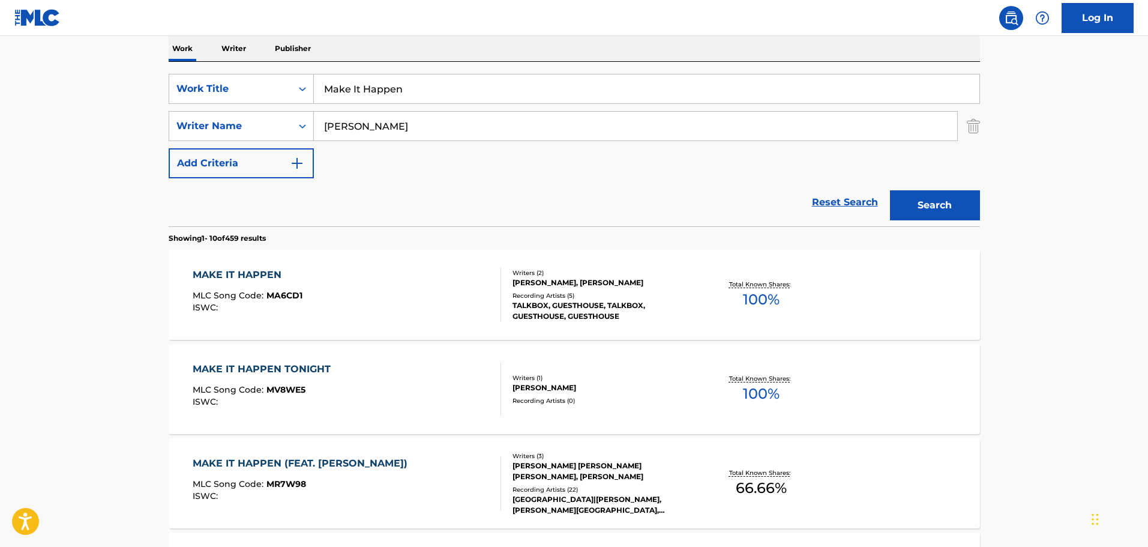
click at [385, 119] on input "[PERSON_NAME]" at bounding box center [635, 126] width 643 height 29
type input "[PERSON_NAME]"
click at [890, 190] on button "Search" at bounding box center [935, 205] width 90 height 30
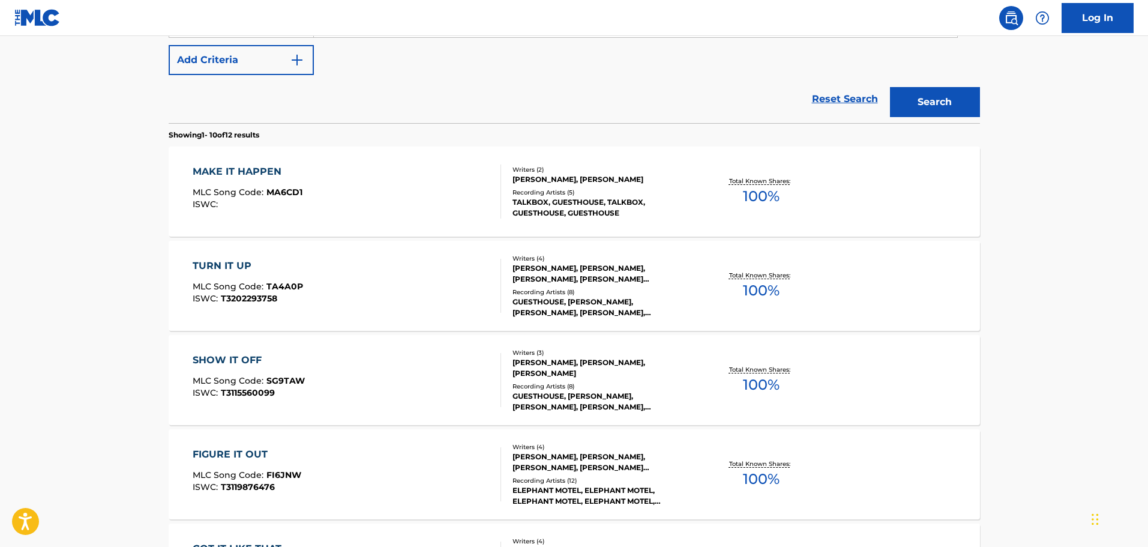
scroll to position [313, 0]
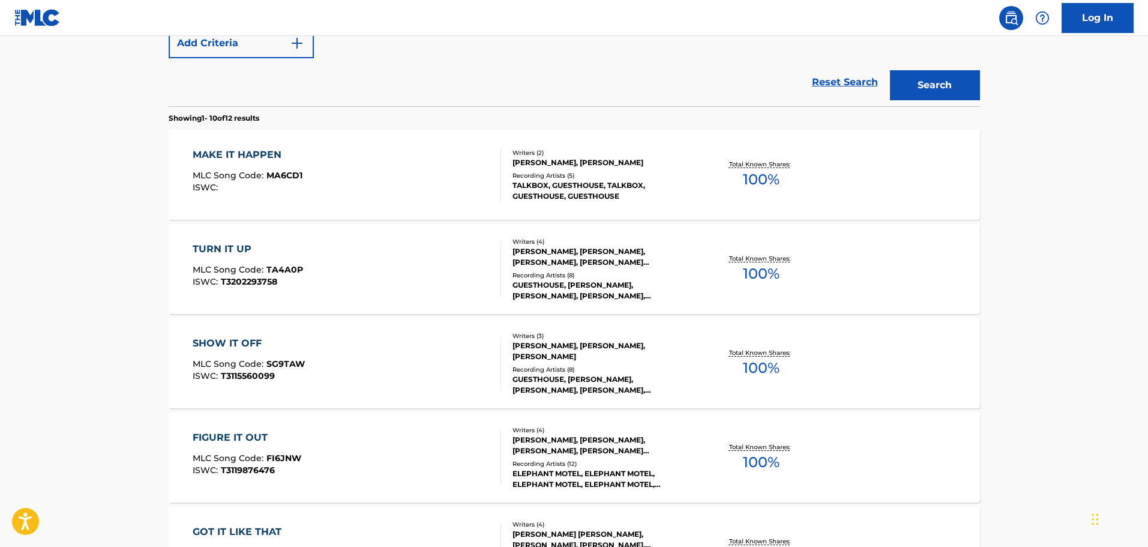
click at [412, 165] on div "MAKE IT HAPPEN MLC Song Code : MA6CD1 ISWC :" at bounding box center [347, 175] width 309 height 54
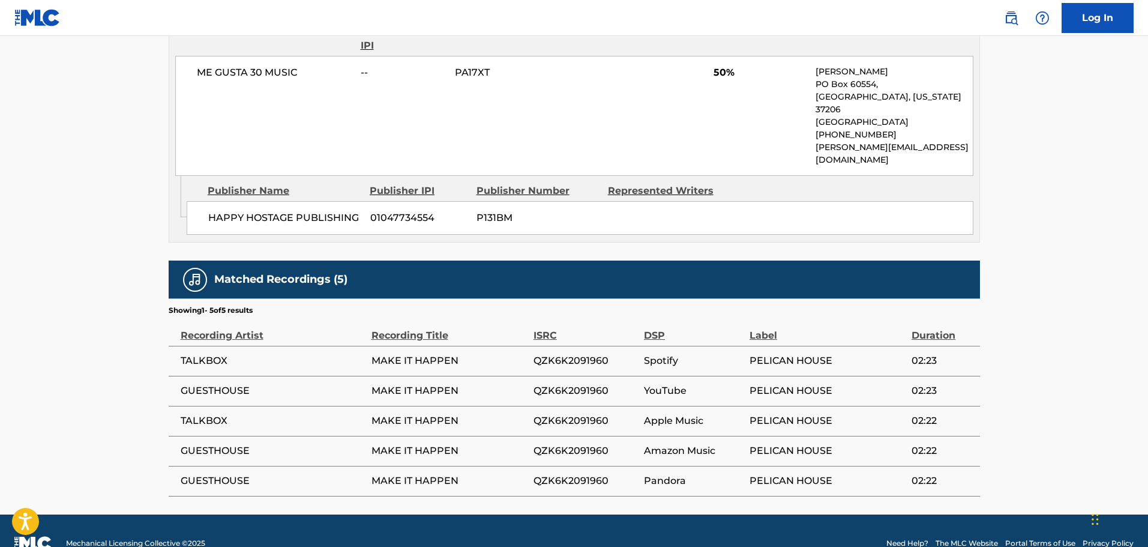
scroll to position [412, 0]
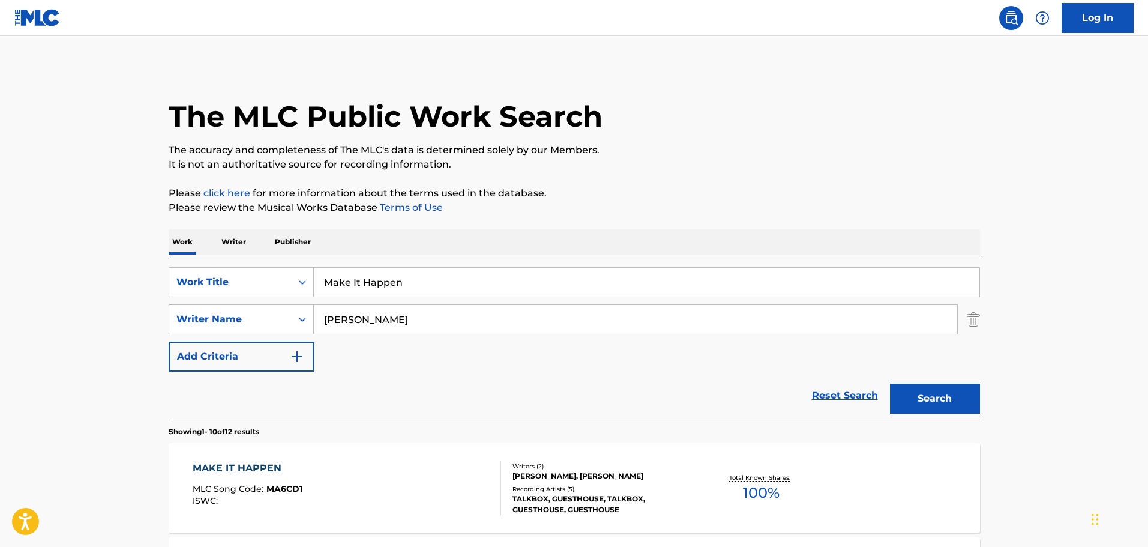
click at [381, 323] on input "[PERSON_NAME]" at bounding box center [635, 319] width 643 height 29
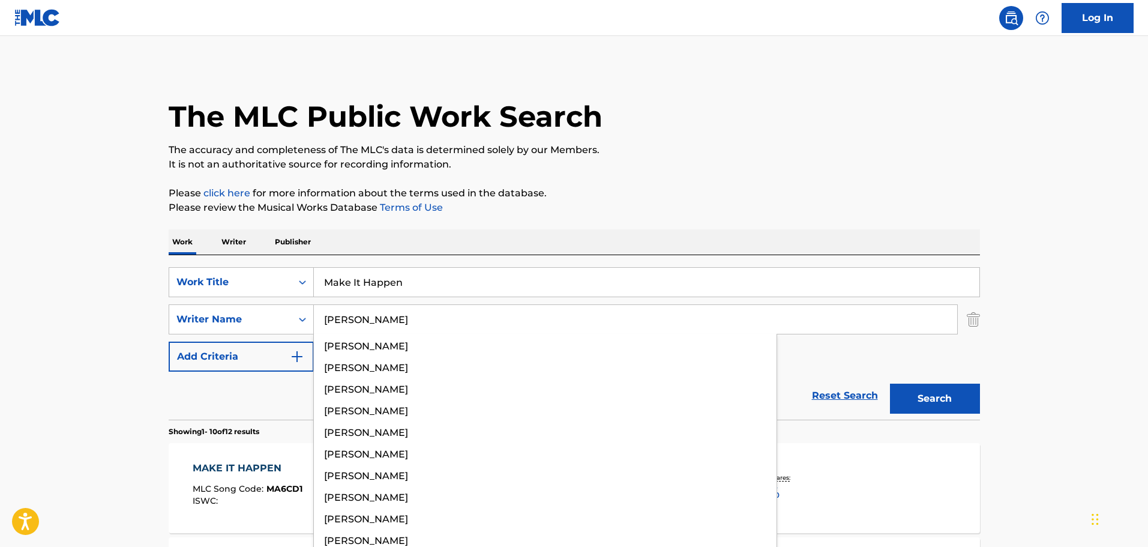
type input "[PERSON_NAME]"
click at [890, 384] on button "Search" at bounding box center [935, 399] width 90 height 30
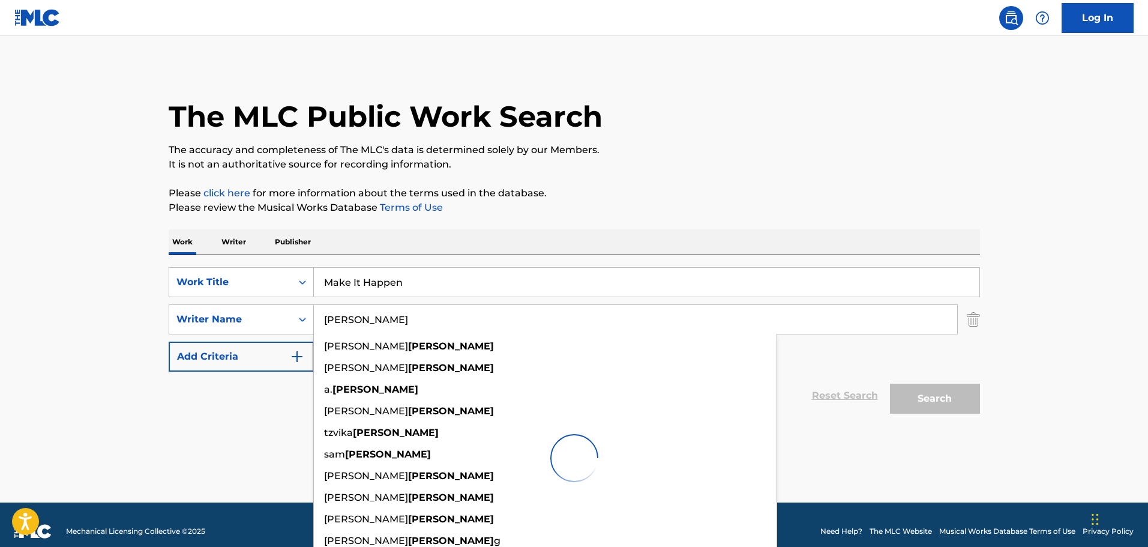
click at [59, 249] on main "The MLC Public Work Search The accuracy and completeness of The MLC's data is d…" at bounding box center [574, 269] width 1148 height 466
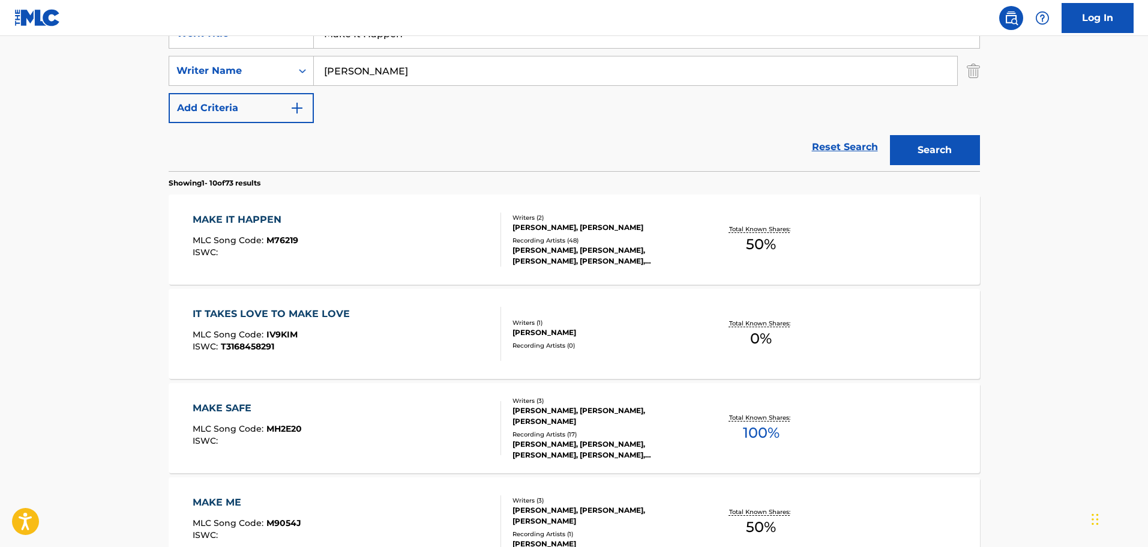
scroll to position [300, 0]
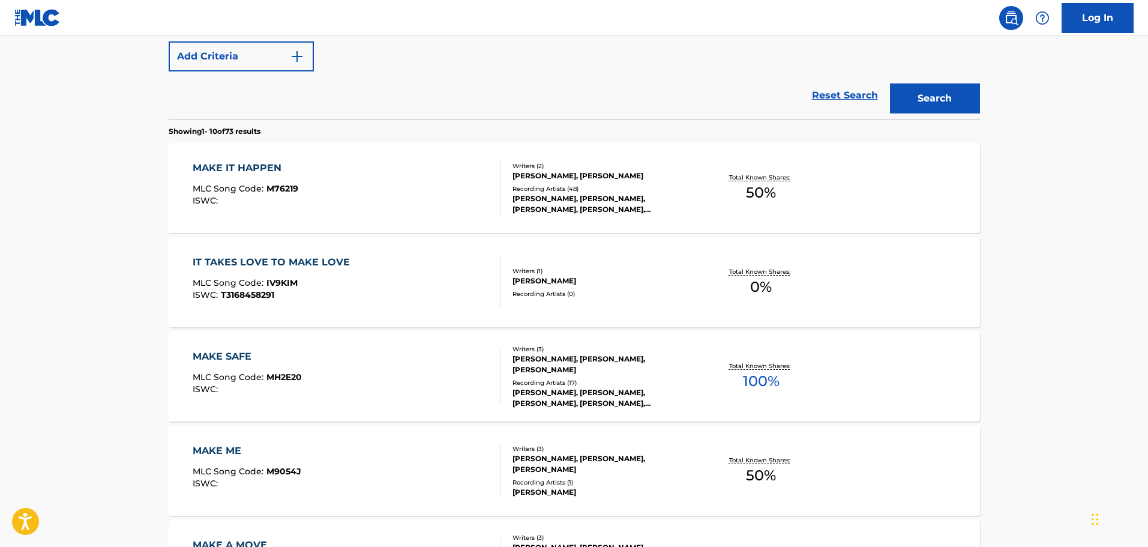
click at [317, 179] on div "MAKE IT HAPPEN MLC Song Code : M76219 ISWC :" at bounding box center [347, 188] width 309 height 54
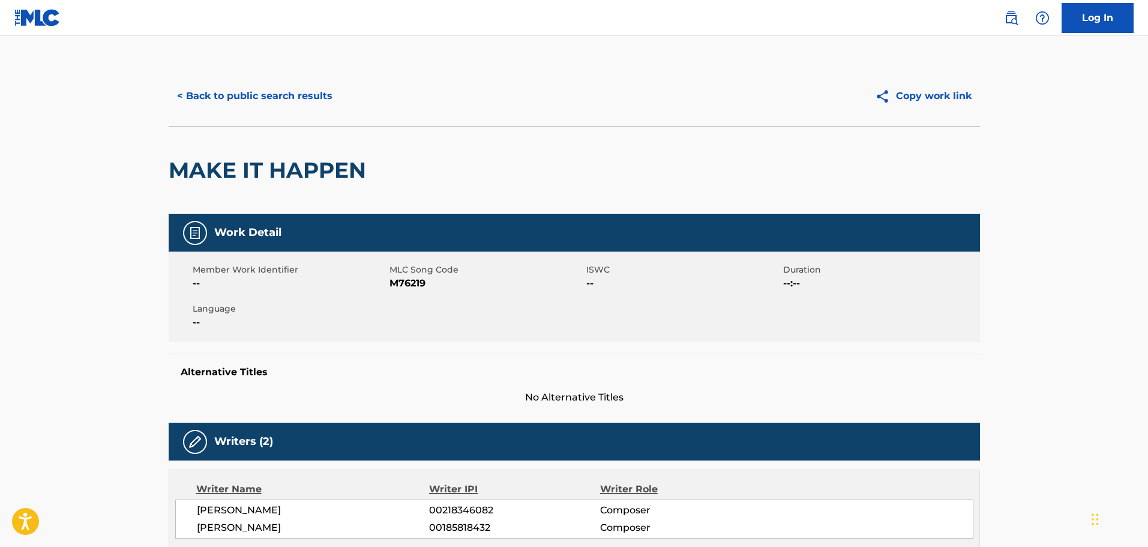
click at [277, 86] on button "< Back to public search results" at bounding box center [255, 96] width 172 height 30
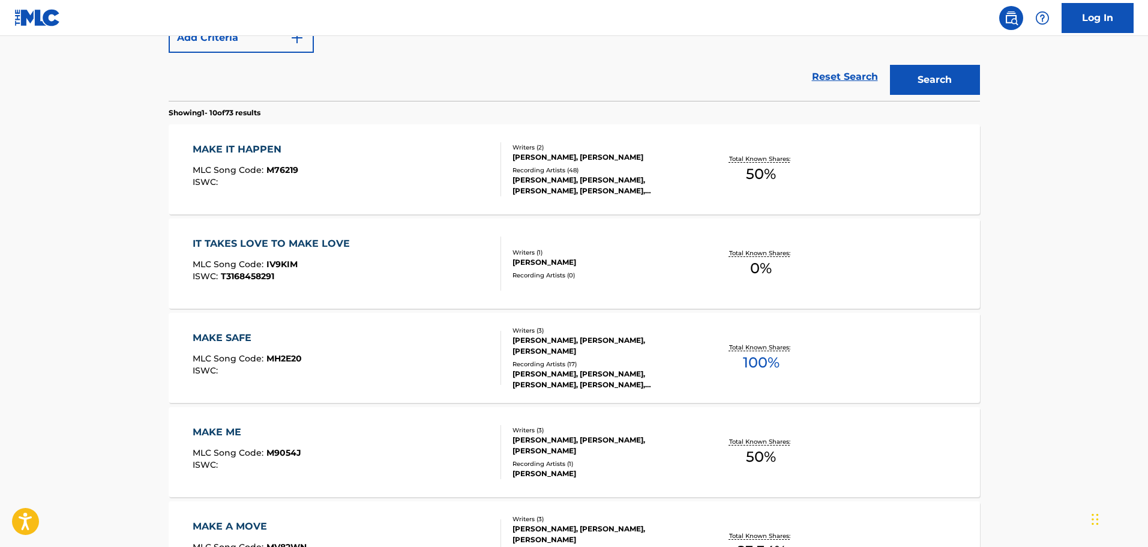
scroll to position [8, 0]
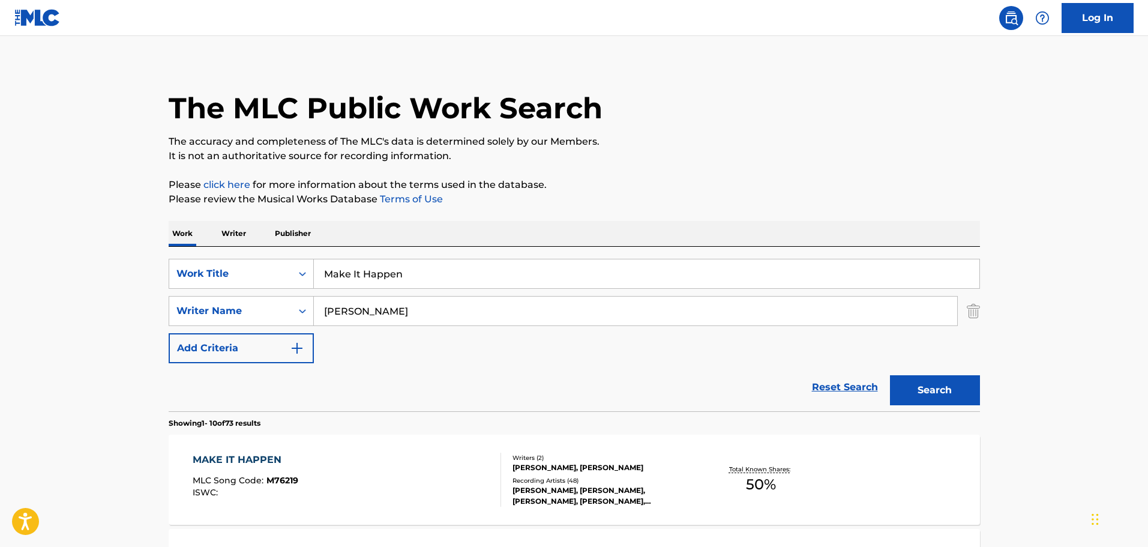
click at [358, 263] on input "Make It Happen" at bounding box center [647, 273] width 666 height 29
paste input "AD9Y1H"
type input "AD9Y1H"
click at [890, 375] on button "Search" at bounding box center [935, 390] width 90 height 30
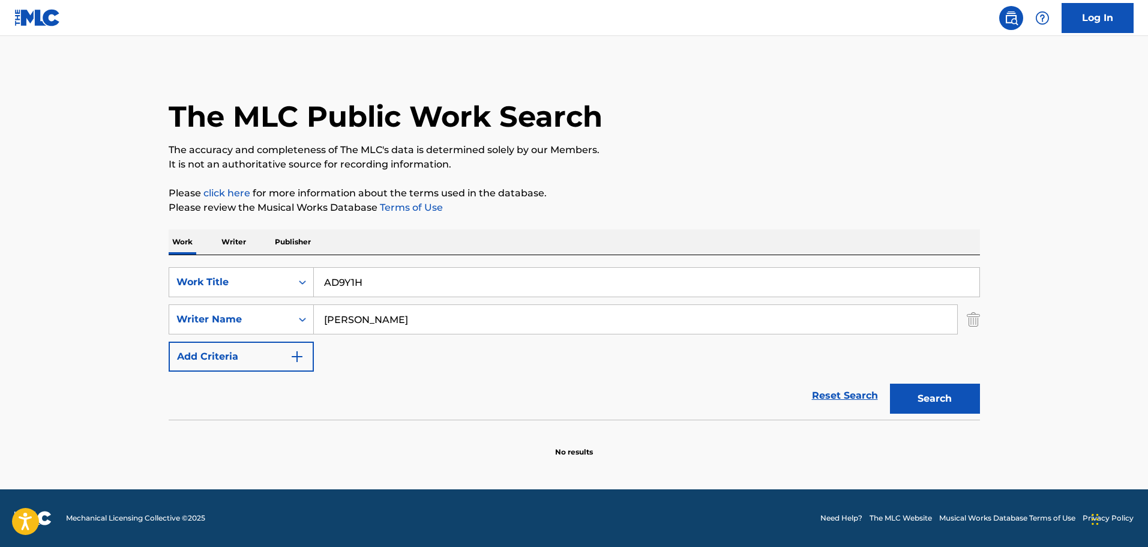
scroll to position [0, 0]
click at [243, 307] on div "Writer Name" at bounding box center [241, 319] width 145 height 30
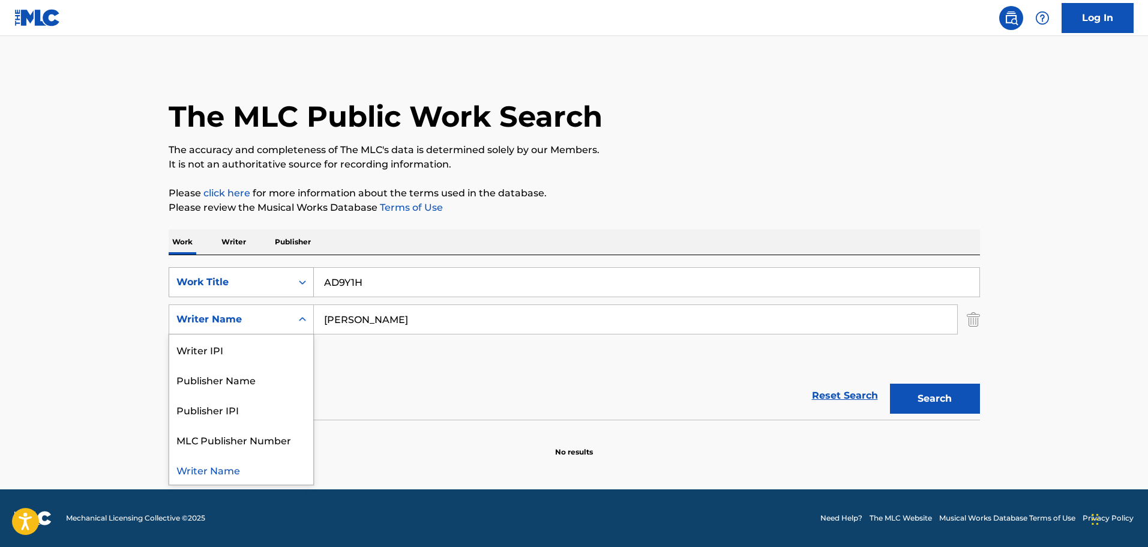
click at [243, 284] on div "Work Title" at bounding box center [230, 282] width 108 height 14
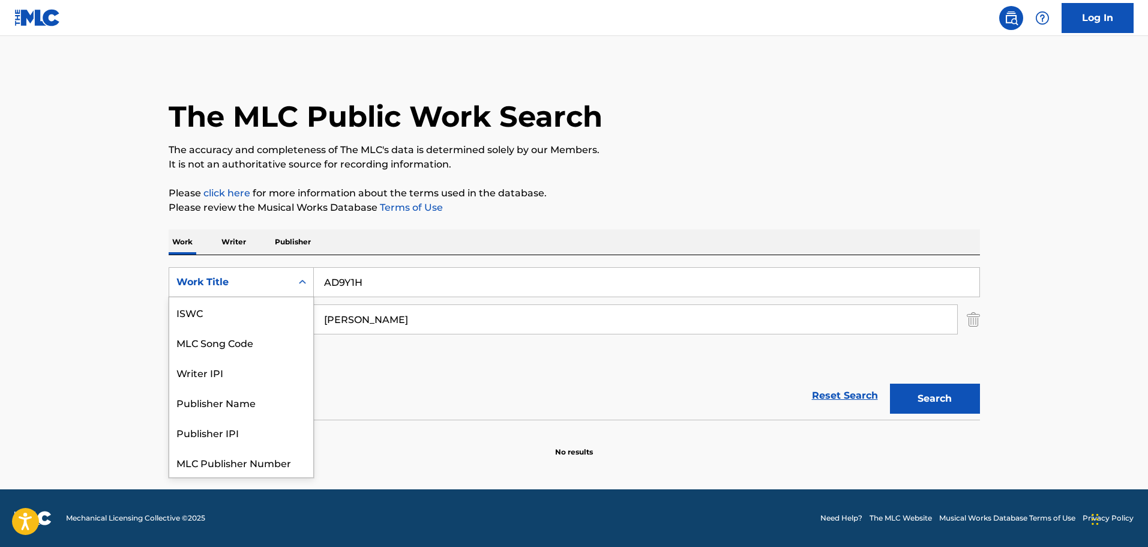
scroll to position [30, 0]
click at [224, 311] on div "MLC Song Code" at bounding box center [241, 312] width 144 height 30
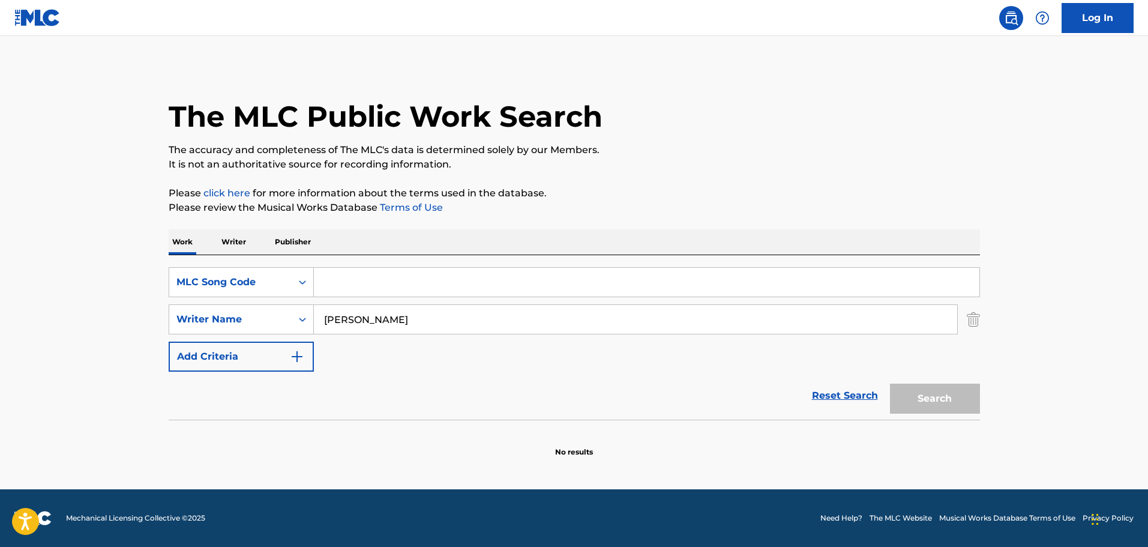
click at [978, 323] on img "Search Form" at bounding box center [973, 319] width 13 height 30
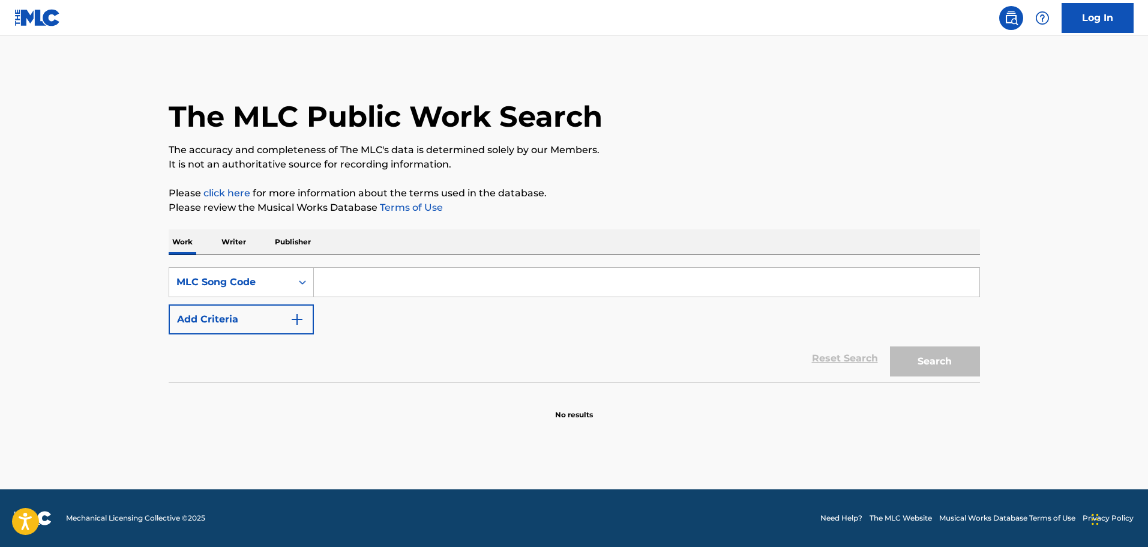
click at [407, 274] on input "Search Form" at bounding box center [647, 282] width 666 height 29
paste input "AD9Y1H"
type input "AD9Y1H"
click at [890, 346] on button "Search" at bounding box center [935, 361] width 90 height 30
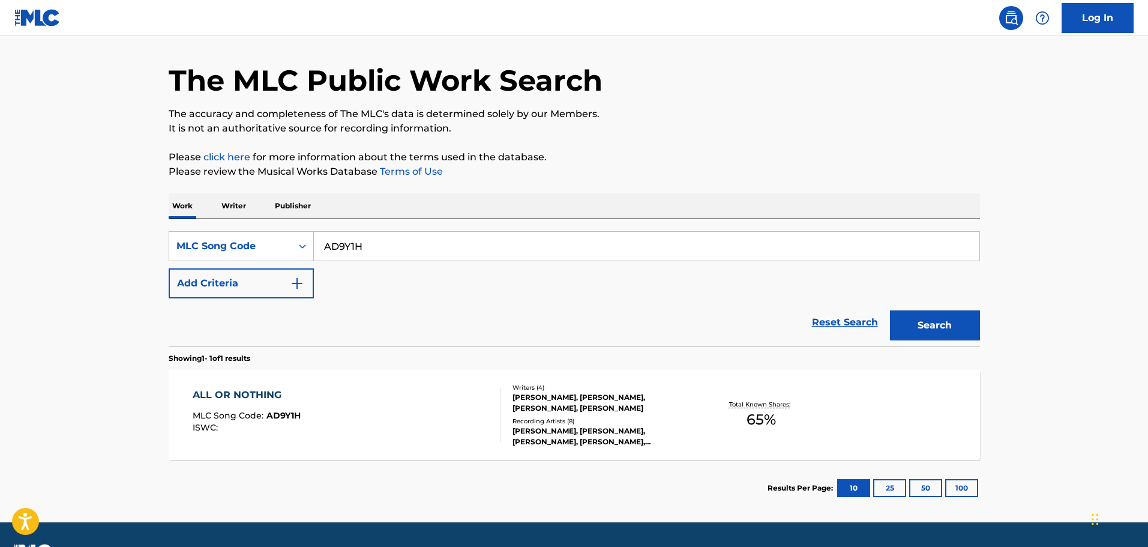
scroll to position [69, 0]
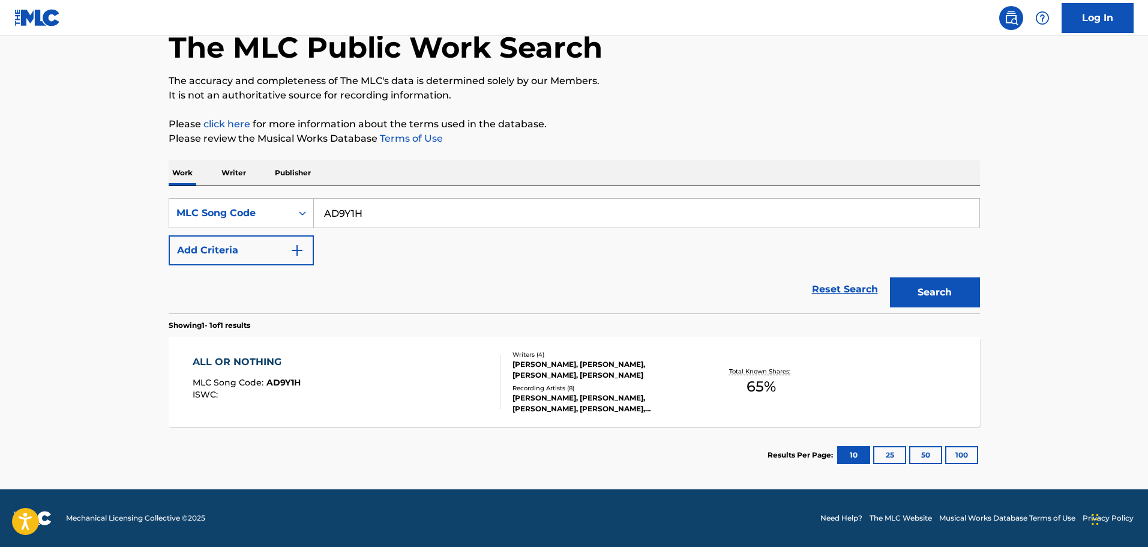
click at [442, 372] on div "ALL OR NOTHING MLC Song Code : AD9Y1H ISWC :" at bounding box center [347, 382] width 309 height 54
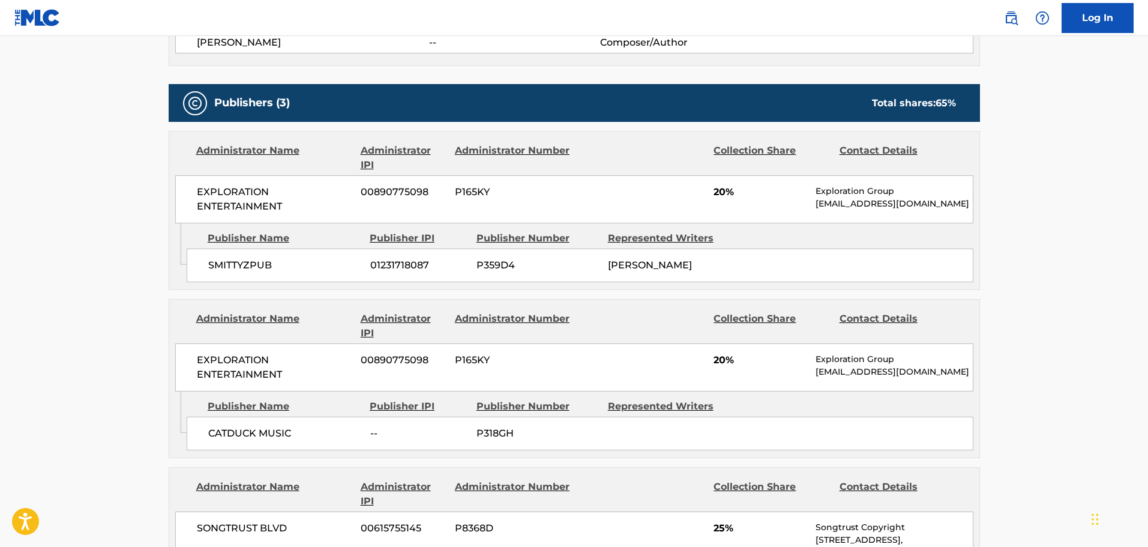
scroll to position [540, 0]
